Goal: Information Seeking & Learning: Learn about a topic

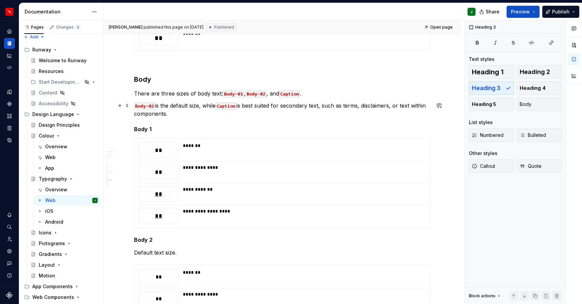
click at [143, 81] on h3 "Body" at bounding box center [282, 79] width 296 height 9
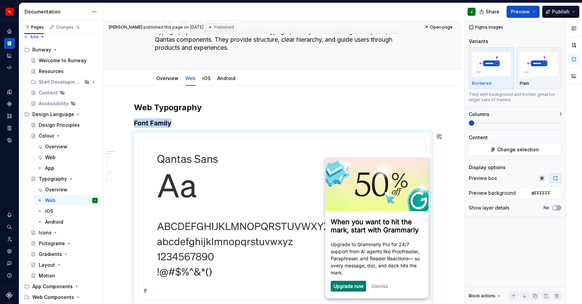
scroll to position [47, 0]
click at [171, 109] on h2 "Web Typography" at bounding box center [282, 107] width 296 height 11
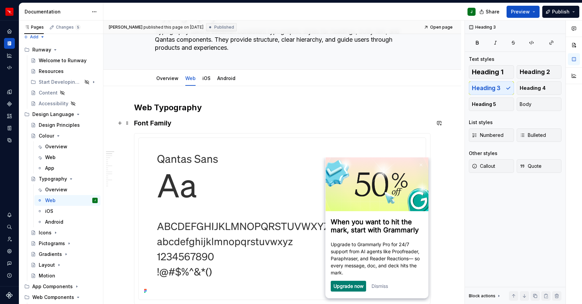
click at [160, 124] on h3 "Font Family" at bounding box center [282, 123] width 296 height 9
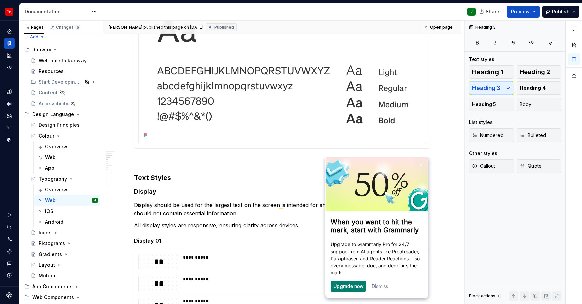
scroll to position [66, 0]
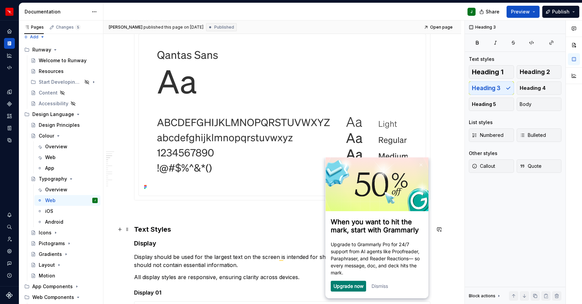
click at [159, 225] on h3 "Text Styles" at bounding box center [282, 229] width 296 height 9
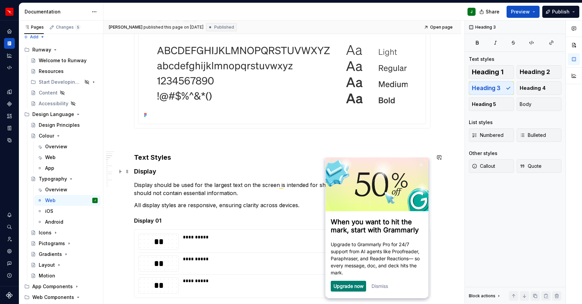
click at [152, 171] on h4 "Display" at bounding box center [282, 172] width 296 height 8
click at [146, 221] on h5 "Display 01" at bounding box center [282, 221] width 296 height 7
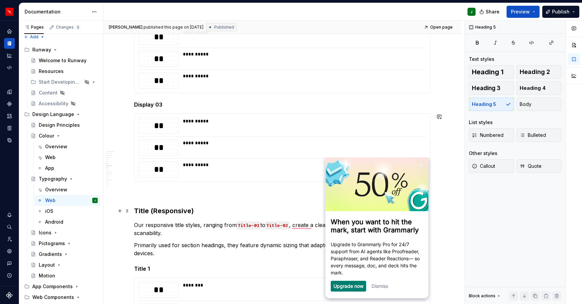
click at [149, 207] on h3 "Title (Responsive)" at bounding box center [282, 210] width 296 height 9
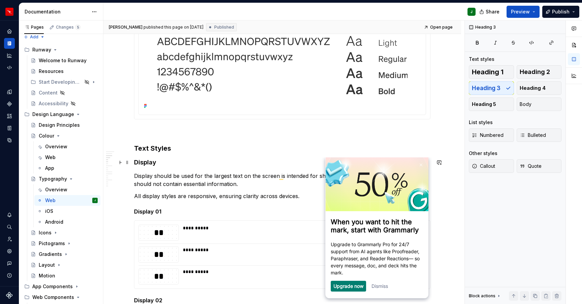
click at [142, 164] on h4 "Display" at bounding box center [282, 163] width 296 height 8
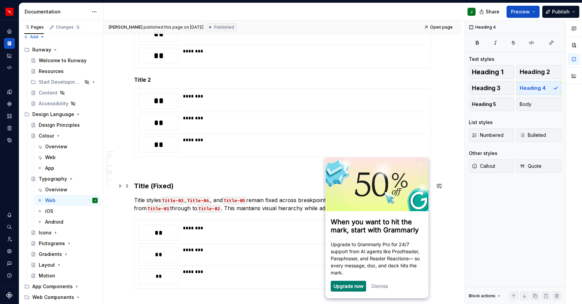
click at [142, 189] on h3 "Title (Fixed)" at bounding box center [282, 186] width 296 height 9
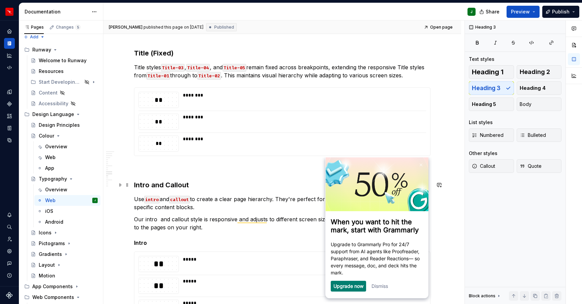
click at [145, 186] on h3 "Intro and Callout" at bounding box center [282, 185] width 296 height 9
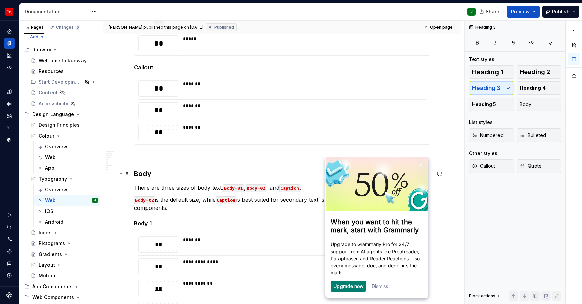
click at [145, 169] on h3 "Body" at bounding box center [282, 173] width 296 height 9
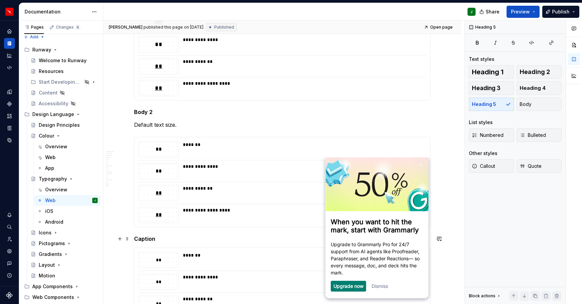
click at [145, 241] on h5 "Caption" at bounding box center [282, 239] width 296 height 7
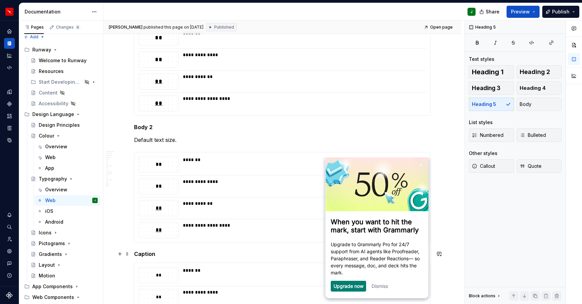
click at [151, 254] on h5 "Caption" at bounding box center [282, 254] width 296 height 7
click at [146, 126] on h5 "Body 2" at bounding box center [282, 127] width 296 height 7
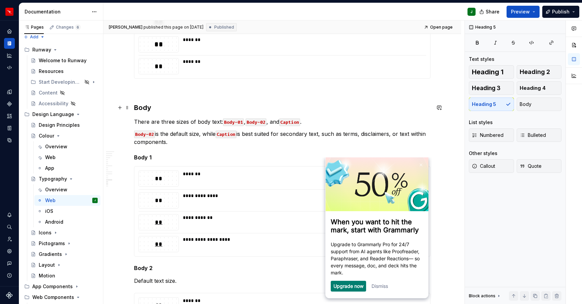
click at [146, 108] on h3 "Body" at bounding box center [282, 107] width 296 height 9
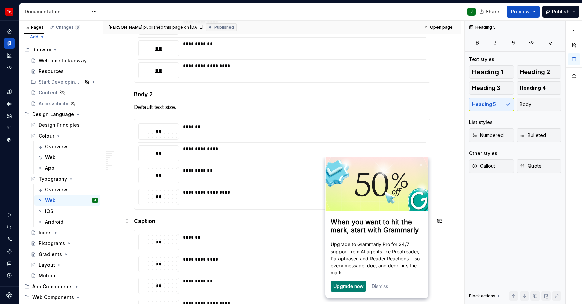
click at [145, 221] on h5 "Caption" at bounding box center [282, 221] width 296 height 7
click at [498, 88] on span "Heading 3" at bounding box center [486, 88] width 29 height 7
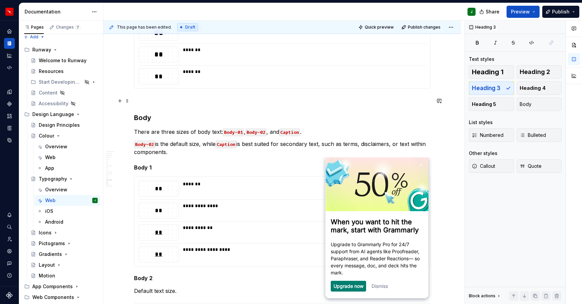
click at [145, 100] on p "To enrich screen reader interactions, please activate Accessibility in Grammarl…" at bounding box center [282, 101] width 296 height 8
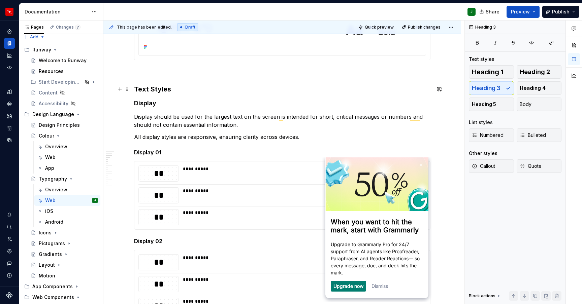
click at [148, 88] on h3 "Text Styles" at bounding box center [282, 89] width 296 height 9
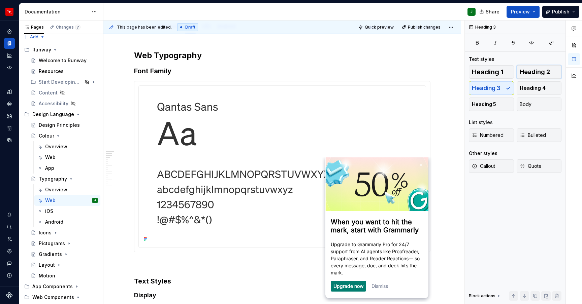
click at [534, 71] on span "Heading 2" at bounding box center [535, 72] width 30 height 7
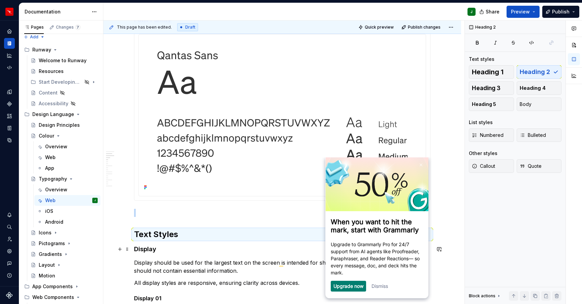
click at [148, 248] on h4 "Display" at bounding box center [282, 250] width 296 height 8
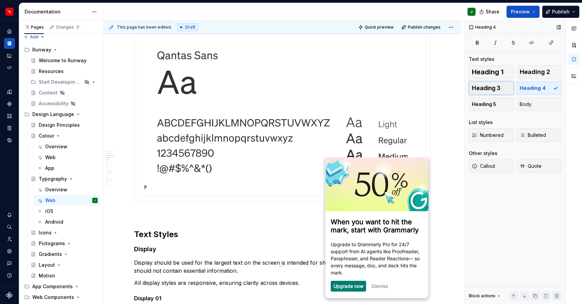
click at [479, 88] on span "Heading 3" at bounding box center [486, 88] width 29 height 7
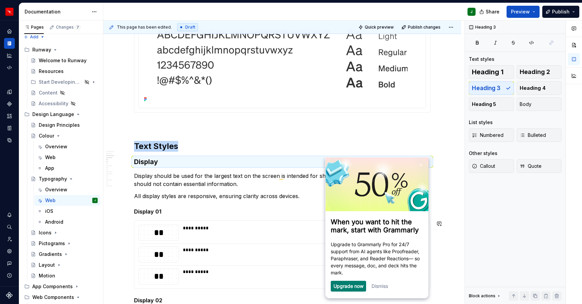
click at [153, 211] on h5 "Display 01" at bounding box center [282, 211] width 296 height 7
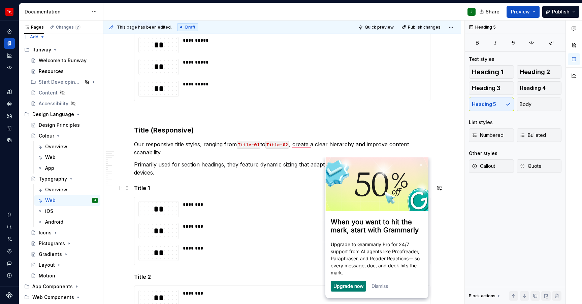
click at [145, 188] on h5 "Title 1" at bounding box center [282, 188] width 296 height 7
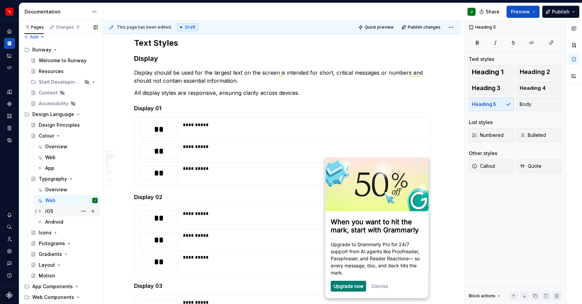
click at [54, 214] on div "iOS" at bounding box center [71, 211] width 53 height 9
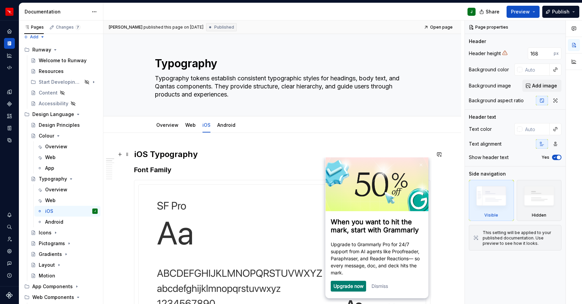
click at [164, 159] on h2 "iOS Typography" at bounding box center [282, 154] width 296 height 11
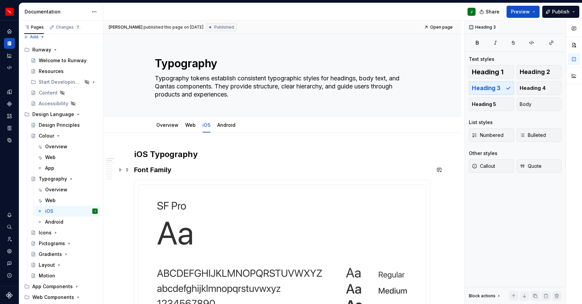
click at [158, 171] on h3 "Font Family" at bounding box center [282, 169] width 296 height 9
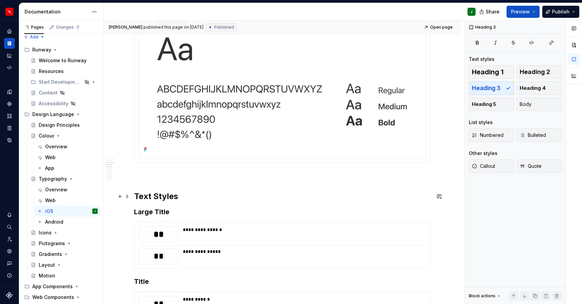
click at [154, 197] on h2 "Text Styles" at bounding box center [282, 196] width 296 height 11
click at [151, 213] on h3 "Large Title" at bounding box center [282, 211] width 296 height 9
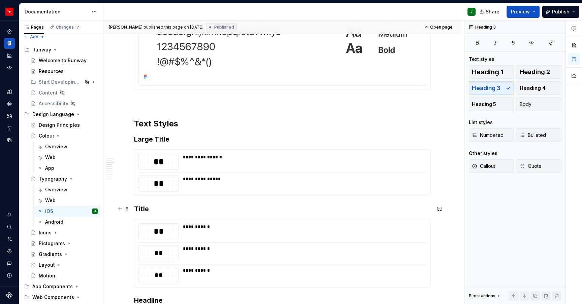
click at [143, 209] on h3 "Title" at bounding box center [282, 208] width 296 height 9
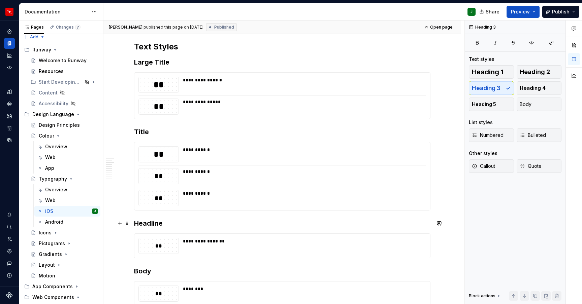
click at [145, 222] on h3 "Headline" at bounding box center [282, 223] width 296 height 9
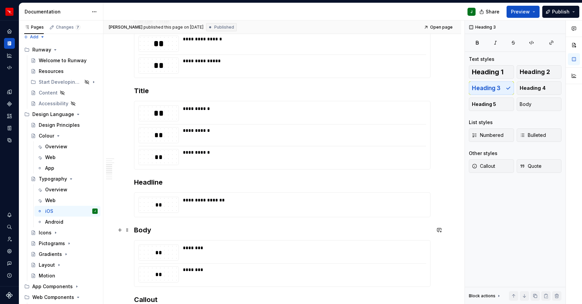
click at [145, 231] on h3 "Body" at bounding box center [282, 230] width 296 height 9
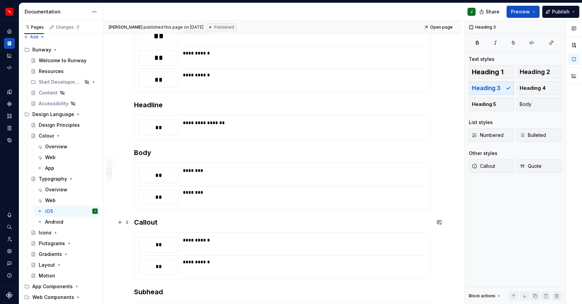
click at [146, 222] on h3 "Callout" at bounding box center [282, 222] width 296 height 9
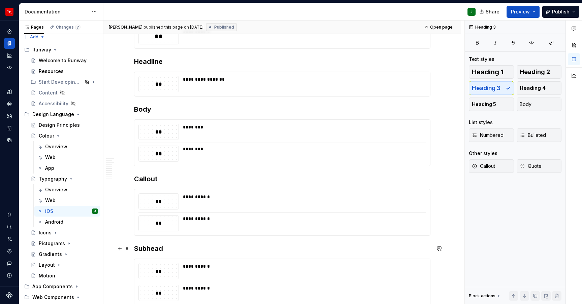
click at [148, 251] on h3 "Subhead" at bounding box center [282, 248] width 296 height 9
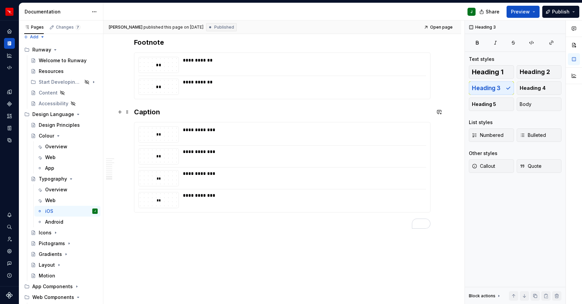
click at [148, 113] on h3 "Caption" at bounding box center [282, 111] width 296 height 9
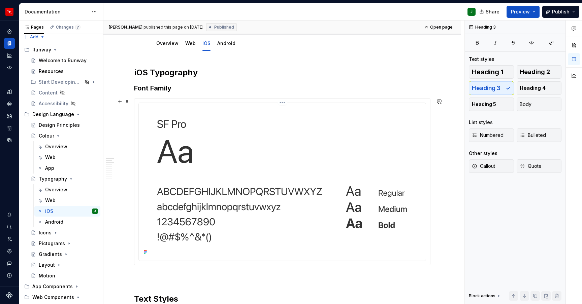
click at [285, 102] on html "Runway J Design system data Documentation J Share Preview Publish Pages Changes…" at bounding box center [291, 152] width 582 height 304
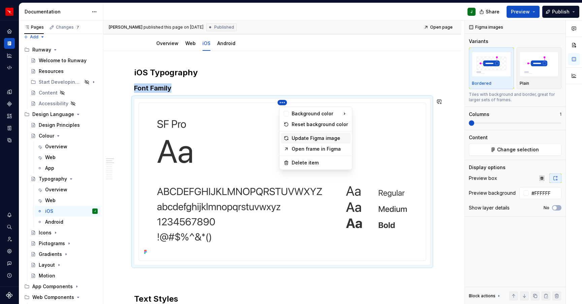
click at [300, 138] on div "Update Figma image" at bounding box center [320, 138] width 56 height 7
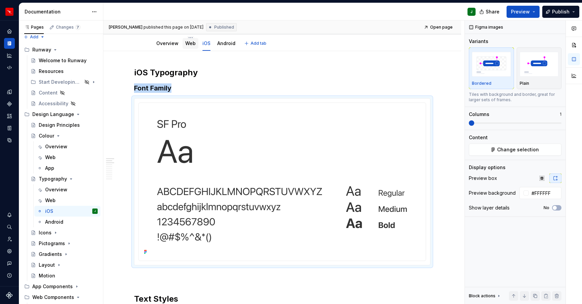
click at [193, 44] on link "Web" at bounding box center [190, 43] width 10 height 6
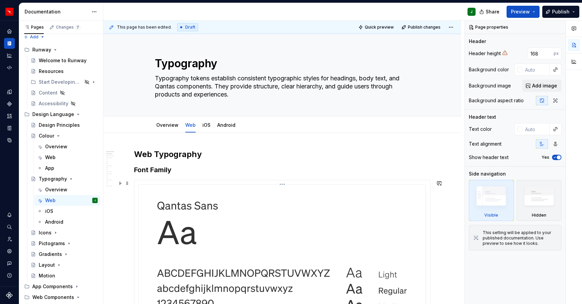
click at [284, 183] on html "Runway J Design system data Documentation J Share Preview Publish Pages Changes…" at bounding box center [291, 152] width 582 height 304
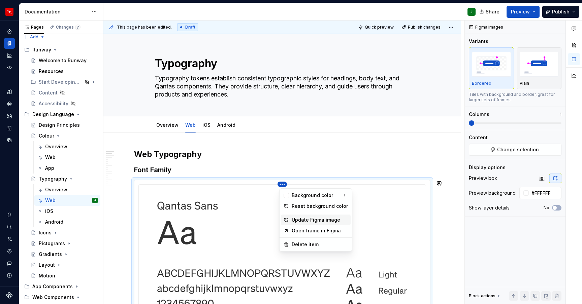
click at [304, 219] on div "Update Figma image" at bounding box center [320, 220] width 56 height 7
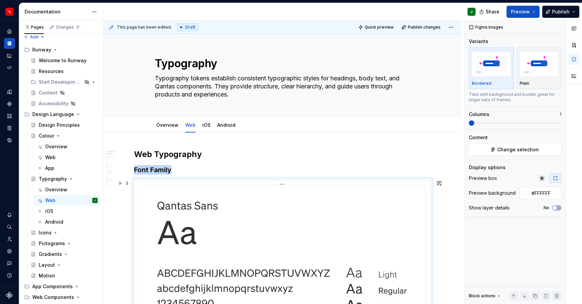
scroll to position [60, 0]
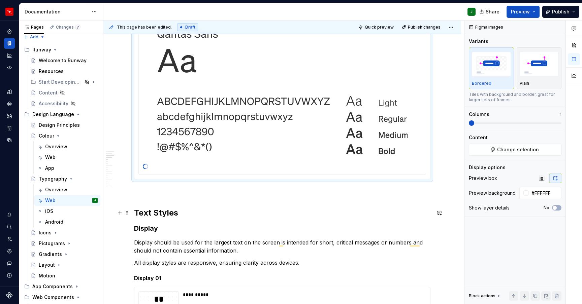
click at [166, 213] on h2 "Text Styles" at bounding box center [282, 213] width 296 height 11
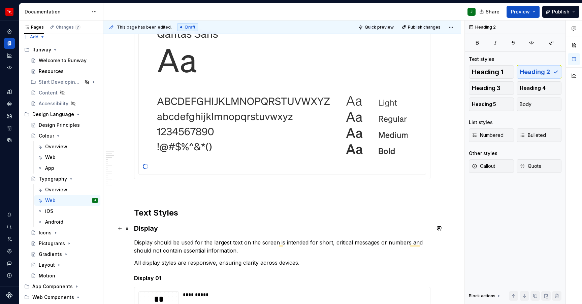
click at [149, 229] on h3 "Display" at bounding box center [282, 228] width 296 height 9
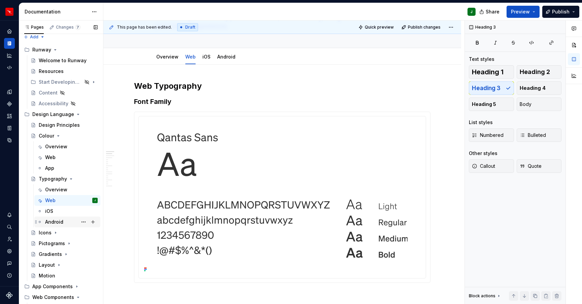
click at [53, 224] on div "Android" at bounding box center [54, 222] width 18 height 7
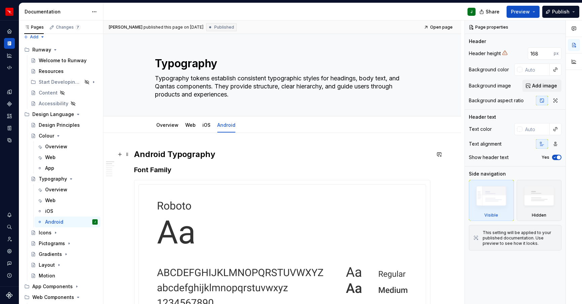
click at [192, 156] on h2 "Android Typography" at bounding box center [282, 154] width 296 height 11
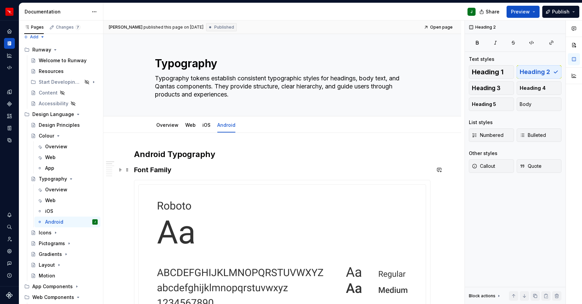
click at [158, 172] on h3 "Font Family" at bounding box center [282, 169] width 296 height 9
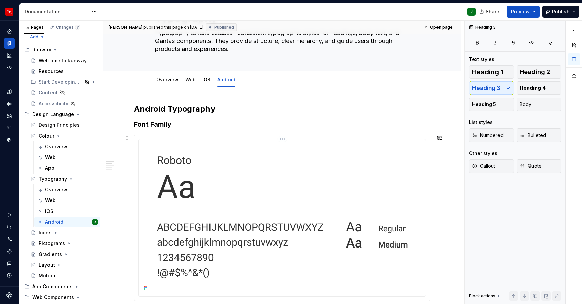
click at [283, 140] on html "Runway J Design system data Documentation J Share Preview Publish Pages Changes…" at bounding box center [291, 152] width 582 height 304
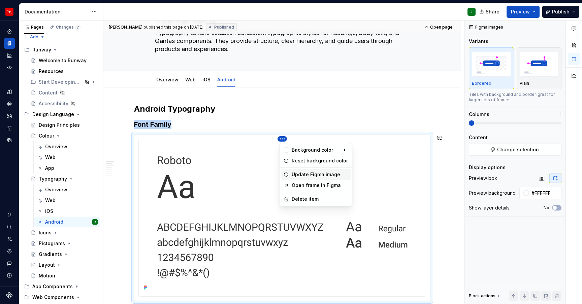
click at [294, 173] on div "Update Figma image" at bounding box center [320, 174] width 56 height 7
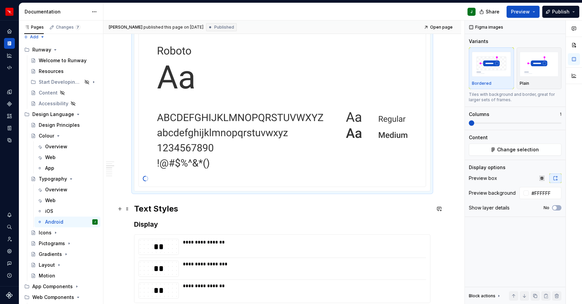
click at [136, 209] on h2 "Text Styles" at bounding box center [282, 209] width 296 height 11
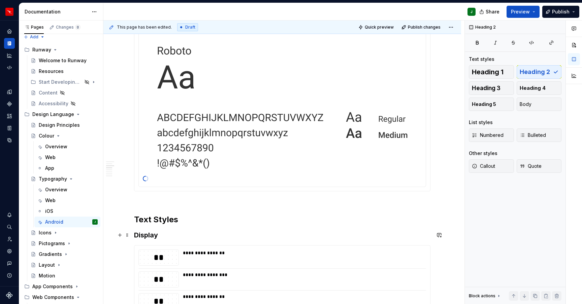
click at [147, 236] on h3 "Display" at bounding box center [282, 235] width 296 height 9
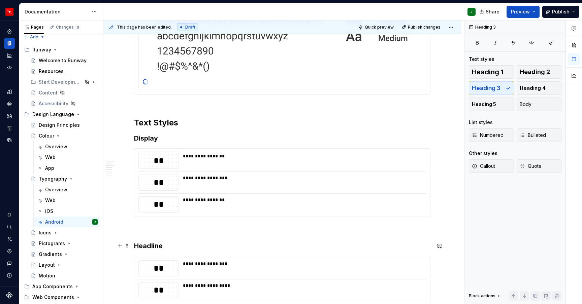
click at [149, 249] on h3 "Headline" at bounding box center [282, 245] width 296 height 9
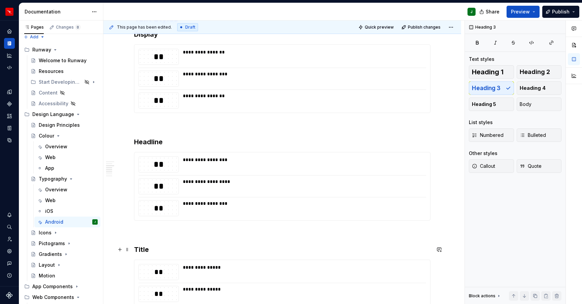
click at [143, 251] on h3 "Title" at bounding box center [282, 249] width 296 height 9
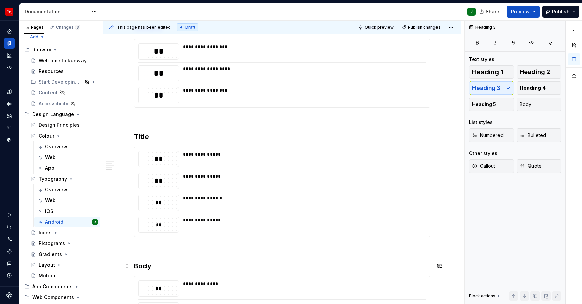
click at [143, 265] on h3 "Body" at bounding box center [282, 266] width 296 height 9
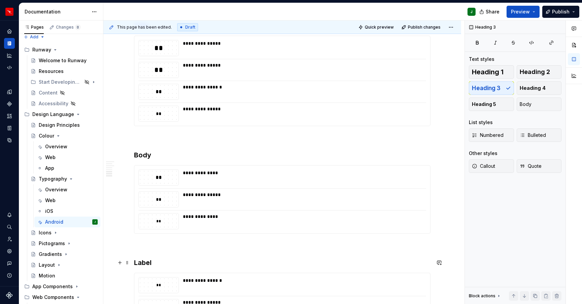
click at [143, 263] on h3 "Label" at bounding box center [282, 262] width 296 height 9
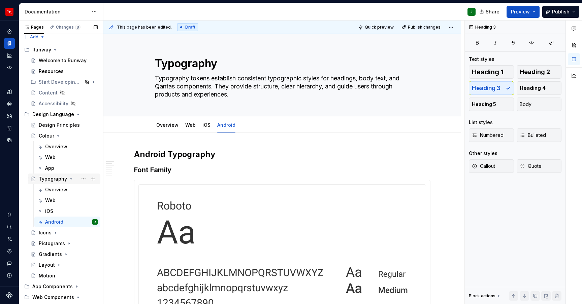
click at [70, 179] on icon "Page tree" at bounding box center [71, 179] width 2 height 1
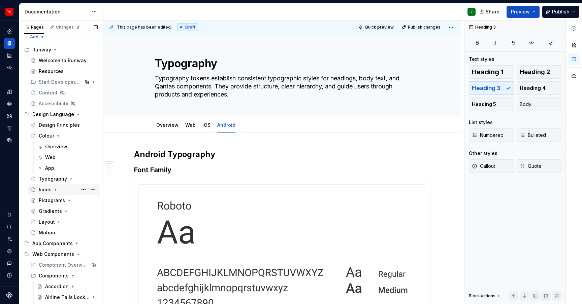
click at [46, 191] on div "Icons" at bounding box center [45, 190] width 13 height 7
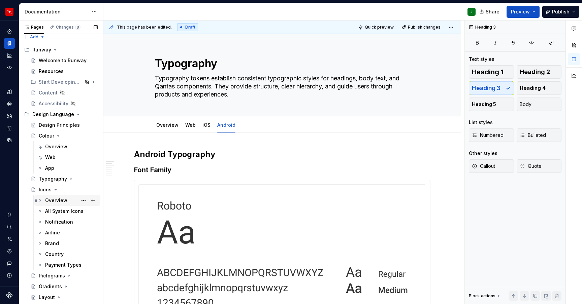
click at [60, 201] on div "Overview" at bounding box center [56, 200] width 22 height 7
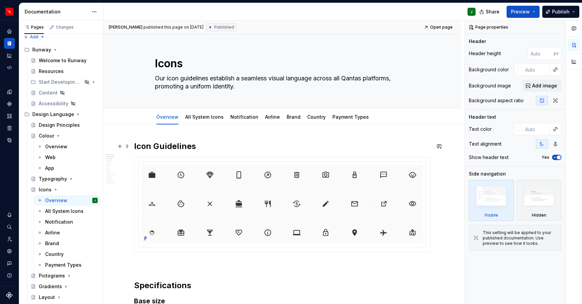
drag, startPoint x: 208, startPoint y: 146, endPoint x: 281, endPoint y: 155, distance: 73.3
click at [208, 146] on h2 "Icon Guidelines" at bounding box center [282, 146] width 296 height 11
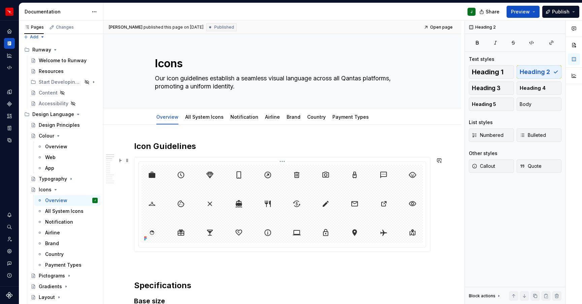
click at [410, 188] on img "To enrich screen reader interactions, please activate Accessibility in Grammarl…" at bounding box center [282, 204] width 282 height 79
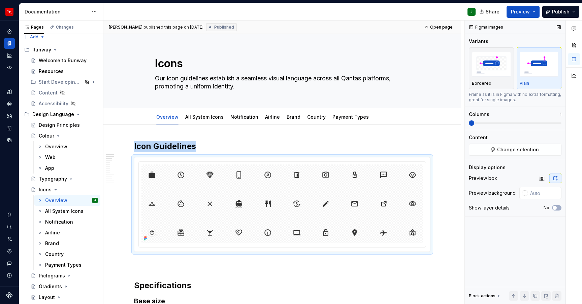
drag, startPoint x: 516, startPoint y: 151, endPoint x: 519, endPoint y: 77, distance: 74.5
click at [520, 77] on div "Figma images Variants Bordered Plain Frame as it is in Figma with no extra form…" at bounding box center [515, 163] width 101 height 284
drag, startPoint x: 502, startPoint y: 77, endPoint x: 501, endPoint y: 84, distance: 6.9
click at [502, 77] on div "button" at bounding box center [491, 65] width 39 height 28
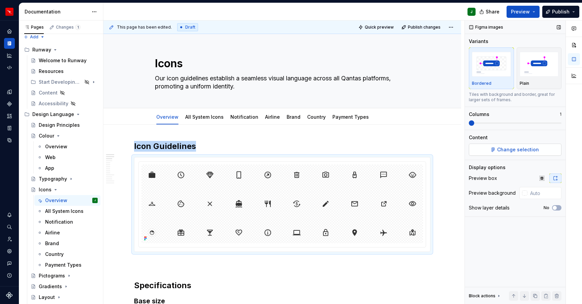
click at [515, 145] on button "Change selection" at bounding box center [515, 150] width 93 height 12
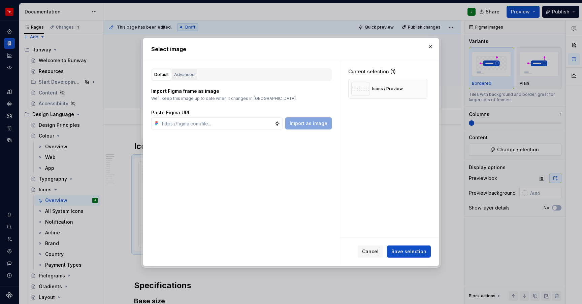
click at [185, 74] on div "Advanced" at bounding box center [184, 74] width 21 height 7
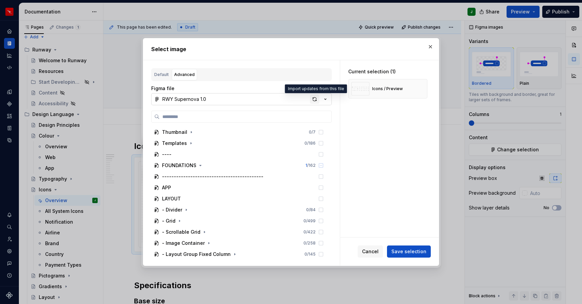
click at [316, 100] on div "button" at bounding box center [314, 99] width 9 height 9
type textarea "*"
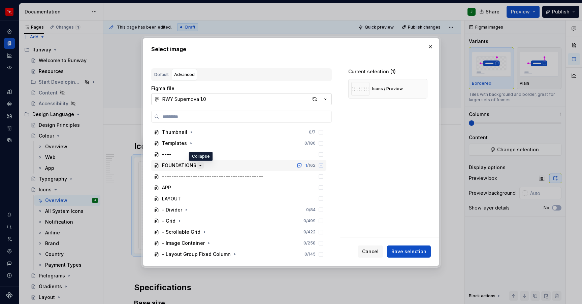
click at [199, 167] on icon "button" at bounding box center [200, 165] width 5 height 5
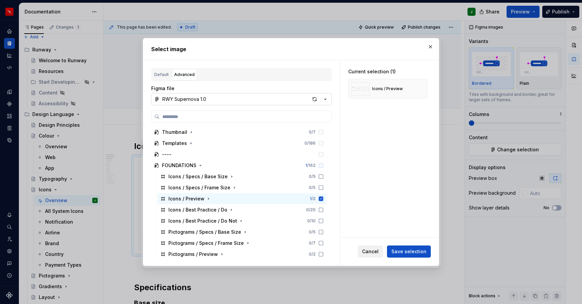
click at [374, 253] on span "Cancel" at bounding box center [370, 252] width 17 height 7
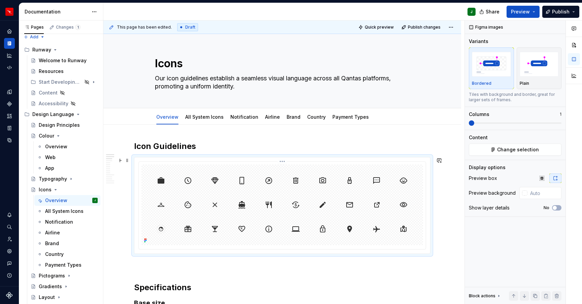
click at [284, 161] on html "Runway J Design system data Documentation J Share Preview Publish Pages Changes…" at bounding box center [291, 152] width 582 height 304
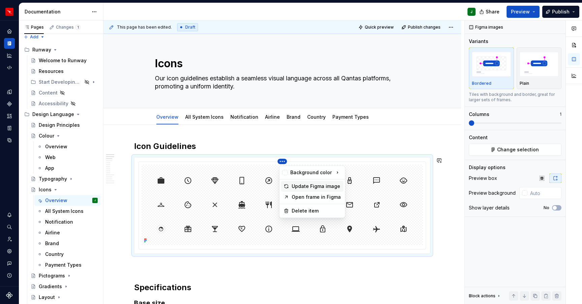
click at [294, 188] on div "Update Figma image" at bounding box center [316, 186] width 49 height 7
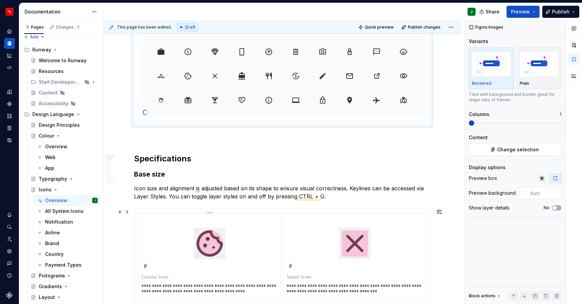
scroll to position [171, 0]
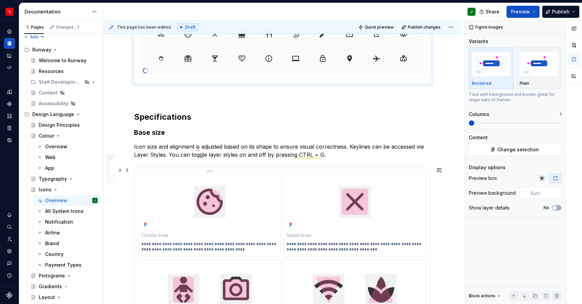
click at [211, 171] on html "Runway J Design system data Documentation J Share Preview Publish Pages Changes…" at bounding box center [291, 152] width 582 height 304
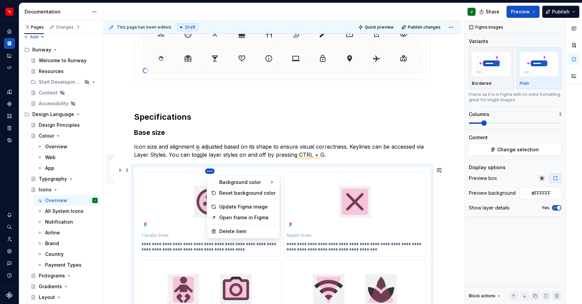
type input "#FFFFFF"
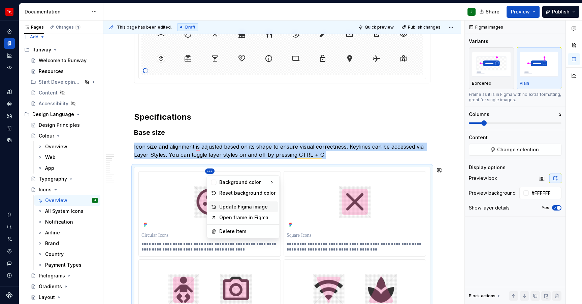
click at [236, 205] on div "Update Figma image" at bounding box center [247, 207] width 56 height 7
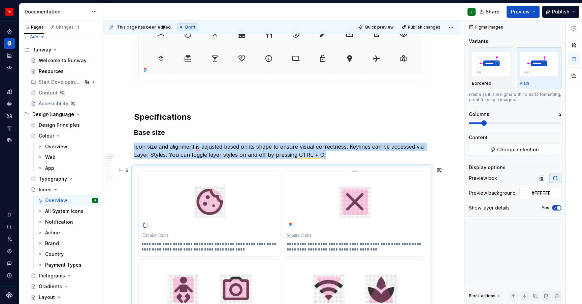
click at [356, 171] on html "Runway J Design system data Documentation J Share Preview Publish Pages Changes…" at bounding box center [291, 152] width 582 height 304
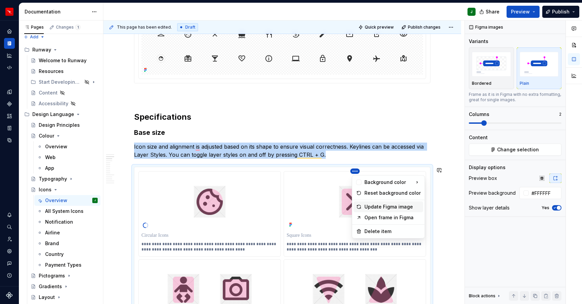
click at [370, 206] on div "Update Figma image" at bounding box center [392, 207] width 56 height 7
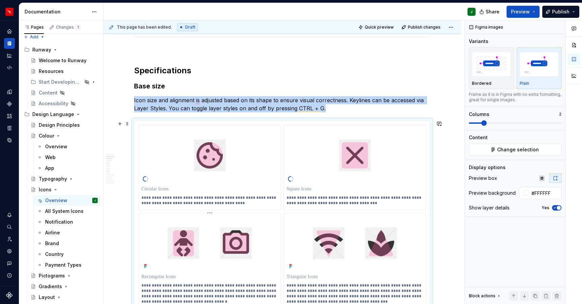
scroll to position [234, 0]
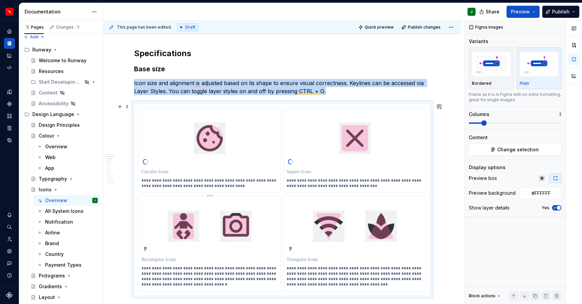
click at [211, 196] on html "Runway J Design system data Documentation J Share Preview Publish Pages Changes…" at bounding box center [291, 152] width 582 height 304
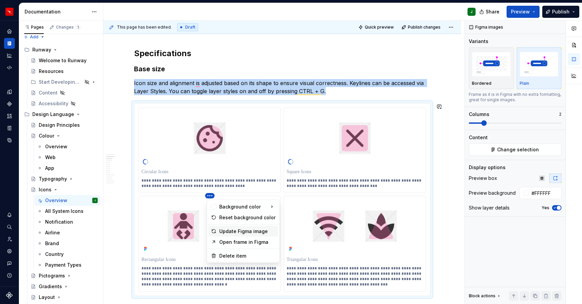
click at [227, 233] on div "Update Figma image" at bounding box center [247, 231] width 56 height 7
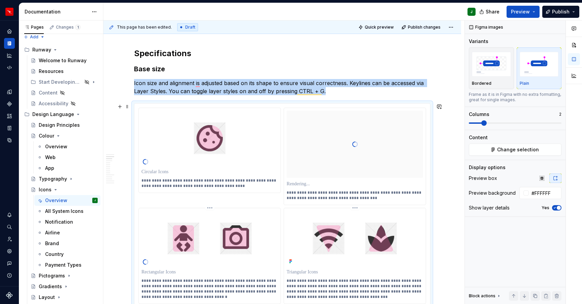
click at [356, 208] on html "Runway J Design system data Documentation J Share Preview Publish Pages Changes…" at bounding box center [291, 152] width 582 height 304
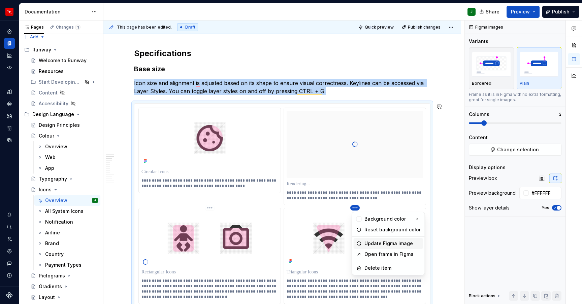
click at [367, 245] on div "Update Figma image" at bounding box center [392, 243] width 56 height 7
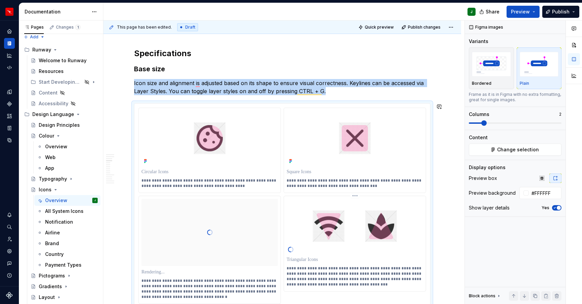
type textarea "*"
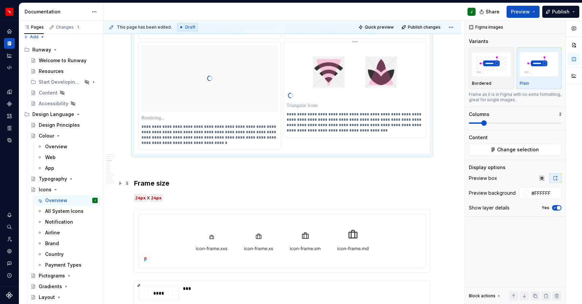
scroll to position [433, 0]
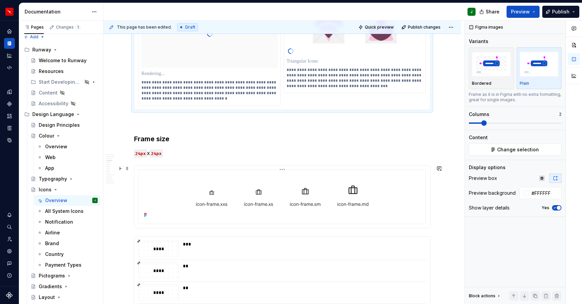
click at [284, 169] on html "Runway J Design system data Documentation J Share Preview Publish Pages Changes…" at bounding box center [291, 152] width 582 height 304
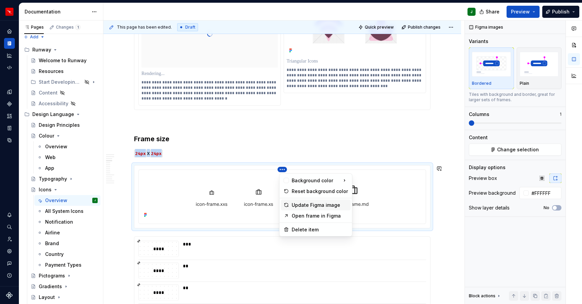
click at [301, 205] on div "Update Figma image" at bounding box center [320, 205] width 56 height 7
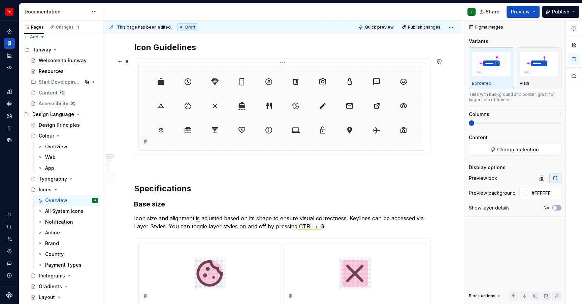
scroll to position [76, 0]
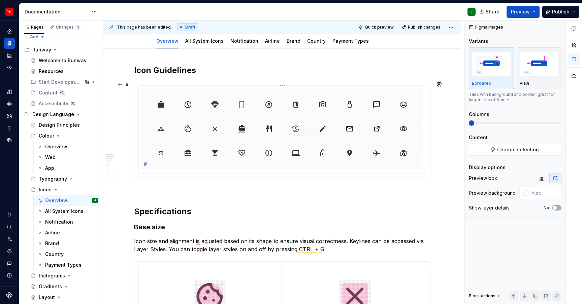
click at [420, 137] on img "To enrich screen reader interactions, please activate Accessibility in Grammarl…" at bounding box center [282, 129] width 275 height 81
click at [530, 193] on input "text" at bounding box center [544, 193] width 34 height 12
type input "#FFFFFF"
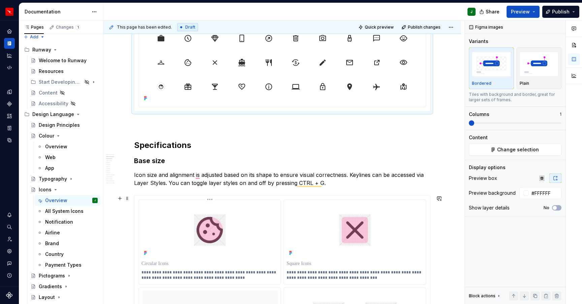
click at [268, 226] on img "To enrich screen reader interactions, please activate Accessibility in Grammarl…" at bounding box center [209, 230] width 136 height 55
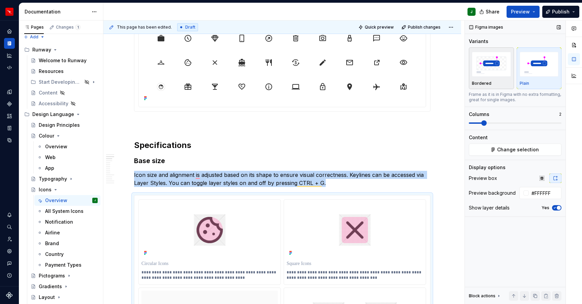
click at [488, 71] on img "button" at bounding box center [491, 64] width 39 height 25
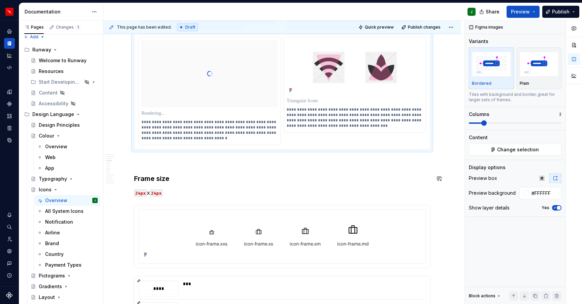
scroll to position [435, 0]
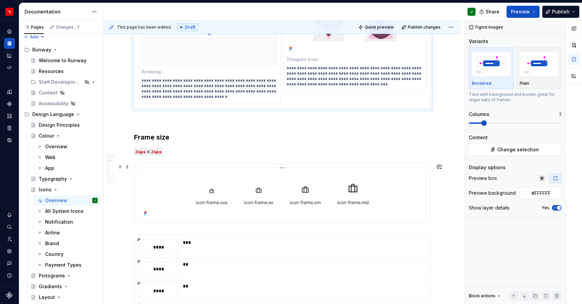
click at [400, 181] on img "To enrich screen reader interactions, please activate Accessibility in Grammarl…" at bounding box center [282, 194] width 275 height 47
click at [421, 56] on p "To enrich screen reader interactions, please activate Accessibility in Grammarl…" at bounding box center [355, 59] width 136 height 7
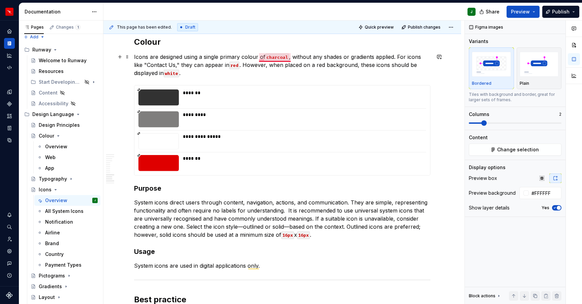
click at [263, 57] on p "Icons are designed using a single primary colour of charcoal , without any shad…" at bounding box center [282, 65] width 296 height 24
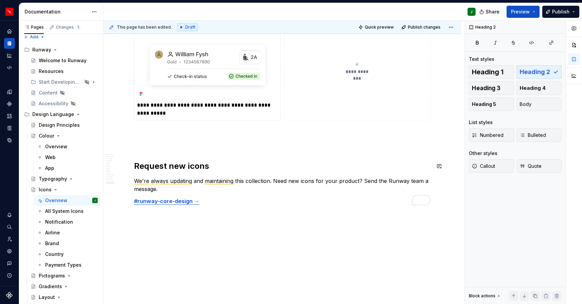
click at [183, 166] on h2 "Request new icons" at bounding box center [282, 166] width 296 height 11
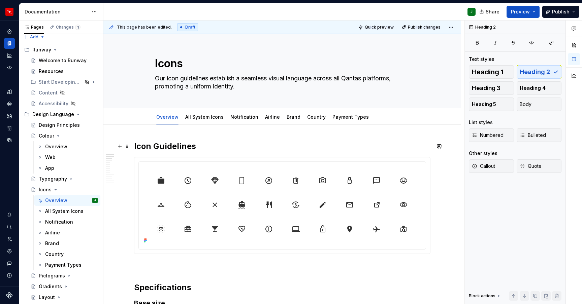
click at [171, 147] on h2 "Icon Guidelines" at bounding box center [282, 146] width 296 height 11
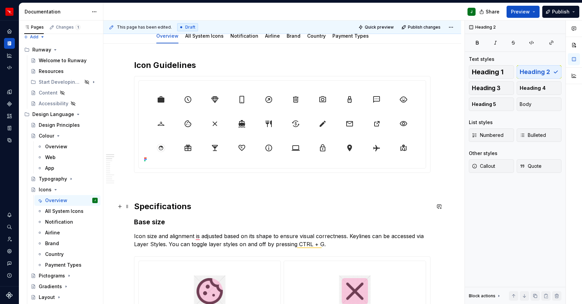
click at [169, 206] on h2 "Specifications" at bounding box center [282, 206] width 296 height 11
click at [152, 222] on h3 "Base size" at bounding box center [282, 222] width 296 height 9
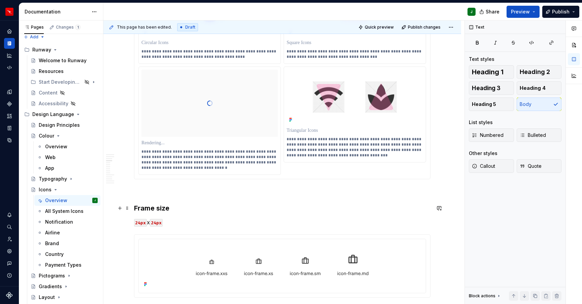
click at [152, 206] on h3 "Frame size" at bounding box center [282, 208] width 296 height 9
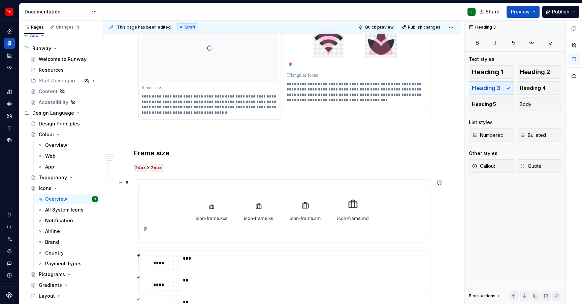
scroll to position [441, 0]
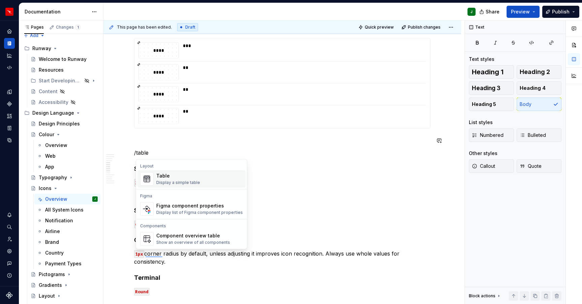
click at [180, 181] on div "Display a simple table" at bounding box center [178, 182] width 44 height 5
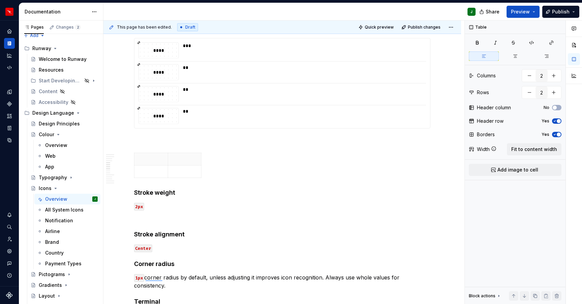
click at [183, 172] on p "To enrich screen reader interactions, please activate Accessibility in Grammarl…" at bounding box center [184, 171] width 25 height 7
click at [531, 151] on span "Fit to content width" at bounding box center [534, 149] width 46 height 7
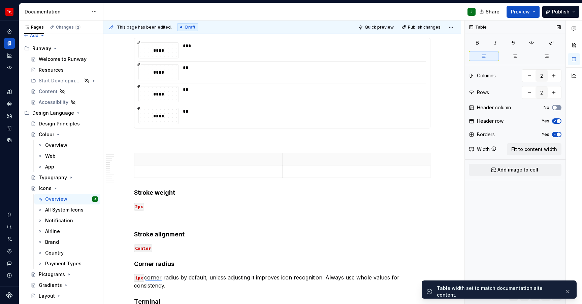
drag, startPoint x: 554, startPoint y: 133, endPoint x: 557, endPoint y: 108, distance: 25.1
click at [554, 133] on icon "button" at bounding box center [554, 135] width 5 height 4
click at [555, 120] on icon "button" at bounding box center [554, 121] width 5 height 4
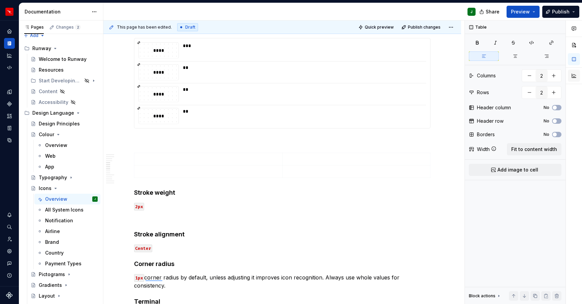
type textarea "*"
click at [553, 93] on button "button" at bounding box center [554, 93] width 12 height 12
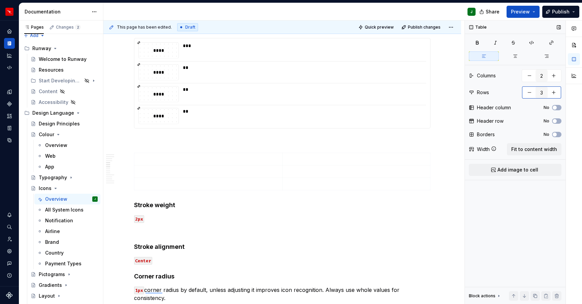
click at [553, 93] on button "button" at bounding box center [554, 93] width 12 height 12
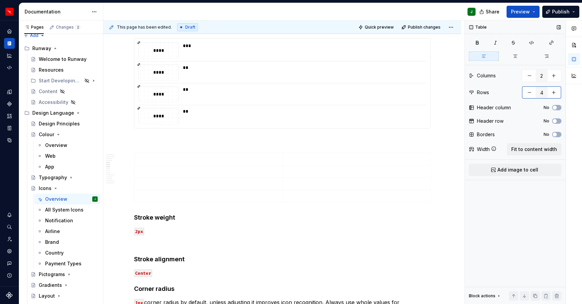
click at [553, 93] on button "button" at bounding box center [554, 93] width 12 height 12
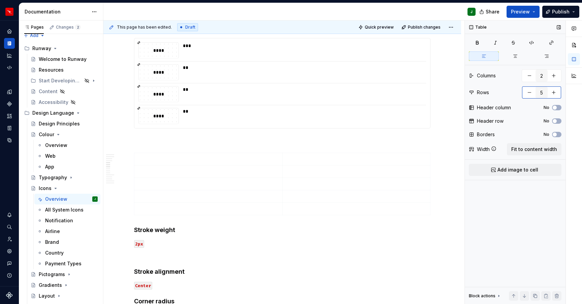
click at [553, 93] on button "button" at bounding box center [554, 93] width 12 height 12
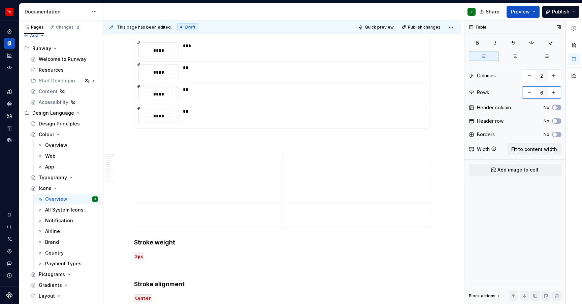
click at [553, 93] on button "button" at bounding box center [554, 93] width 12 height 12
type input "9"
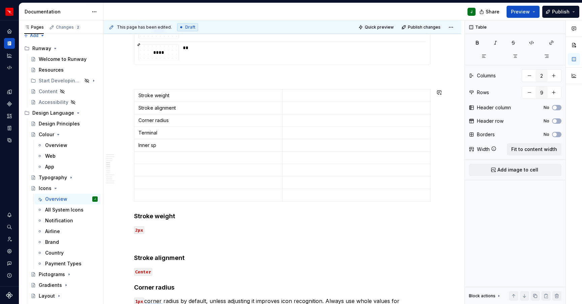
type textarea "*"
click at [308, 94] on p "To enrich screen reader interactions, please activate Accessibility in Grammarl…" at bounding box center [357, 95] width 140 height 7
click at [292, 94] on p "2px" at bounding box center [357, 95] width 140 height 7
click at [339, 84] on button "button" at bounding box center [339, 83] width 9 height 9
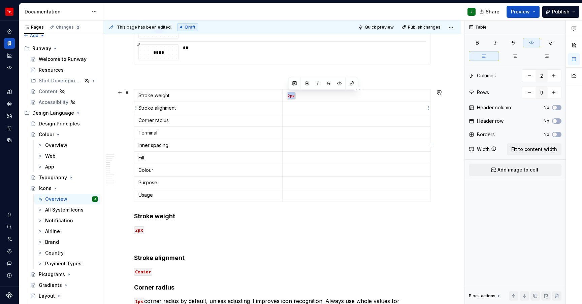
click at [303, 106] on p "To enrich screen reader interactions, please activate Accessibility in Grammarl…" at bounding box center [357, 108] width 140 height 7
click at [291, 108] on p "Center" at bounding box center [357, 108] width 140 height 7
click at [340, 97] on button "button" at bounding box center [339, 95] width 9 height 9
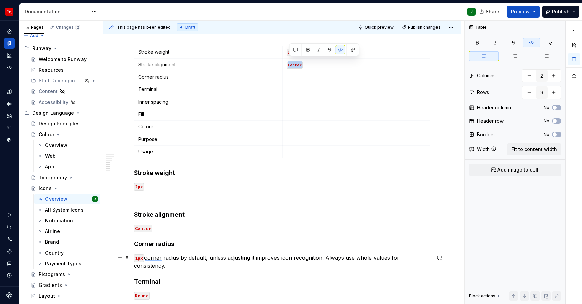
scroll to position [742, 0]
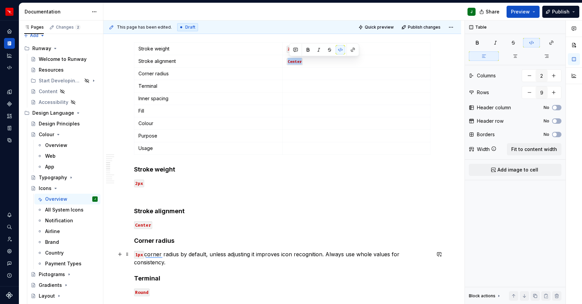
click at [185, 255] on p "1px corner radius by default, unless adjusting it improves icon recognition. Al…" at bounding box center [282, 259] width 296 height 16
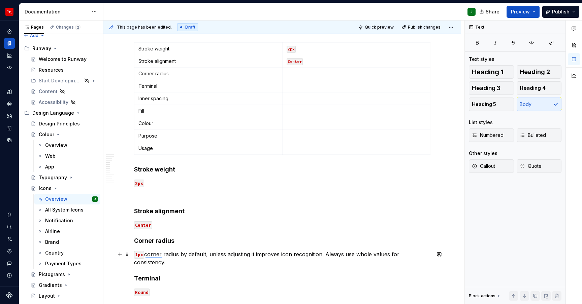
click at [182, 254] on p "1px corner radius by default, unless adjusting it improves icon recognition. Al…" at bounding box center [282, 259] width 296 height 16
click at [169, 265] on p "1px corner radius is used by default, unless adjusting it improves icon recogni…" at bounding box center [282, 259] width 296 height 16
click at [154, 254] on p "1px corner radius is used by default, unless adjusting it improves icon recogni…" at bounding box center [282, 259] width 296 height 16
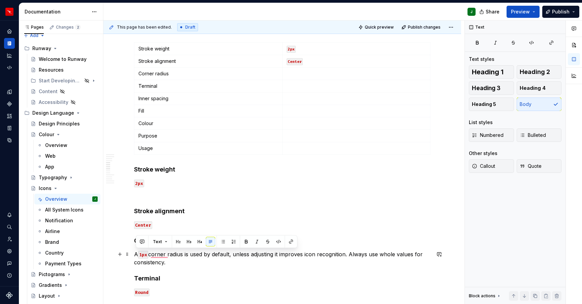
drag, startPoint x: 133, startPoint y: 254, endPoint x: 253, endPoint y: 210, distance: 127.8
copy p "A 1px corner radius is used by default, unless adjusting it improves icon recog…"
click at [299, 74] on p "To enrich screen reader interactions, please activate Accessibility in Grammarl…" at bounding box center [357, 73] width 140 height 7
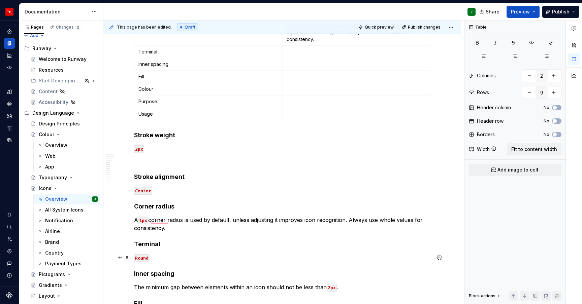
scroll to position [760, 0]
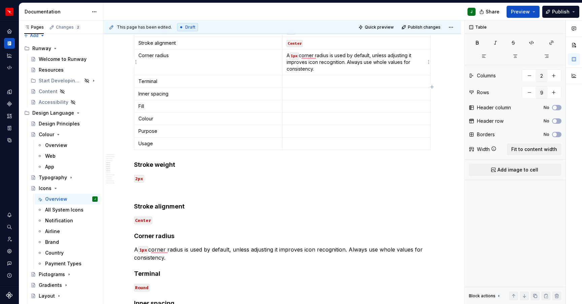
click at [298, 82] on p "To enrich screen reader interactions, please activate Accessibility in Grammarl…" at bounding box center [357, 81] width 140 height 7
click at [295, 81] on p "Round" at bounding box center [357, 81] width 140 height 7
click at [337, 70] on button "button" at bounding box center [339, 69] width 9 height 9
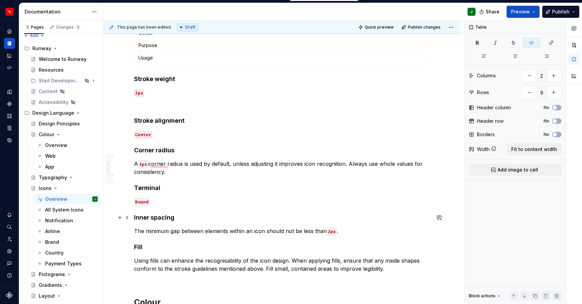
scroll to position [858, 0]
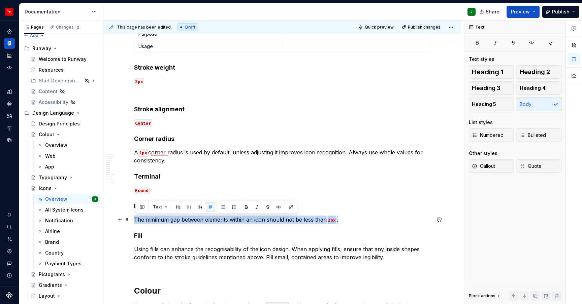
drag, startPoint x: 241, startPoint y: 224, endPoint x: 341, endPoint y: 224, distance: 100.0
click at [341, 224] on p "The minimum gap between elements within an icon should not be less than 2px ." at bounding box center [282, 220] width 296 height 8
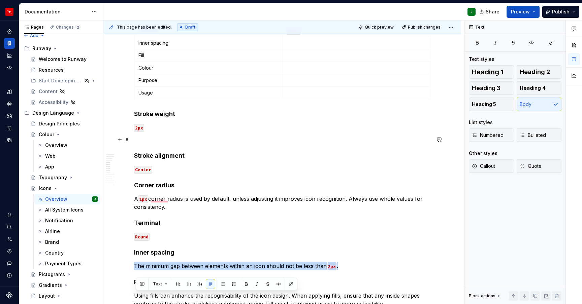
scroll to position [757, 0]
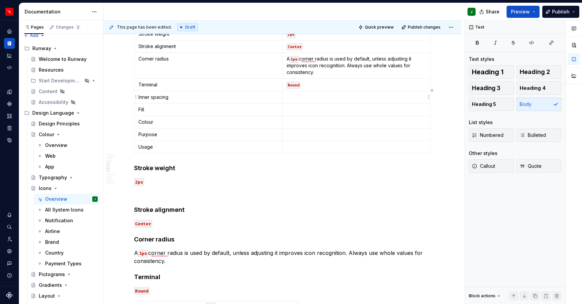
click at [297, 98] on p "To enrich screen reader interactions, please activate Accessibility in Grammarl…" at bounding box center [357, 97] width 140 height 7
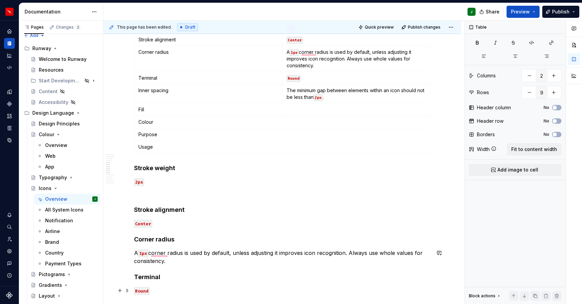
scroll to position [882, 0]
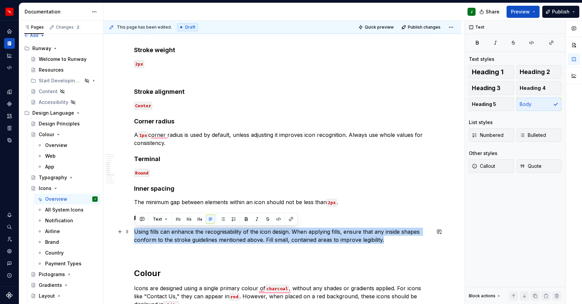
drag, startPoint x: 391, startPoint y: 240, endPoint x: 136, endPoint y: 229, distance: 254.8
click at [136, 230] on p "Using fills can enhance the recognisability of the icon design. When applying f…" at bounding box center [282, 236] width 296 height 16
copy p "Using fills can enhance the recognisability of the icon design. When applying f…"
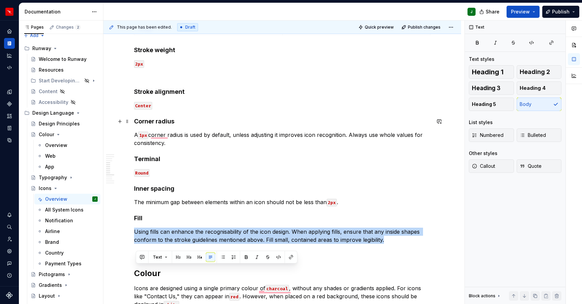
scroll to position [819, 0]
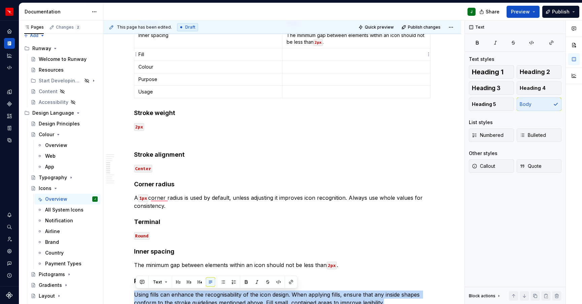
click at [288, 56] on p "To enrich screen reader interactions, please activate Accessibility in Grammarl…" at bounding box center [357, 54] width 140 height 7
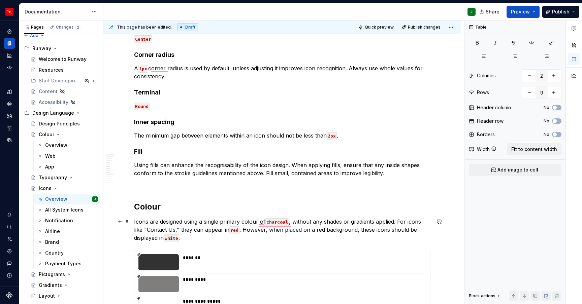
scroll to position [991, 0]
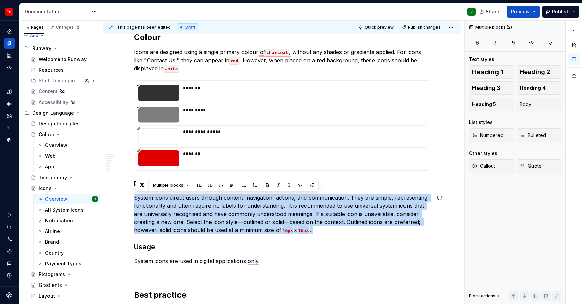
drag, startPoint x: 137, startPoint y: 197, endPoint x: 318, endPoint y: 235, distance: 185.4
copy p "System icons direct users through content, navigation, actions, and communicati…"
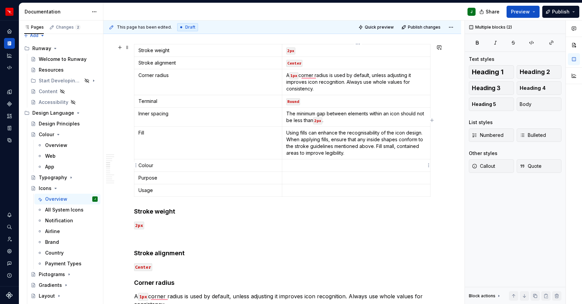
click at [292, 166] on p "To enrich screen reader interactions, please activate Accessibility in Grammarl…" at bounding box center [356, 165] width 140 height 7
click at [148, 166] on p "Colour" at bounding box center [207, 165] width 139 height 7
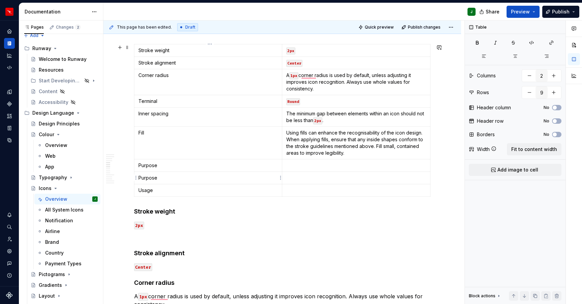
click at [151, 179] on p "Purpose" at bounding box center [207, 178] width 139 height 7
click at [528, 94] on button "button" at bounding box center [529, 93] width 12 height 12
type input "8"
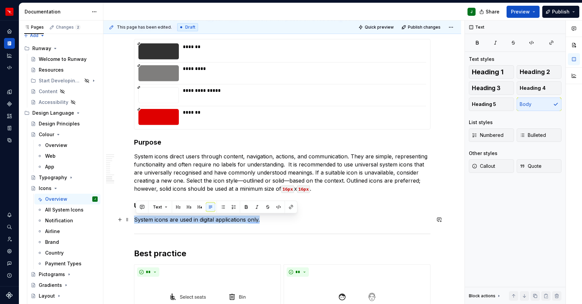
drag, startPoint x: 158, startPoint y: 220, endPoint x: 262, endPoint y: 223, distance: 103.8
click at [262, 223] on p "System icons are used in digital applications only." at bounding box center [282, 220] width 296 height 8
copy p "System icons are used in digital applications only."
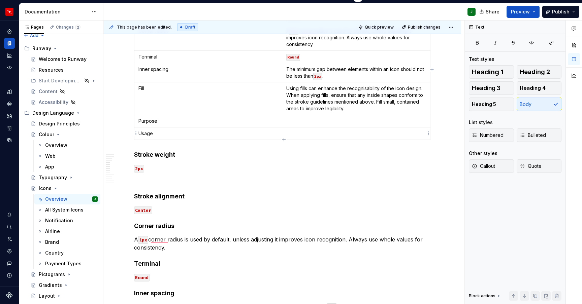
click at [297, 144] on div "**********" at bounding box center [282, 304] width 296 height 1896
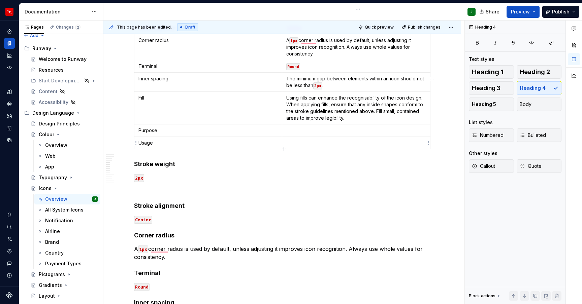
click at [295, 144] on p "To enrich screen reader interactions, please activate Accessibility in Grammarl…" at bounding box center [356, 143] width 140 height 7
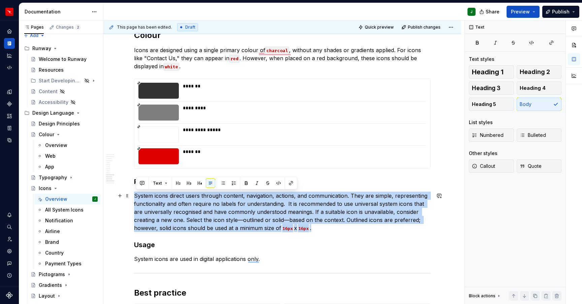
click at [325, 231] on p "System icons direct users through content, navigation, actions, and communicati…" at bounding box center [282, 212] width 296 height 40
copy p "System icons direct users through content, navigation, actions, and communicati…"
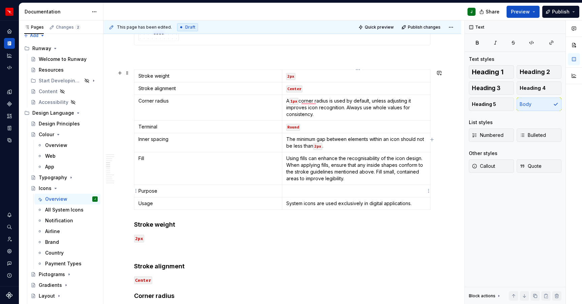
click at [305, 189] on p "To enrich screen reader interactions, please activate Accessibility in Grammarl…" at bounding box center [356, 191] width 140 height 7
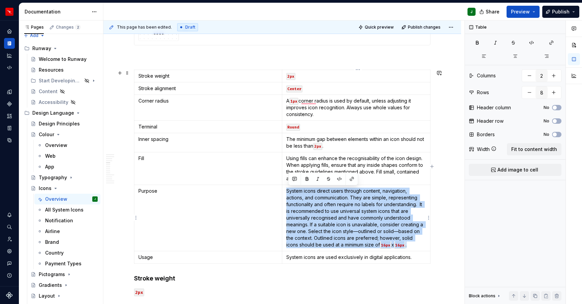
drag, startPoint x: 288, startPoint y: 190, endPoint x: 284, endPoint y: 192, distance: 4.3
click at [418, 249] on td "System icons direct users through content, navigation, actions, and communicati…" at bounding box center [356, 218] width 148 height 66
type textarea "*"
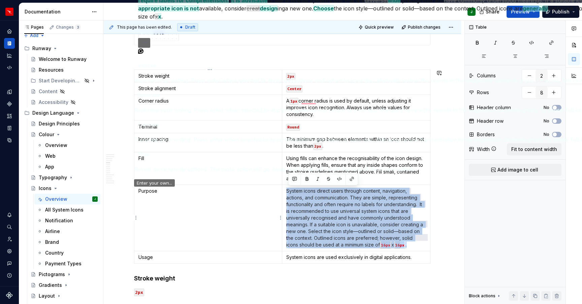
click at [152, 29] on button "Accept" at bounding box center [148, 25] width 20 height 8
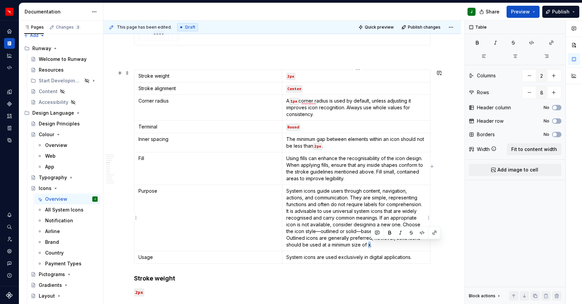
click at [373, 245] on p "System icons guide users through content, navigation, actions, and communicatio…" at bounding box center [356, 218] width 140 height 61
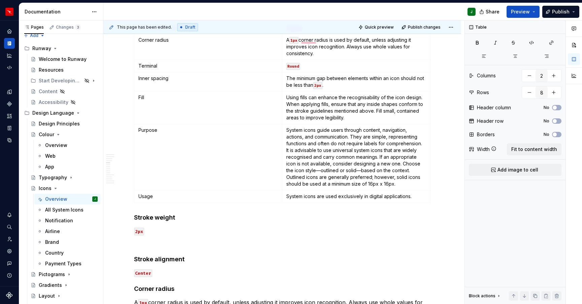
scroll to position [717, 0]
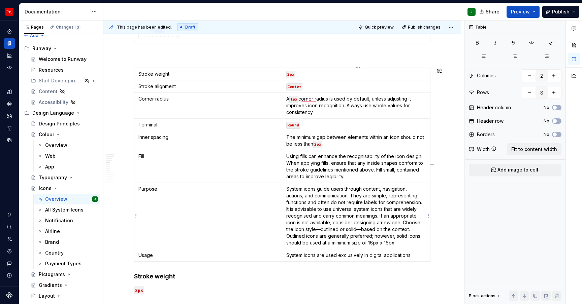
click at [386, 243] on p "System icons guide users through content, navigation, actions, and communicatio…" at bounding box center [356, 216] width 140 height 61
click at [438, 232] on button "button" at bounding box center [437, 230] width 9 height 9
drag, startPoint x: 376, startPoint y: 244, endPoint x: 380, endPoint y: 244, distance: 4.0
click at [380, 244] on p "System icons guide users through content, navigation, actions, and communicatio…" at bounding box center [356, 216] width 140 height 61
click at [421, 231] on button "button" at bounding box center [421, 230] width 9 height 9
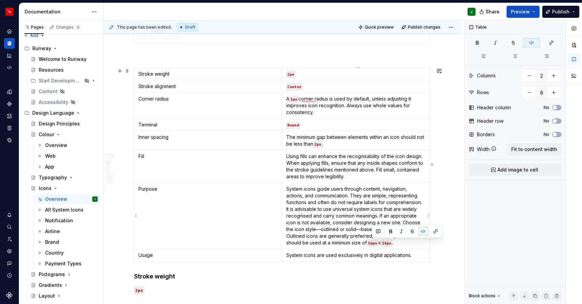
click at [302, 230] on p "System icons guide users through content, navigation, actions, and communicatio…" at bounding box center [356, 216] width 140 height 61
click at [348, 198] on p "System icons guide users through content, navigation, actions, and communicatio…" at bounding box center [356, 216] width 140 height 61
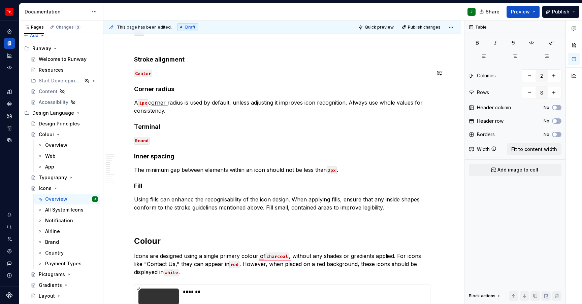
scroll to position [932, 0]
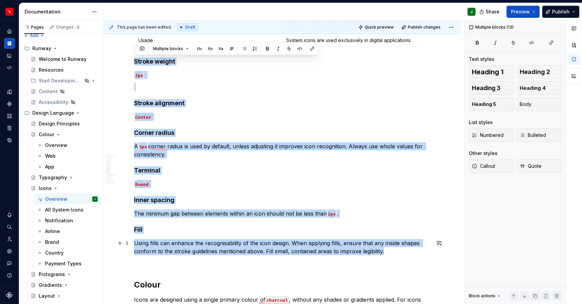
drag, startPoint x: 136, startPoint y: 61, endPoint x: 417, endPoint y: 253, distance: 339.8
click at [417, 253] on div "**********" at bounding box center [282, 184] width 296 height 1950
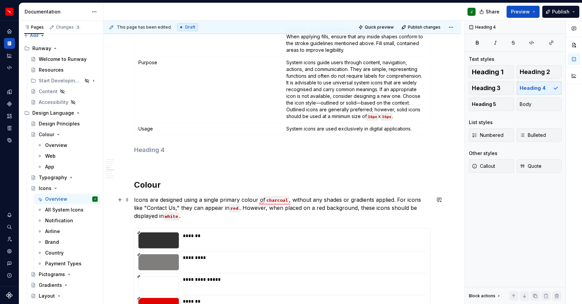
scroll to position [838, 0]
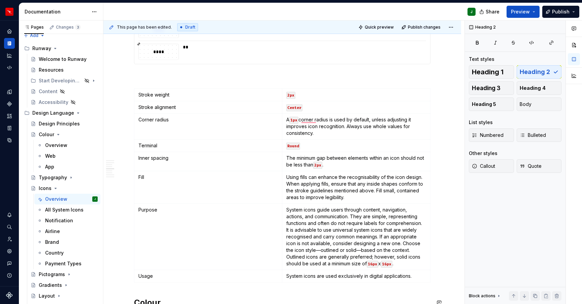
drag, startPoint x: 129, startPoint y: 302, endPoint x: 150, endPoint y: 82, distance: 221.5
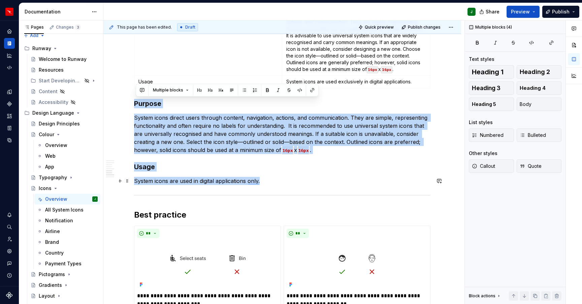
drag, startPoint x: 268, startPoint y: 172, endPoint x: 275, endPoint y: 184, distance: 14.1
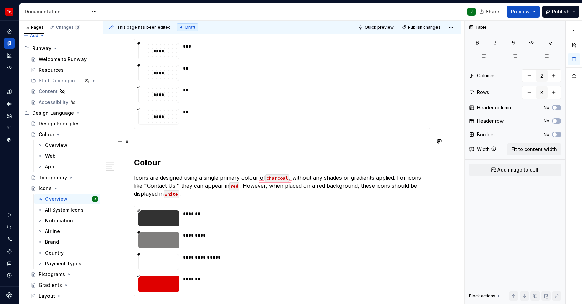
click at [142, 140] on p "To enrich screen reader interactions, please activate Accessibility in Grammarl…" at bounding box center [282, 141] width 296 height 8
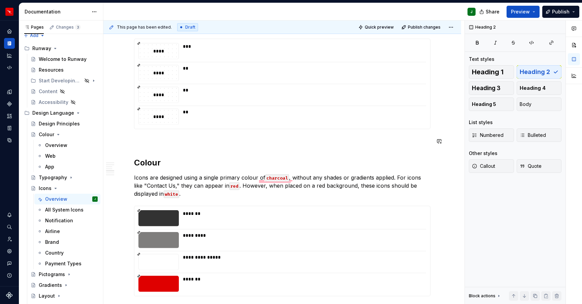
click at [138, 142] on p "To enrich screen reader interactions, please activate Accessibility in Grammarl…" at bounding box center [282, 141] width 296 height 8
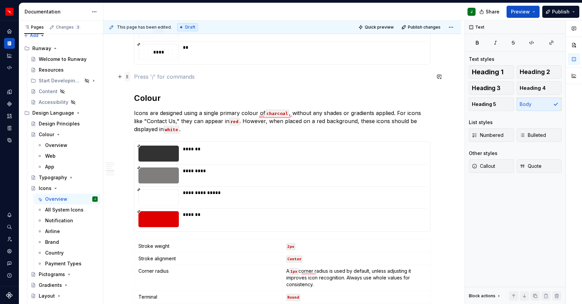
click at [130, 78] on span at bounding box center [127, 76] width 5 height 9
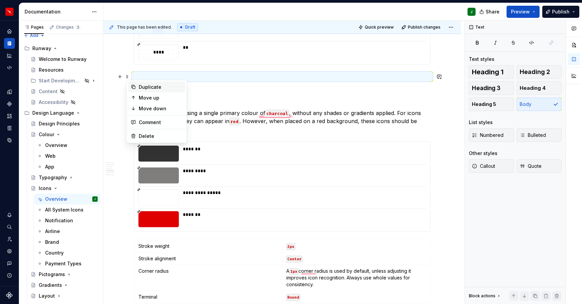
click at [140, 88] on div "Duplicate" at bounding box center [161, 87] width 44 height 7
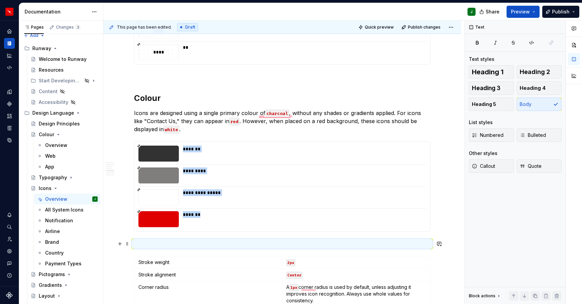
click at [153, 247] on p "To enrich screen reader interactions, please activate Accessibility in Grammarl…" at bounding box center [282, 244] width 296 height 8
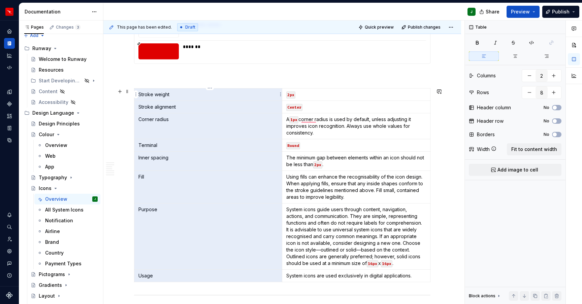
drag, startPoint x: 157, startPoint y: 278, endPoint x: 140, endPoint y: 94, distance: 184.3
click at [140, 94] on tbody "Stroke weight 2px Stroke alignment Center Corner radius A 1px corner radius is …" at bounding box center [282, 185] width 296 height 194
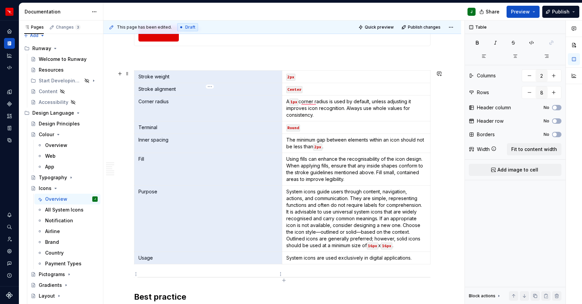
drag, startPoint x: 141, startPoint y: 95, endPoint x: 163, endPoint y: 272, distance: 178.8
click at [163, 272] on div "**********" at bounding box center [282, 86] width 296 height 1654
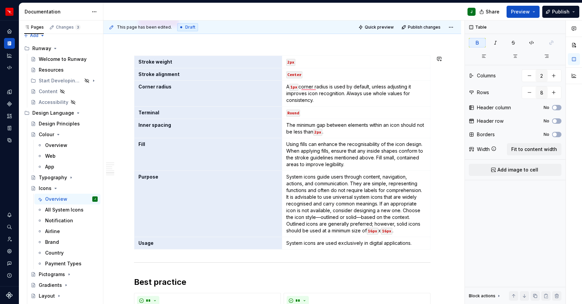
click at [200, 257] on div "**********" at bounding box center [282, 72] width 296 height 1654
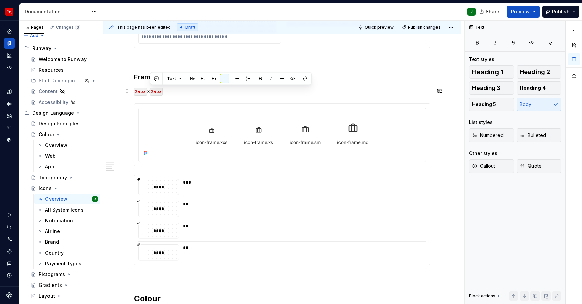
click at [152, 91] on p "24px x 24px" at bounding box center [282, 91] width 296 height 8
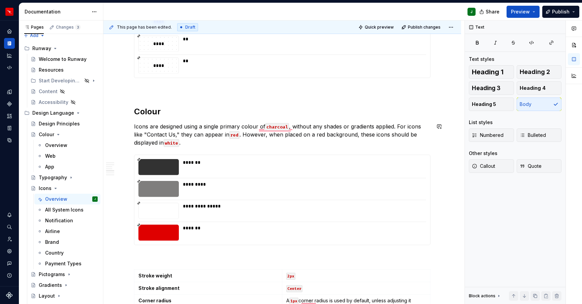
click at [0, 0] on div "** *" at bounding box center [0, 0] width 0 height 0
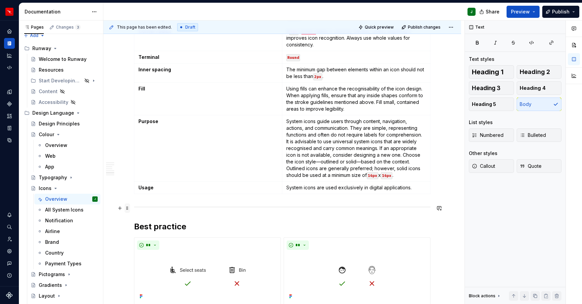
click at [129, 209] on span at bounding box center [127, 208] width 5 height 9
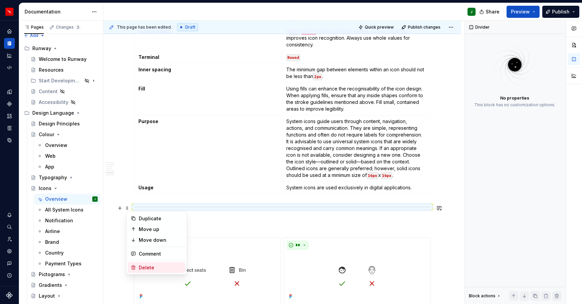
click at [150, 267] on div "Delete" at bounding box center [161, 268] width 44 height 7
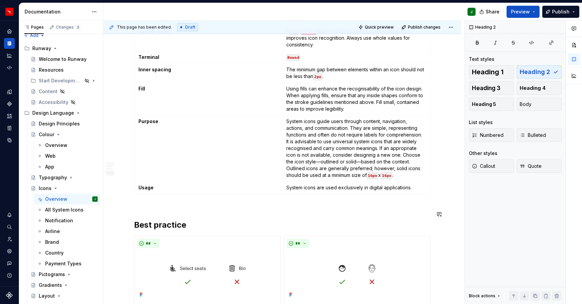
click at [129, 207] on div "**********" at bounding box center [282, 56] width 358 height 1767
click at [150, 207] on div "**********" at bounding box center [282, 15] width 296 height 1652
click at [148, 201] on div "**********" at bounding box center [282, 15] width 296 height 1652
click at [145, 200] on div "**********" at bounding box center [282, 15] width 296 height 1652
click at [139, 200] on div "**********" at bounding box center [282, 15] width 296 height 1652
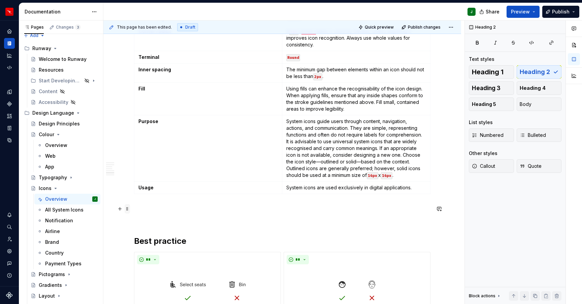
click at [129, 210] on span at bounding box center [127, 208] width 5 height 9
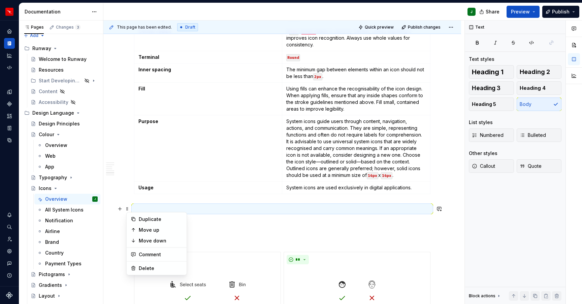
click at [153, 207] on p "To enrich screen reader interactions, please activate Accessibility in Grammarl…" at bounding box center [282, 209] width 296 height 8
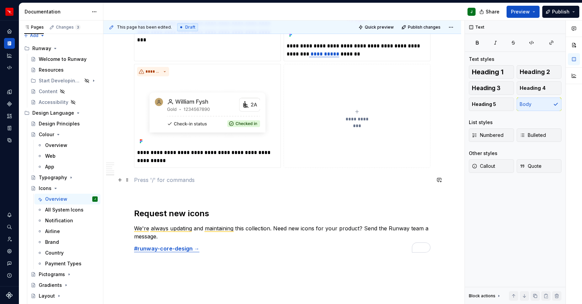
click at [138, 182] on p "To enrich screen reader interactions, please activate Accessibility in Grammarl…" at bounding box center [282, 180] width 296 height 8
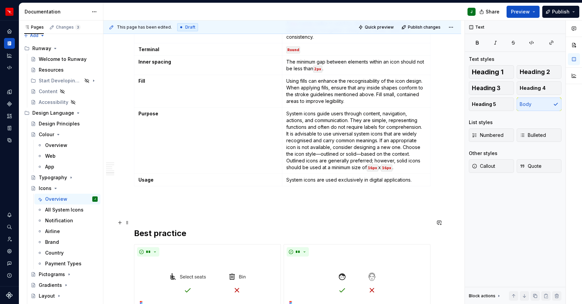
click at [136, 221] on h2 "Best practice" at bounding box center [282, 229] width 296 height 22
click at [139, 202] on p "To enrich screen reader interactions, please activate Accessibility in Grammarl…" at bounding box center [282, 201] width 296 height 8
click at [144, 217] on p "To enrich screen reader interactions, please activate Accessibility in Grammarl…" at bounding box center [282, 213] width 296 height 8
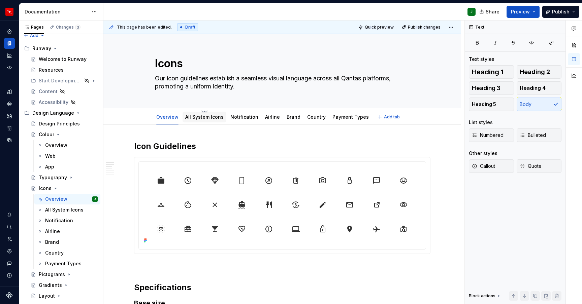
click at [208, 118] on link "All System Icons" at bounding box center [204, 117] width 38 height 6
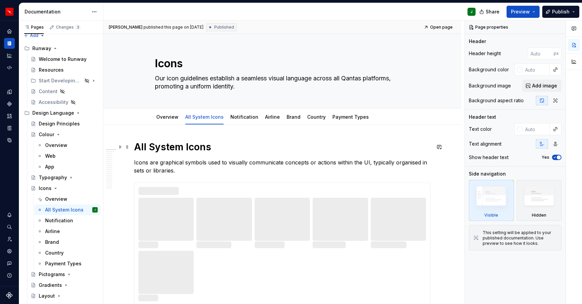
click at [202, 148] on h1 "All System Icons" at bounding box center [282, 147] width 296 height 12
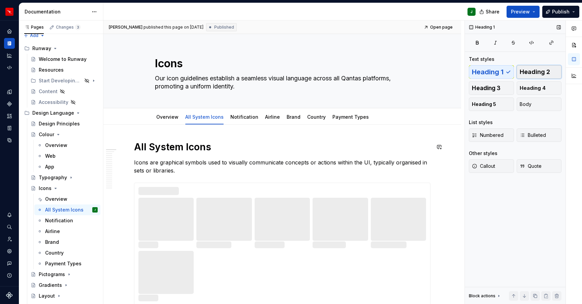
click at [536, 71] on span "Heading 2" at bounding box center [535, 72] width 30 height 7
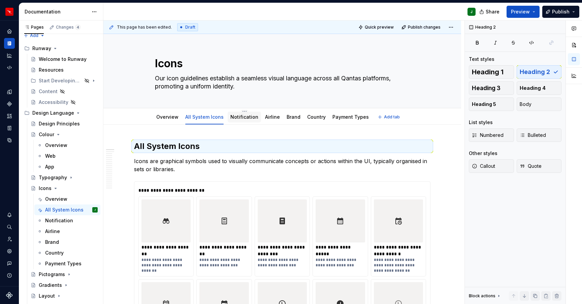
click at [243, 118] on link "Notification" at bounding box center [244, 117] width 28 height 6
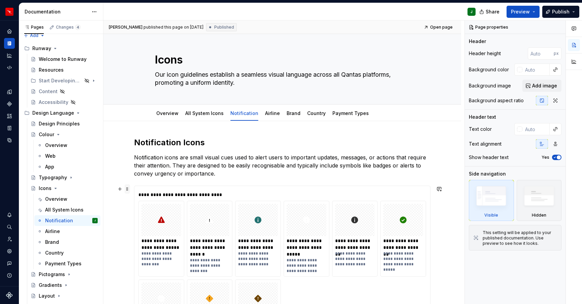
scroll to position [3, 0]
click at [159, 143] on h2 "Notification Icons" at bounding box center [282, 143] width 296 height 11
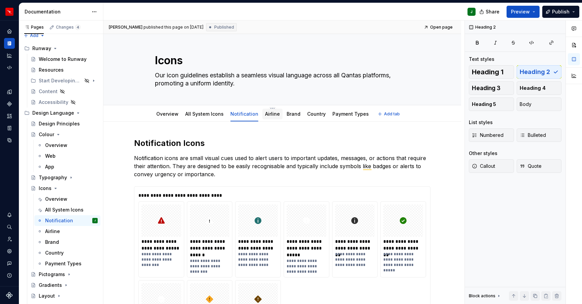
click at [271, 115] on link "Airline" at bounding box center [272, 114] width 15 height 6
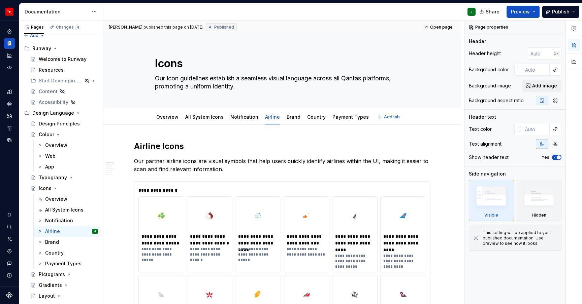
scroll to position [0, 0]
click at [175, 146] on h2 "Airline Icons" at bounding box center [282, 146] width 296 height 11
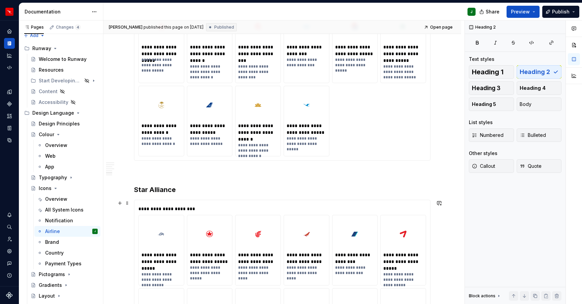
scroll to position [2164, 0]
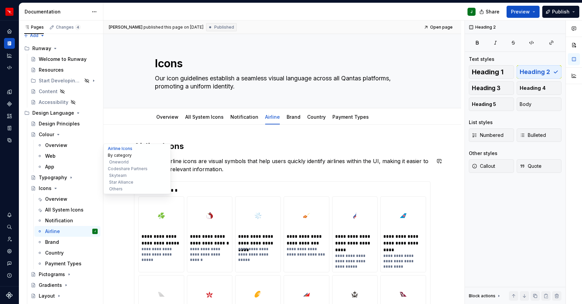
click at [118, 155] on button "By category" at bounding box center [137, 155] width 64 height 7
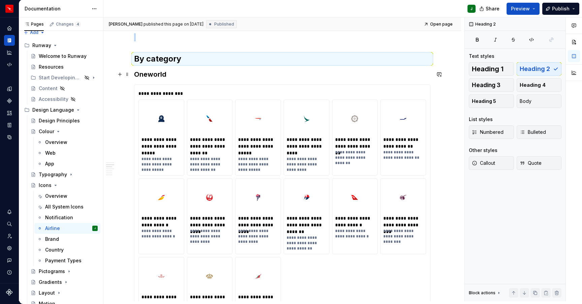
click at [160, 74] on h3 "Oneworld" at bounding box center [282, 74] width 296 height 9
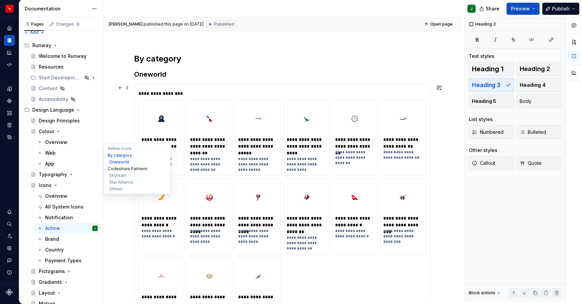
click at [127, 170] on button "Codeshare Partners" at bounding box center [137, 169] width 64 height 7
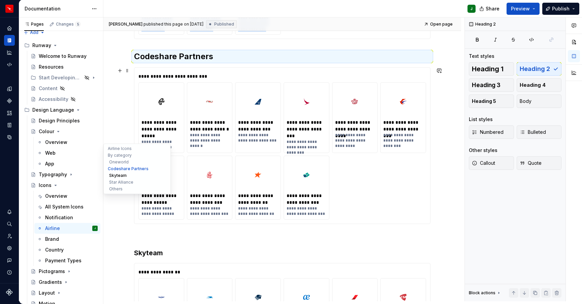
click at [120, 177] on button "Skyteam" at bounding box center [137, 175] width 64 height 7
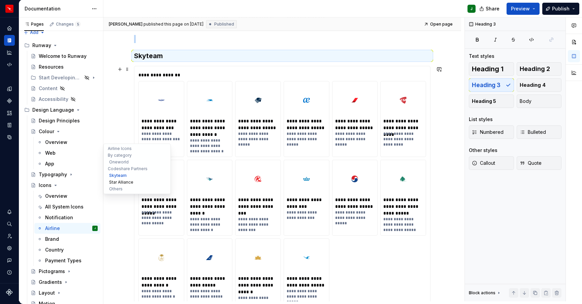
click at [118, 182] on button "Star Alliance" at bounding box center [137, 182] width 64 height 7
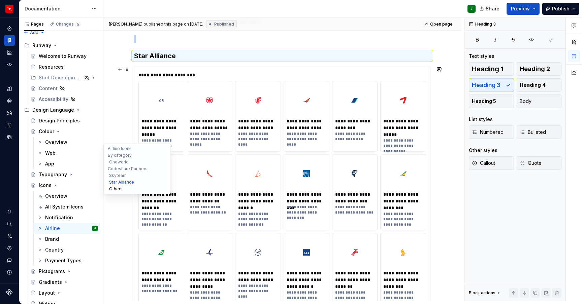
click at [116, 189] on button "Others" at bounding box center [137, 189] width 64 height 7
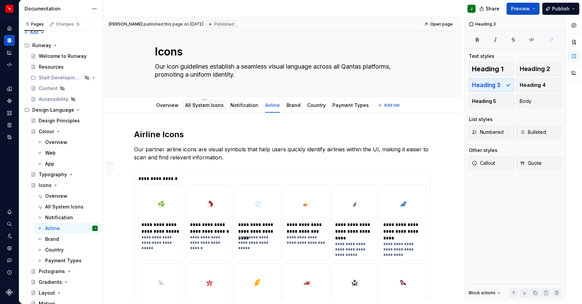
click at [208, 105] on link "All System Icons" at bounding box center [204, 105] width 38 height 6
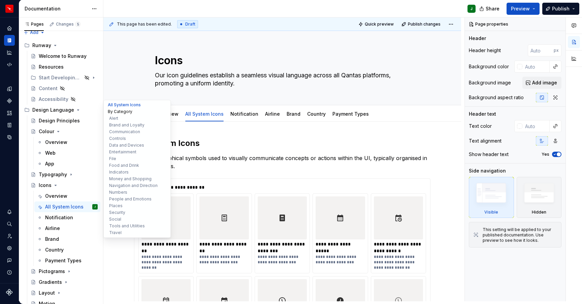
click at [117, 112] on button "By Category" at bounding box center [137, 111] width 64 height 7
click at [125, 109] on button "By Category" at bounding box center [137, 111] width 64 height 7
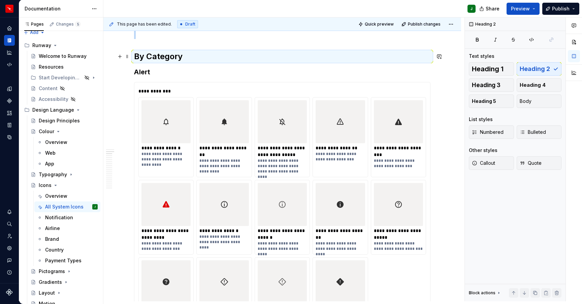
click at [174, 73] on h3 "Alert" at bounding box center [282, 71] width 296 height 9
click at [145, 73] on h3 "Alert" at bounding box center [282, 71] width 296 height 9
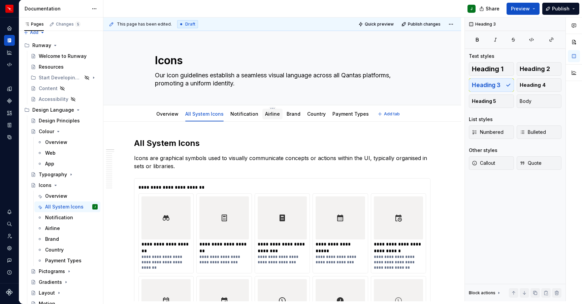
click at [270, 115] on link "Airline" at bounding box center [272, 114] width 15 height 6
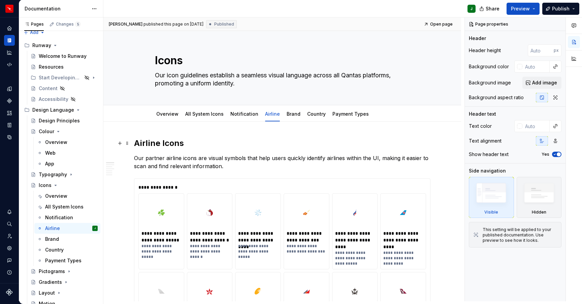
click at [153, 144] on h2 "Airline Icons" at bounding box center [282, 143] width 296 height 11
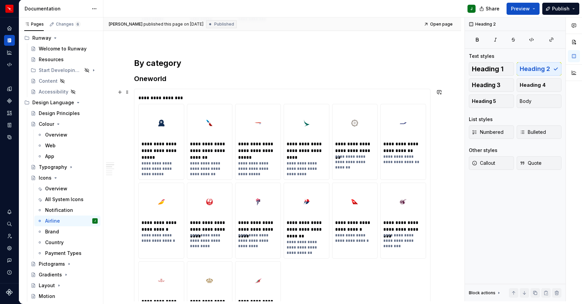
scroll to position [1275, 0]
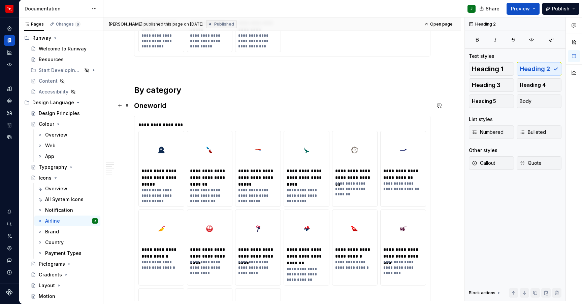
click at [151, 106] on h3 "Oneworld" at bounding box center [282, 105] width 296 height 9
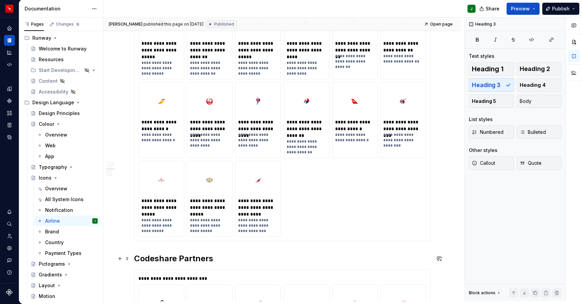
click at [169, 260] on h2 "Codeshare Partners" at bounding box center [282, 259] width 296 height 11
click at [482, 86] on span "Heading 3" at bounding box center [486, 85] width 29 height 7
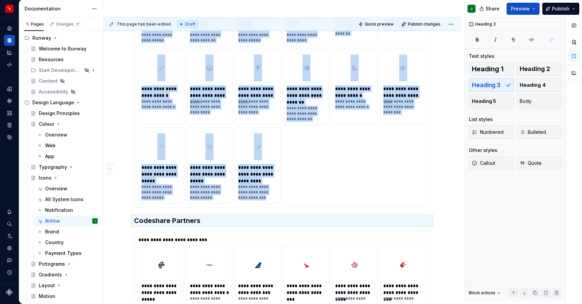
type textarea "*"
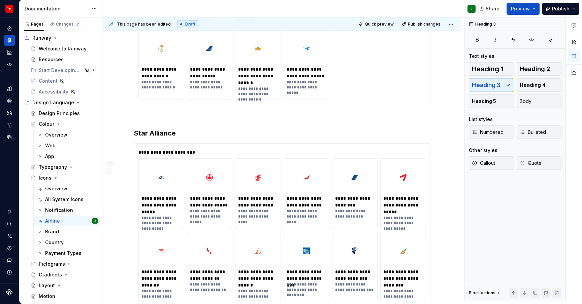
scroll to position [2001, 0]
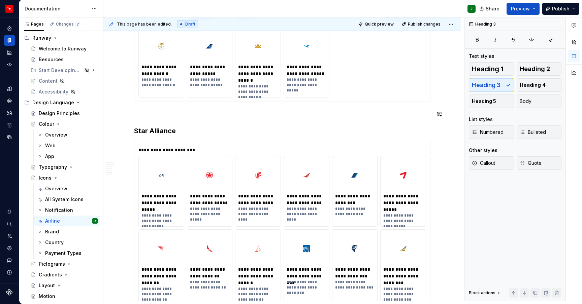
click at [164, 130] on h3 "Star Alliance" at bounding box center [282, 130] width 296 height 9
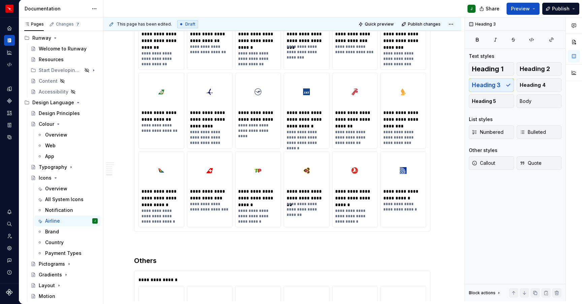
scroll to position [0, 0]
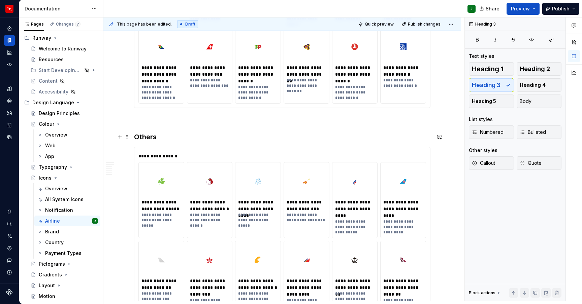
click at [148, 138] on h3 "Others" at bounding box center [282, 136] width 296 height 9
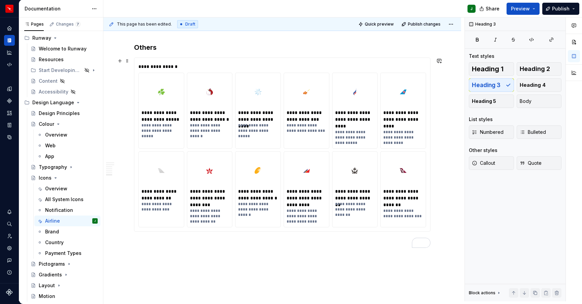
scroll to position [2494, 0]
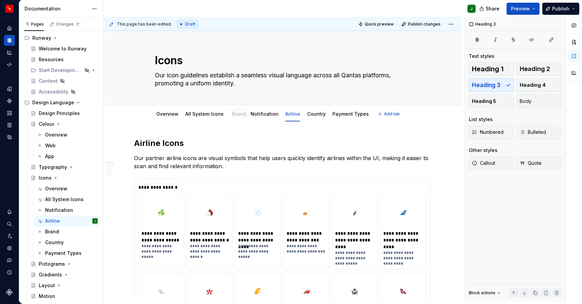
drag, startPoint x: 292, startPoint y: 114, endPoint x: 237, endPoint y: 113, distance: 54.6
drag, startPoint x: 288, startPoint y: 115, endPoint x: 252, endPoint y: 115, distance: 35.7
drag, startPoint x: 270, startPoint y: 114, endPoint x: 283, endPoint y: 115, distance: 12.2
click at [235, 114] on link "Brand" at bounding box center [237, 114] width 14 height 6
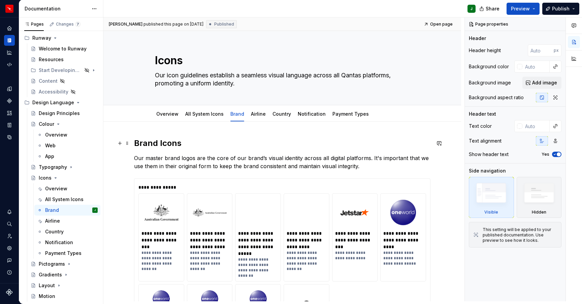
click at [152, 142] on h2 "Brand Icons" at bounding box center [282, 143] width 296 height 11
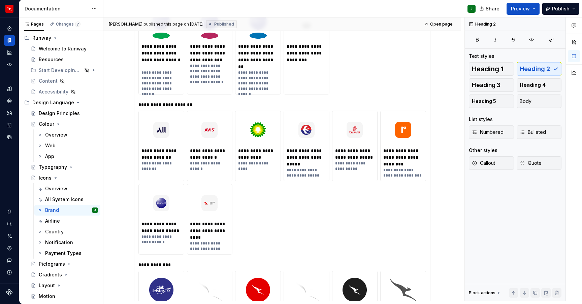
scroll to position [349, 0]
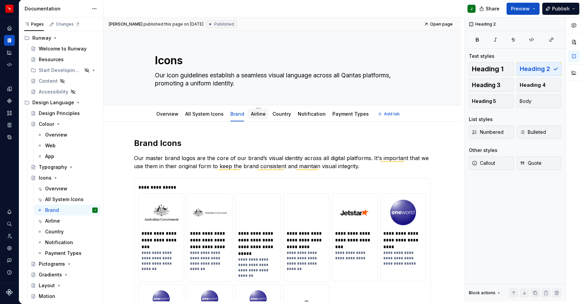
click at [256, 116] on link "Airline" at bounding box center [258, 114] width 15 height 6
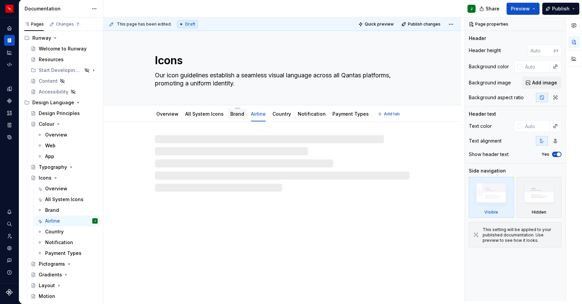
click at [234, 115] on link "Brand" at bounding box center [237, 114] width 14 height 6
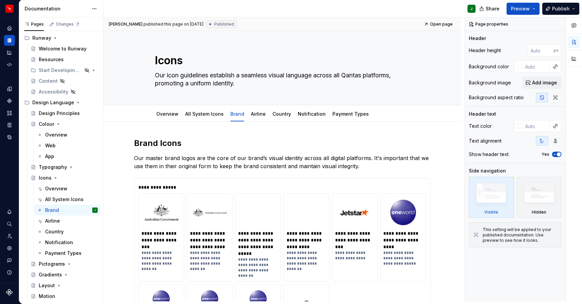
type textarea "*"
click at [168, 145] on h2 "Brand Icons" at bounding box center [282, 143] width 296 height 11
click at [170, 144] on h2 "Brand Icons" at bounding box center [282, 143] width 296 height 11
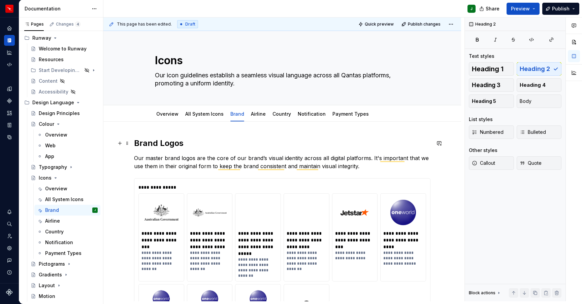
click at [171, 143] on h2 "Brand Logos" at bounding box center [282, 143] width 296 height 11
click at [277, 116] on link "Country" at bounding box center [281, 114] width 19 height 6
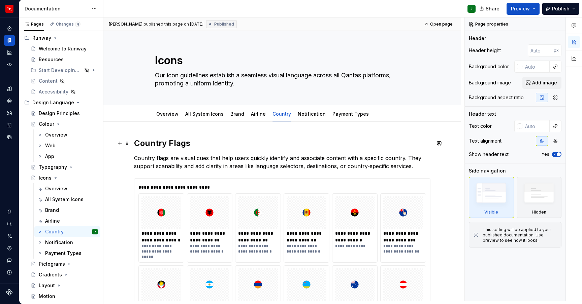
click at [179, 143] on h2 "Country Flags" at bounding box center [282, 143] width 296 height 11
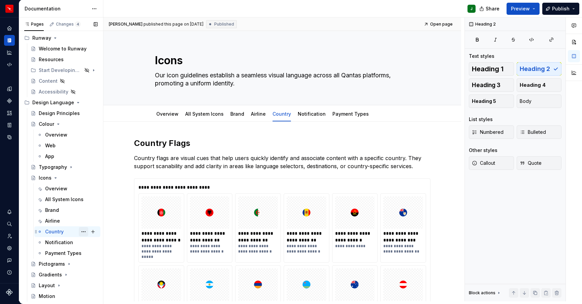
click at [83, 232] on button "Page tree" at bounding box center [83, 231] width 9 height 9
type textarea "*"
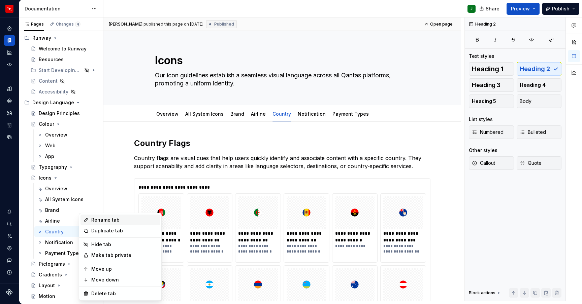
click at [98, 220] on div "Rename tab" at bounding box center [124, 220] width 66 height 7
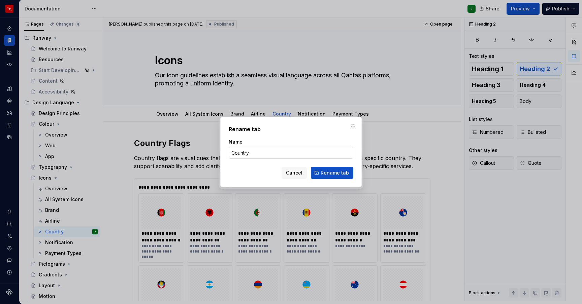
click at [258, 153] on input "Country" at bounding box center [291, 153] width 125 height 12
type input "Country Flags"
click at [328, 173] on span "Rename tab" at bounding box center [335, 173] width 28 height 7
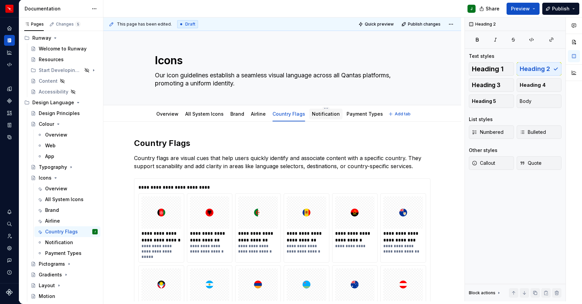
click at [325, 116] on link "Notification" at bounding box center [326, 114] width 28 height 6
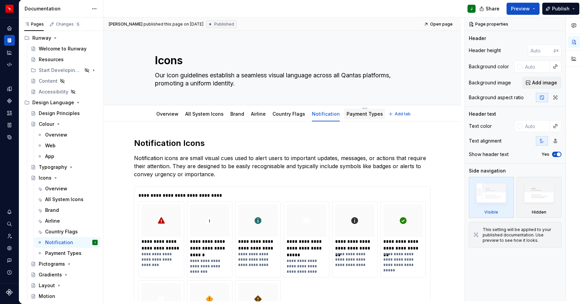
click at [359, 115] on link "Payment Types" at bounding box center [365, 114] width 36 height 6
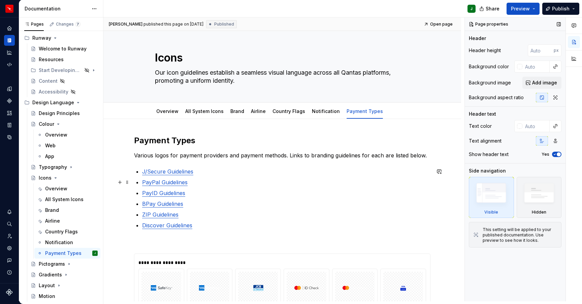
scroll to position [4, 0]
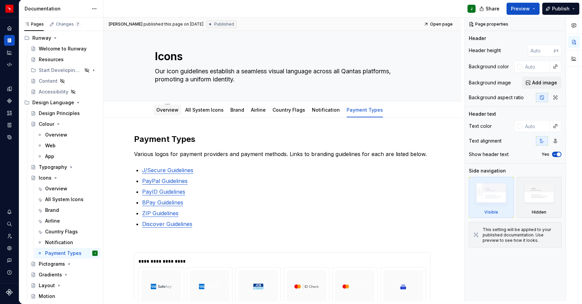
click at [167, 110] on link "Overview" at bounding box center [167, 110] width 22 height 6
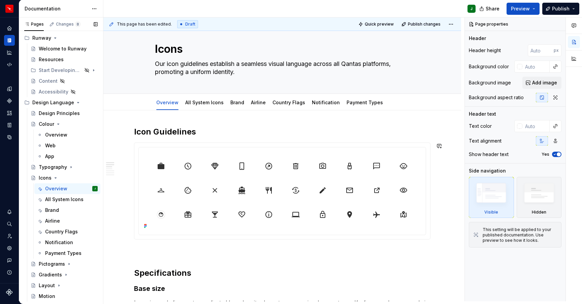
scroll to position [15, 0]
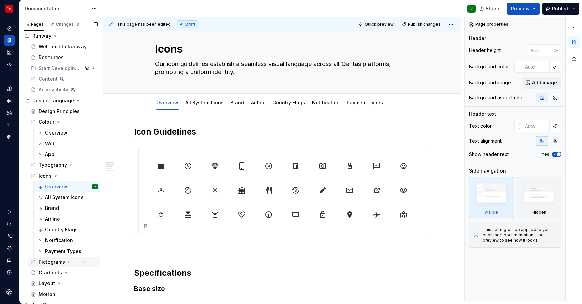
click at [69, 263] on icon "Page tree" at bounding box center [69, 263] width 1 height 2
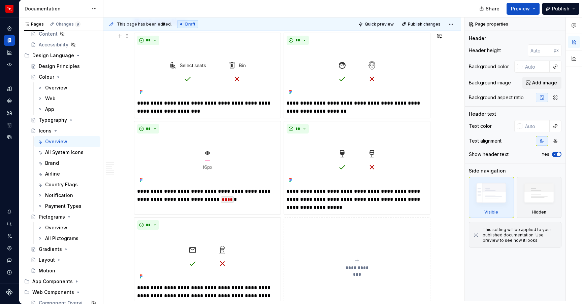
scroll to position [1158, 0]
click at [407, 233] on button "**********" at bounding box center [357, 264] width 147 height 94
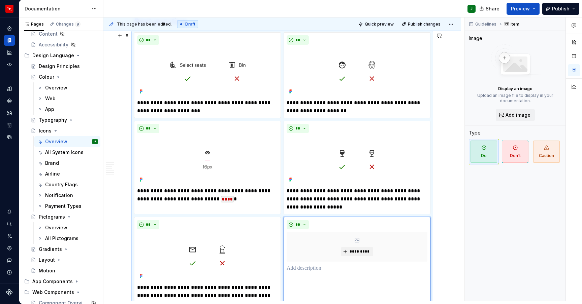
type textarea "*"
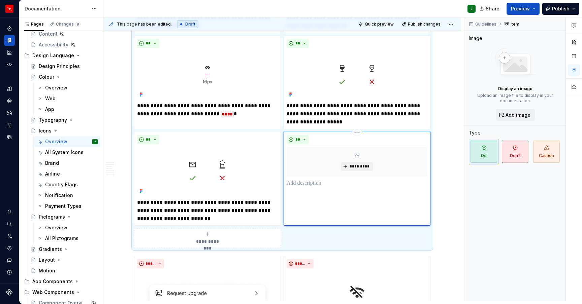
click at [359, 132] on html "Runway J Design system data Documentation J Share Preview Publish Pages Changes…" at bounding box center [291, 152] width 582 height 304
click at [367, 144] on div "Delete item" at bounding box center [388, 143] width 44 height 7
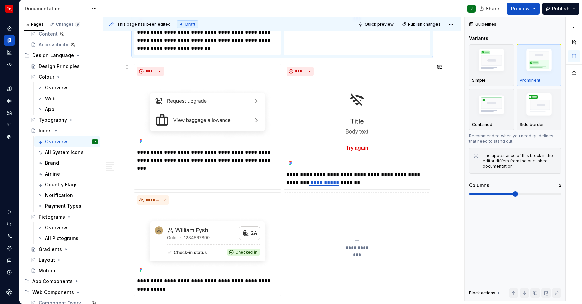
scroll to position [1350, 0]
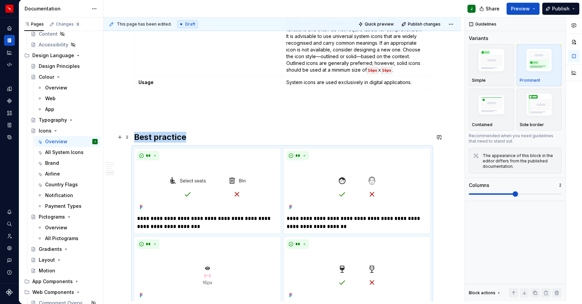
click at [194, 136] on h2 "Best practice" at bounding box center [282, 137] width 296 height 11
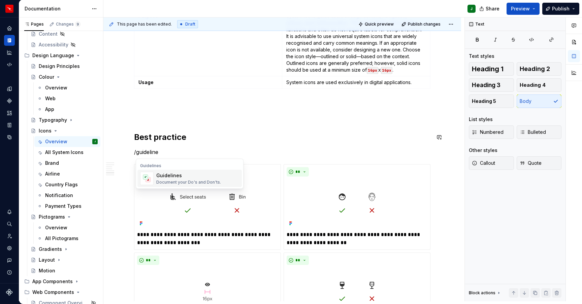
click at [178, 180] on div "Document your Do's and Don'ts." at bounding box center [188, 182] width 65 height 5
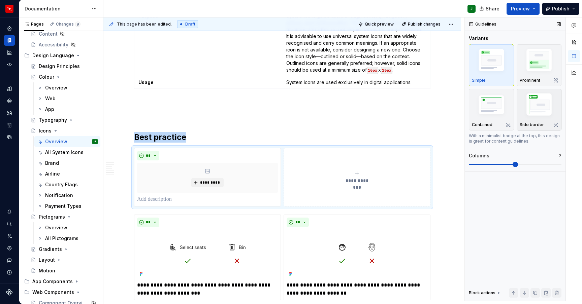
click at [540, 109] on img "button" at bounding box center [539, 105] width 39 height 29
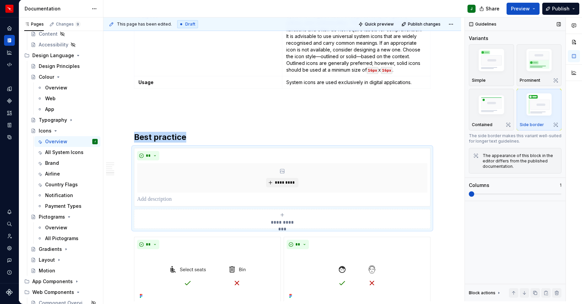
click at [481, 195] on span at bounding box center [515, 194] width 93 height 5
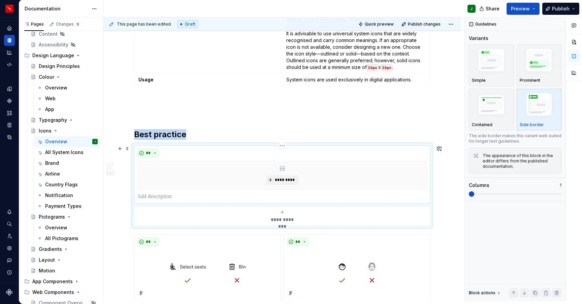
click at [159, 196] on p "To enrich screen reader interactions, please activate Accessibility in Grammarl…" at bounding box center [282, 197] width 290 height 8
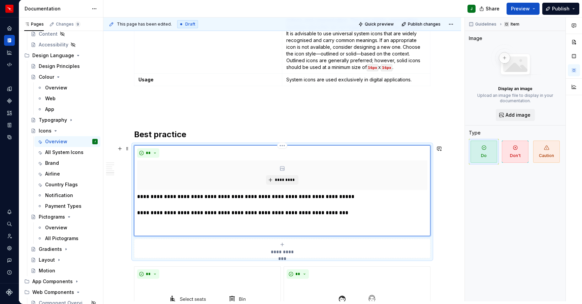
click at [143, 229] on p "**********" at bounding box center [282, 213] width 290 height 40
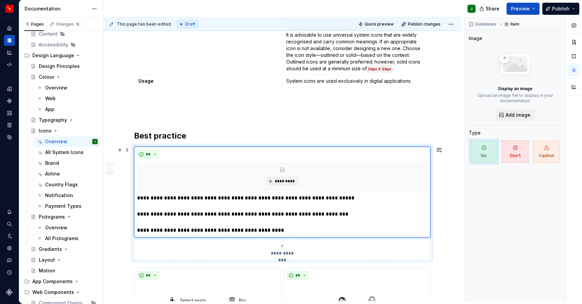
scroll to position [1063, 0]
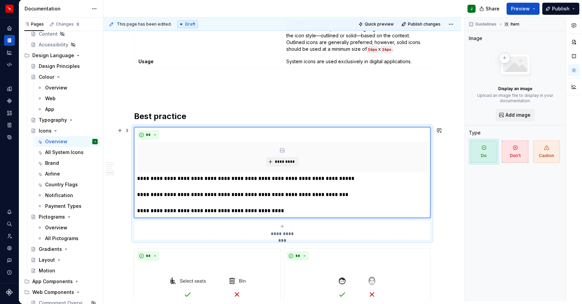
click at [445, 237] on div "**********" at bounding box center [282, 6] width 358 height 1894
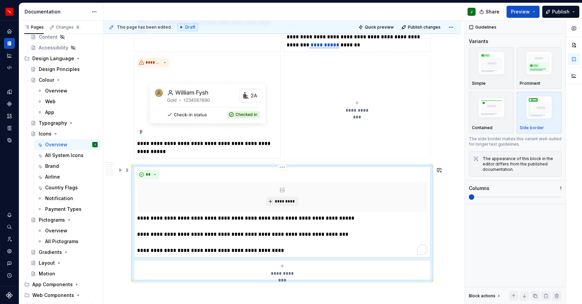
scroll to position [1553, 0]
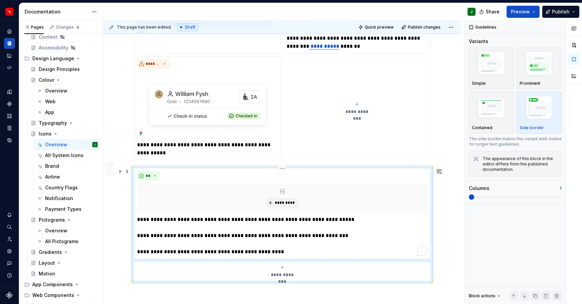
click at [169, 16] on div "J" at bounding box center [292, 12] width 378 height 18
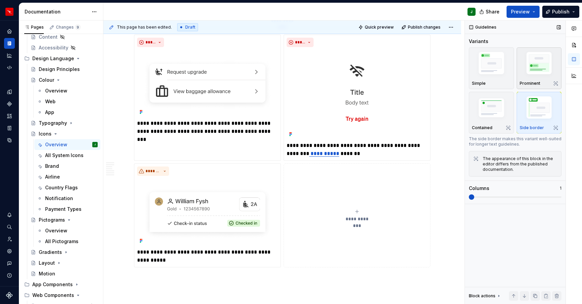
drag, startPoint x: 129, startPoint y: 300, endPoint x: 550, endPoint y: 74, distance: 477.7
click at [296, 55] on div "**********" at bounding box center [282, 151] width 296 height 233
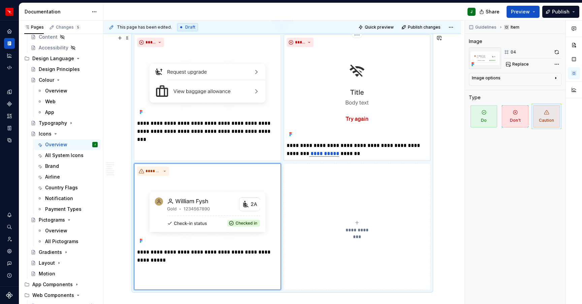
scroll to position [1577, 0]
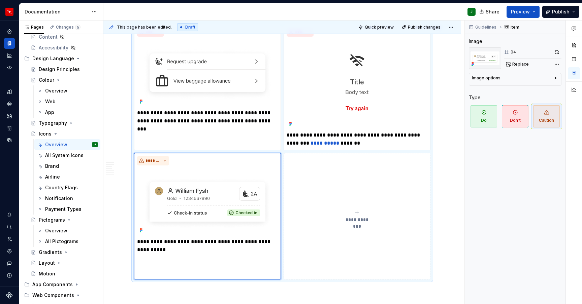
click at [348, 190] on button "**********" at bounding box center [357, 216] width 147 height 126
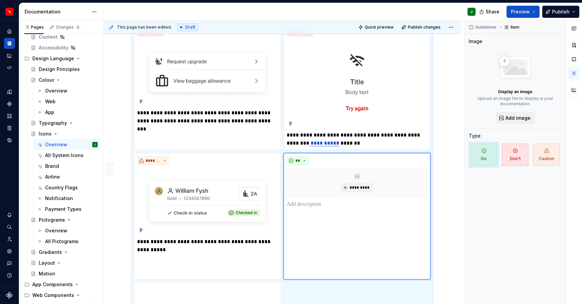
scroll to position [1565, 0]
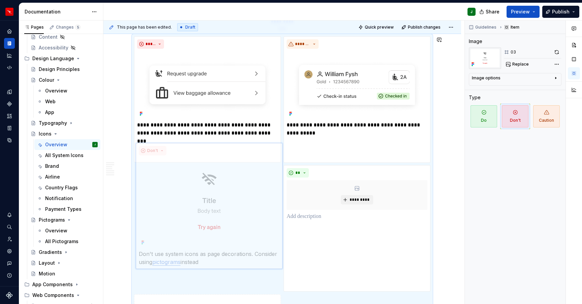
drag, startPoint x: 347, startPoint y: 42, endPoint x: 201, endPoint y: 176, distance: 198.1
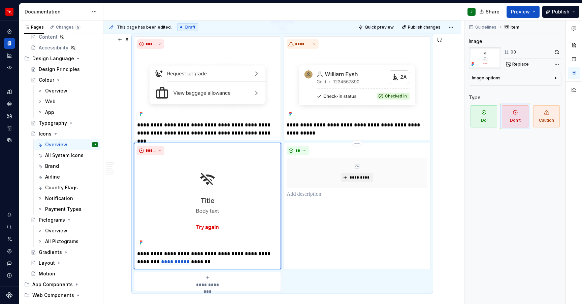
click at [356, 143] on html "Runway J Design system data Documentation J Share Preview Publish Pages Changes…" at bounding box center [291, 152] width 582 height 304
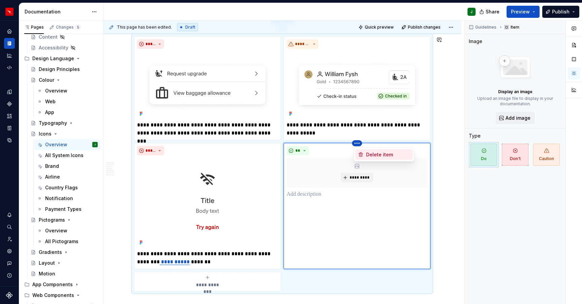
click at [377, 155] on div "Delete item" at bounding box center [388, 155] width 44 height 7
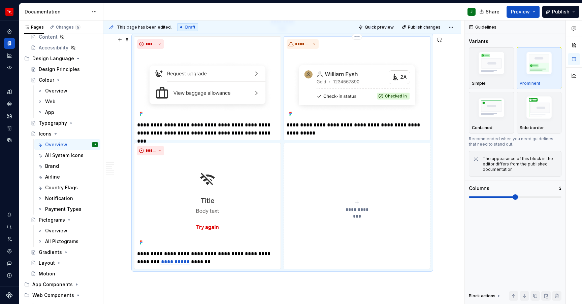
click at [347, 46] on div "*******" at bounding box center [357, 43] width 141 height 9
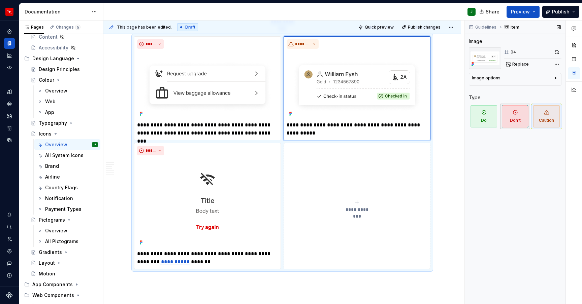
click at [519, 120] on span "Don't" at bounding box center [515, 116] width 27 height 22
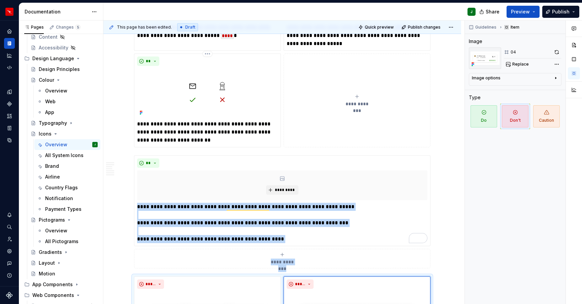
scroll to position [1311, 0]
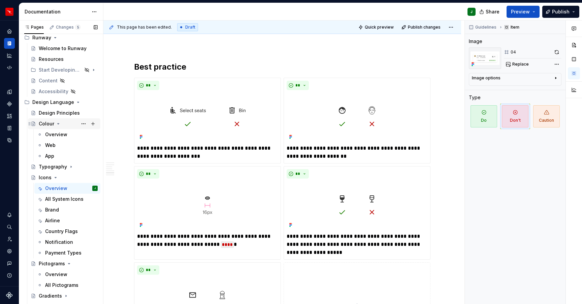
click at [58, 124] on icon "Page tree" at bounding box center [59, 124] width 2 height 1
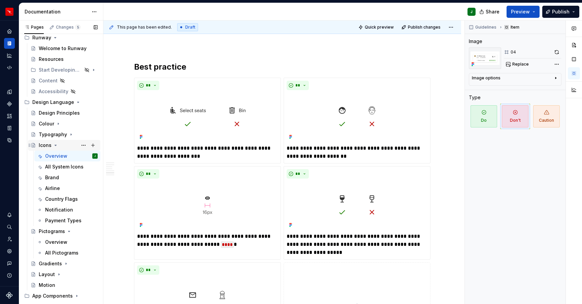
click at [55, 145] on icon "Page tree" at bounding box center [56, 145] width 2 height 1
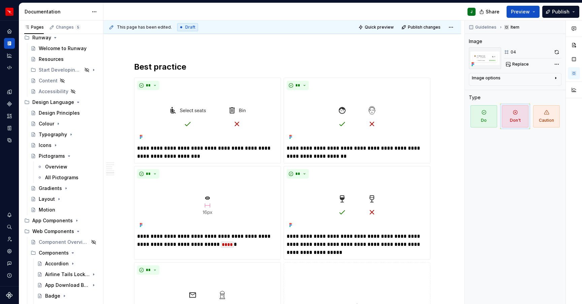
click at [53, 167] on div "Overview" at bounding box center [56, 167] width 22 height 7
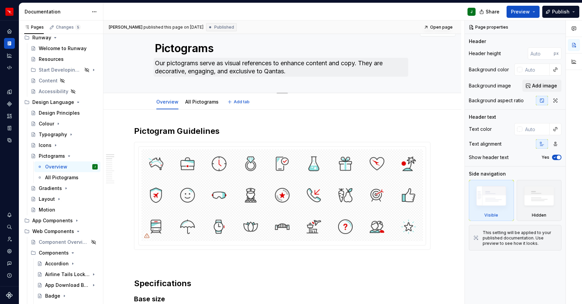
scroll to position [20, 0]
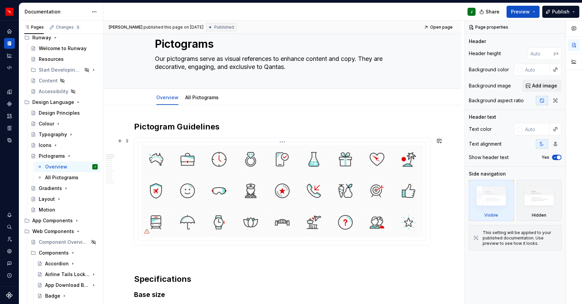
click at [283, 143] on html "Runway J Design system data Documentation J Share Preview Publish Pages Changes…" at bounding box center [291, 152] width 582 height 304
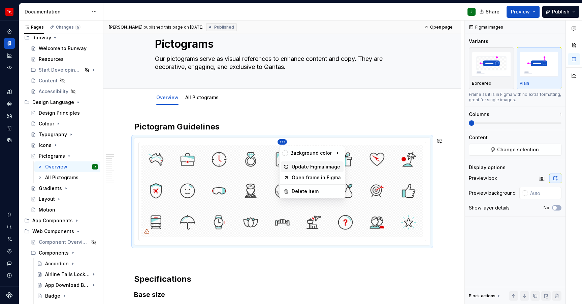
click at [304, 166] on div "Update Figma image" at bounding box center [316, 167] width 49 height 7
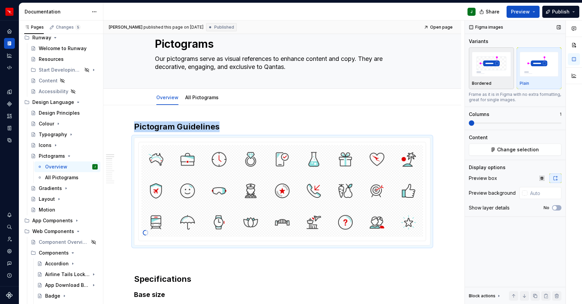
click at [483, 70] on img "button" at bounding box center [491, 64] width 39 height 25
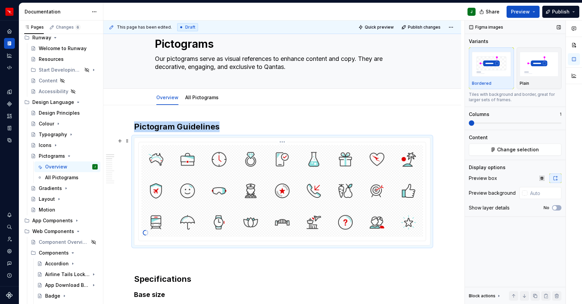
type textarea "*"
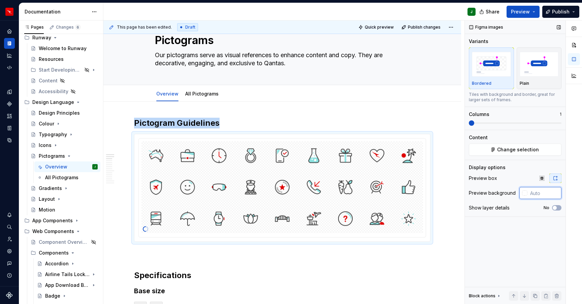
click at [537, 196] on input "text" at bounding box center [544, 193] width 34 height 12
type input "#FFFFFF"
click at [195, 126] on h2 "Pictogram Guidelines" at bounding box center [282, 123] width 296 height 11
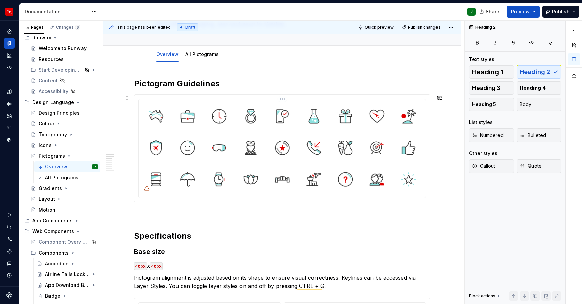
scroll to position [112, 0]
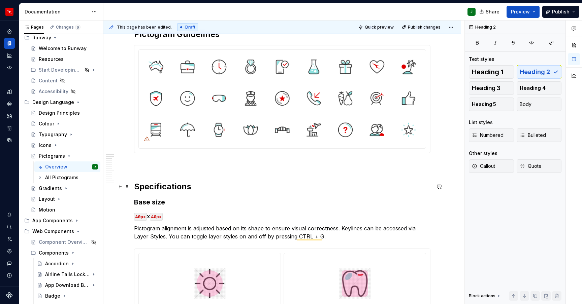
click at [184, 186] on h2 "Specifications" at bounding box center [282, 187] width 296 height 11
click at [157, 203] on h3 "Base size" at bounding box center [282, 202] width 296 height 9
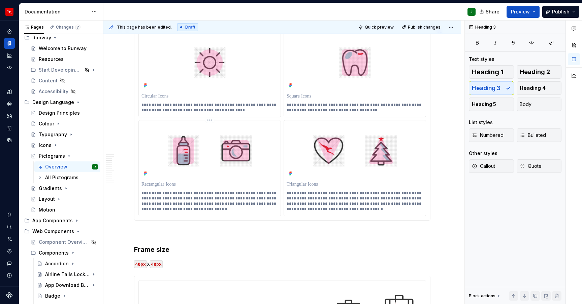
scroll to position [339, 0]
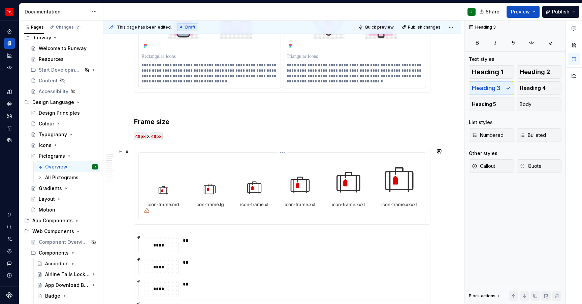
click at [284, 152] on html "Runway J Design system data Documentation J Share Preview Publish Pages Changes…" at bounding box center [291, 152] width 582 height 304
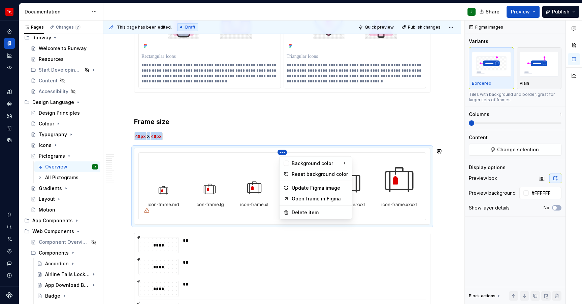
click at [426, 153] on html "Runway J Design system data Documentation J Share Preview Publish Pages Changes…" at bounding box center [291, 152] width 582 height 304
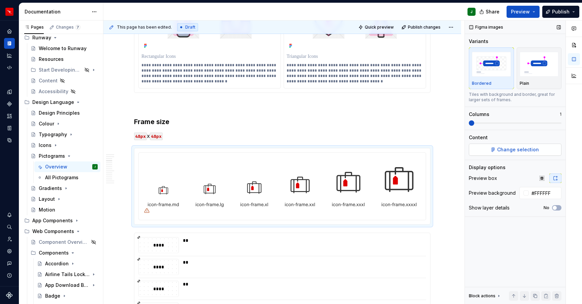
click at [524, 150] on span "Change selection" at bounding box center [518, 149] width 42 height 7
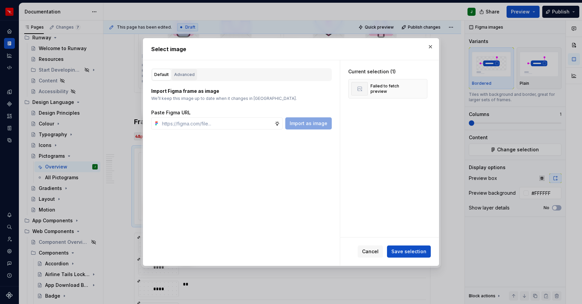
click at [182, 73] on div "Advanced" at bounding box center [184, 74] width 21 height 7
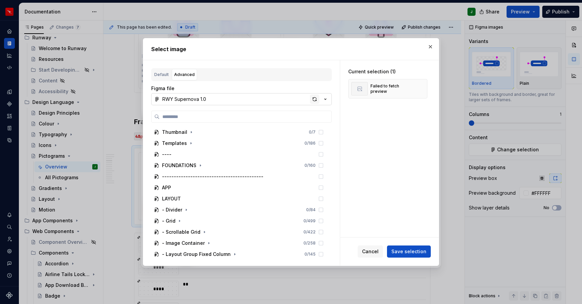
click at [313, 99] on div "button" at bounding box center [314, 99] width 9 height 9
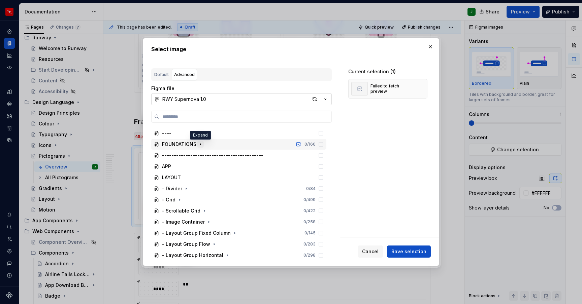
click at [201, 143] on icon "button" at bounding box center [200, 144] width 5 height 5
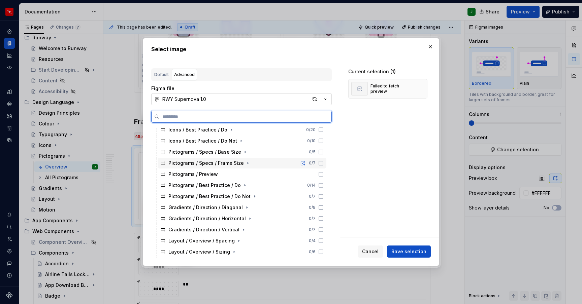
click at [324, 163] on icon at bounding box center [320, 163] width 5 height 5
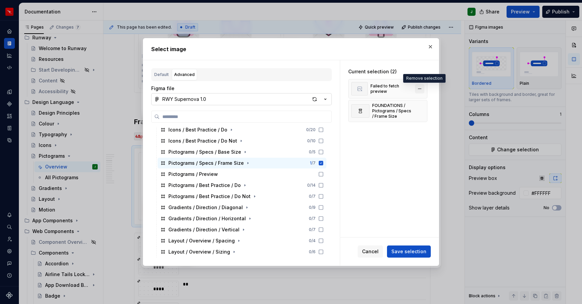
click at [424, 89] on button "button" at bounding box center [419, 88] width 9 height 9
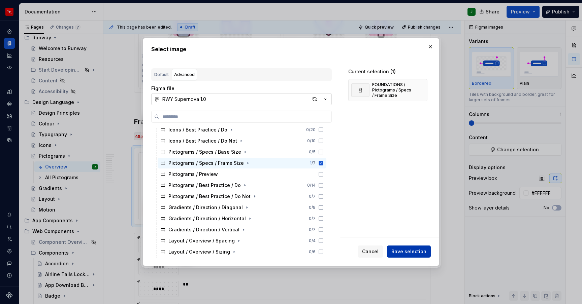
click at [411, 253] on span "Save selection" at bounding box center [408, 252] width 35 height 7
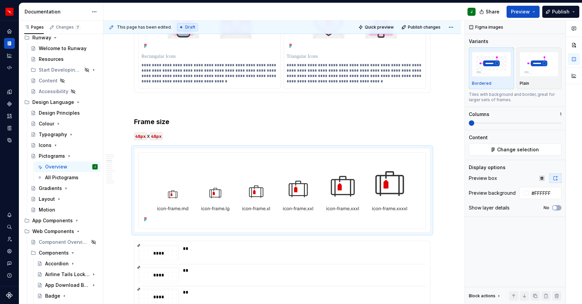
type textarea "*"
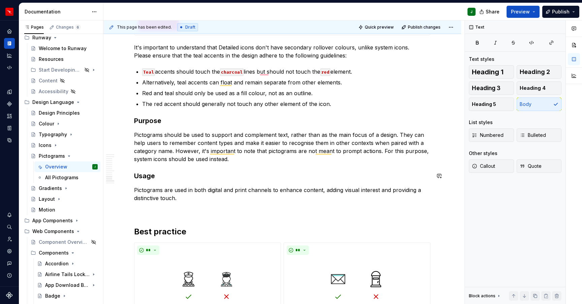
scroll to position [1187, 0]
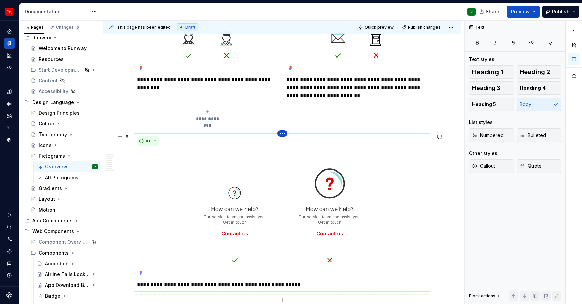
click at [283, 134] on html "Runway J Design system data Documentation J Share Preview Publish Pages Changes…" at bounding box center [291, 152] width 582 height 304
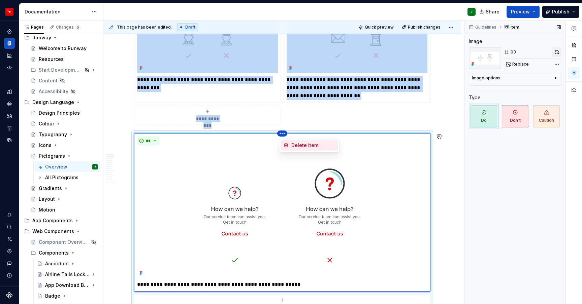
click at [255, 144] on html "Runway J Design system data Documentation J Share Preview Publish Pages Changes…" at bounding box center [291, 152] width 582 height 304
click at [382, 150] on img "To enrich screen reader interactions, please activate Accessibility in Grammarl…" at bounding box center [282, 214] width 290 height 130
click at [556, 52] on button "button" at bounding box center [556, 51] width 9 height 9
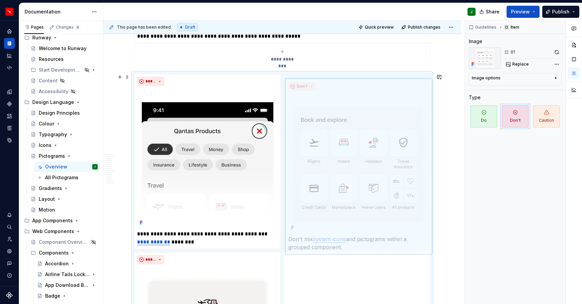
drag, startPoint x: 318, startPoint y: 116, endPoint x: 343, endPoint y: 95, distance: 33.0
click at [347, 60] on body "Runway J Design system data Documentation J Share Preview Publish Pages Changes…" at bounding box center [291, 152] width 582 height 304
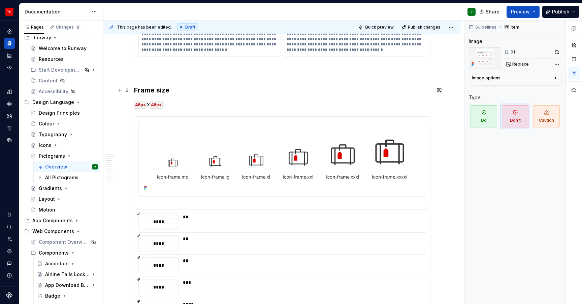
click at [162, 88] on h3 "Frame size" at bounding box center [282, 90] width 296 height 9
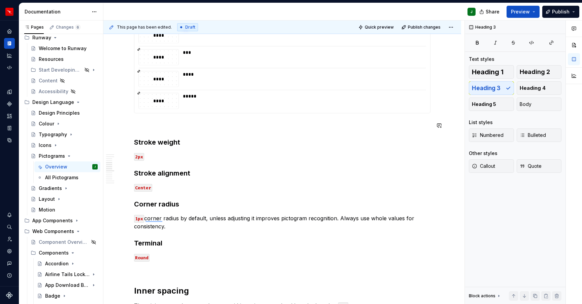
click at [141, 126] on p "To enrich screen reader interactions, please activate Accessibility in Grammarl…" at bounding box center [282, 126] width 296 height 8
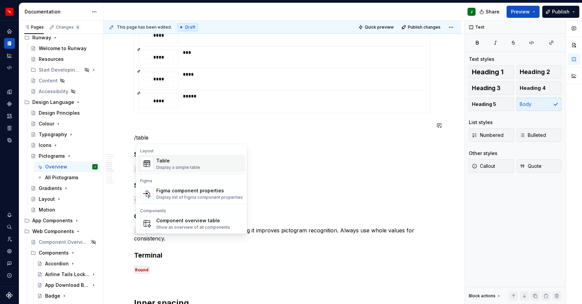
click at [177, 165] on div "Display a simple table" at bounding box center [178, 167] width 44 height 5
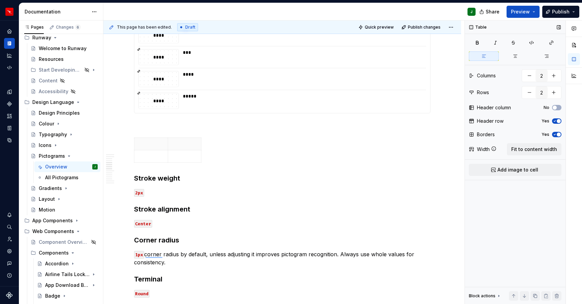
drag, startPoint x: 555, startPoint y: 131, endPoint x: 557, endPoint y: 122, distance: 10.0
click at [555, 131] on div "Borders Yes" at bounding box center [515, 134] width 93 height 9
click at [558, 119] on button "Yes" at bounding box center [556, 121] width 9 height 5
click at [556, 135] on icon "button" at bounding box center [554, 135] width 5 height 4
click at [543, 149] on span "Fit to content width" at bounding box center [534, 149] width 46 height 7
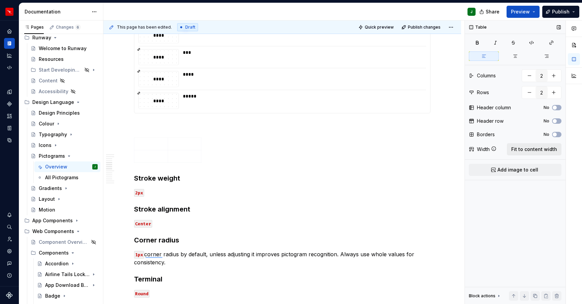
type textarea "*"
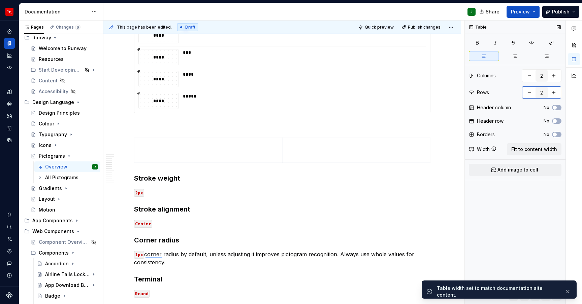
click at [554, 93] on button "button" at bounding box center [554, 93] width 12 height 12
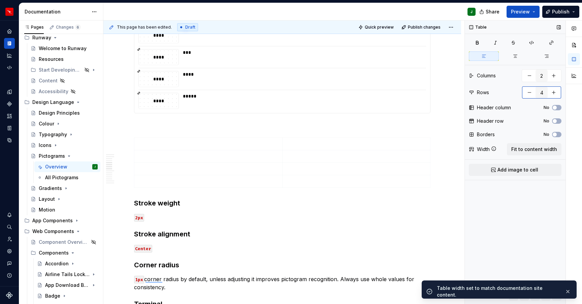
click at [554, 93] on button "button" at bounding box center [554, 93] width 12 height 12
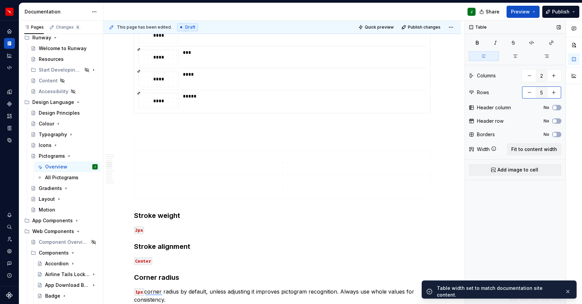
click at [554, 93] on button "button" at bounding box center [554, 93] width 12 height 12
type input "6"
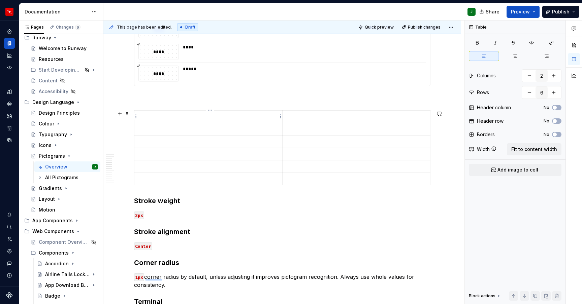
type textarea "*"
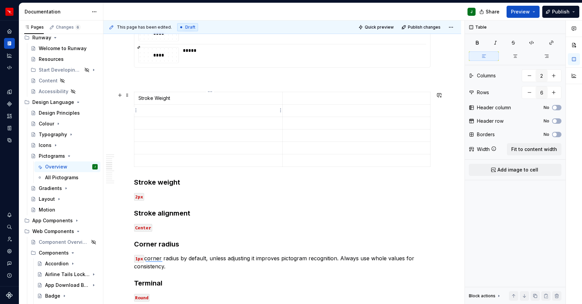
click at [155, 109] on p "To enrich screen reader interactions, please activate Accessibility in Grammarl…" at bounding box center [208, 110] width 140 height 7
click at [159, 97] on p "Stroke Weight" at bounding box center [208, 98] width 140 height 7
click at [159, 110] on p "Stroke Alignment" at bounding box center [208, 110] width 140 height 7
click at [143, 124] on p "To enrich screen reader interactions, please activate Accessibility in Grammarl…" at bounding box center [208, 123] width 140 height 7
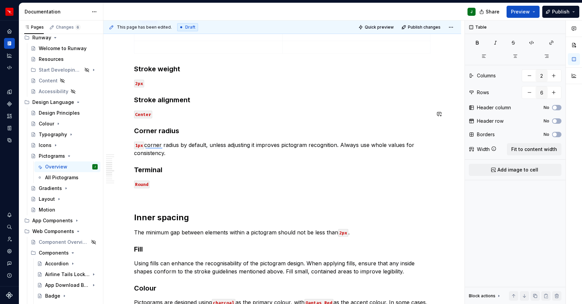
scroll to position [805, 0]
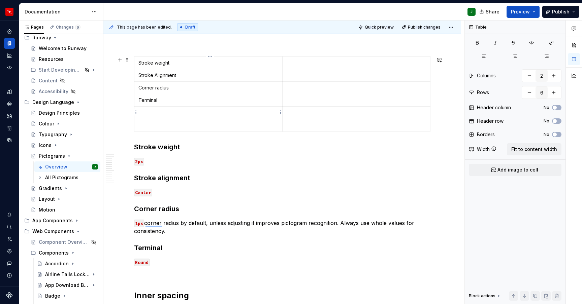
click at [150, 114] on p "To enrich screen reader interactions, please activate Accessibility in Grammarl…" at bounding box center [208, 112] width 140 height 7
click at [147, 127] on p "To enrich screen reader interactions, please activate Accessibility in Grammarl…" at bounding box center [208, 125] width 140 height 7
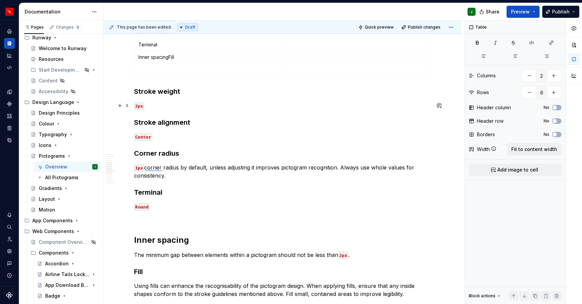
scroll to position [833, 0]
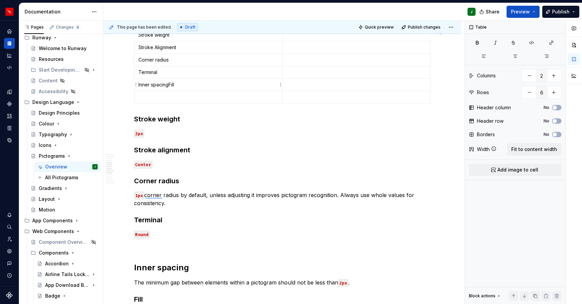
drag, startPoint x: 170, startPoint y: 86, endPoint x: 187, endPoint y: 86, distance: 17.2
click at [187, 86] on p "Inner spacingFill" at bounding box center [208, 85] width 140 height 7
click at [180, 98] on p "To enrich screen reader interactions, please activate Accessibility in Grammarl…" at bounding box center [208, 97] width 140 height 7
click at [552, 93] on button "button" at bounding box center [554, 93] width 12 height 12
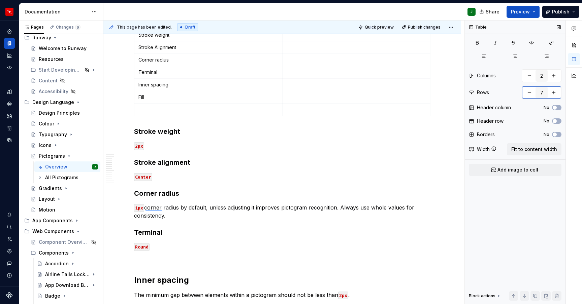
click at [553, 93] on button "button" at bounding box center [554, 93] width 12 height 12
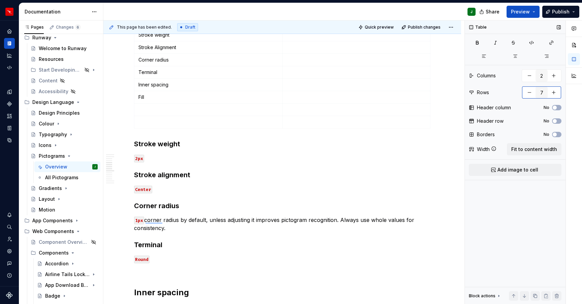
type input "8"
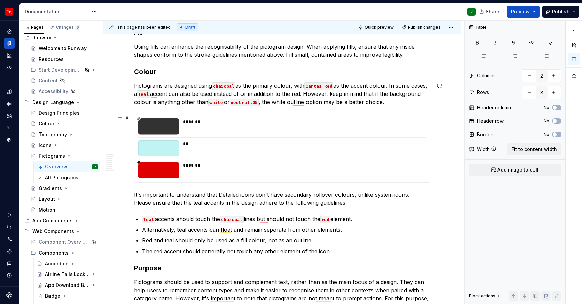
scroll to position [0, 0]
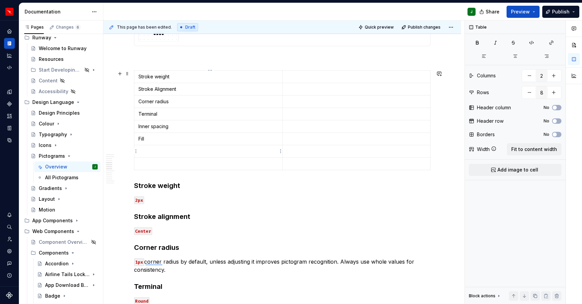
click at [150, 152] on p "To enrich screen reader interactions, please activate Accessibility in Grammarl…" at bounding box center [208, 151] width 140 height 7
click at [157, 196] on p "2px" at bounding box center [282, 200] width 296 height 8
click at [154, 161] on p "To enrich screen reader interactions, please activate Accessibility in Grammarl…" at bounding box center [208, 164] width 140 height 7
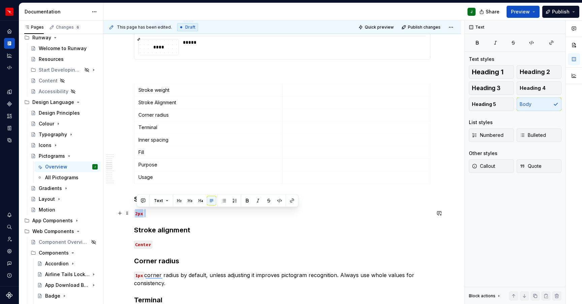
copy p "2px"
click at [295, 91] on p "To enrich screen reader interactions, please activate Accessibility in Grammarl…" at bounding box center [357, 90] width 140 height 7
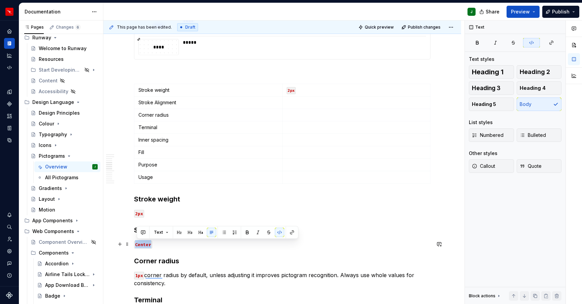
click at [136, 245] on p "Center" at bounding box center [282, 244] width 296 height 8
copy code "Center"
click at [300, 105] on p "To enrich screen reader interactions, please activate Accessibility in Grammarl…" at bounding box center [357, 102] width 140 height 7
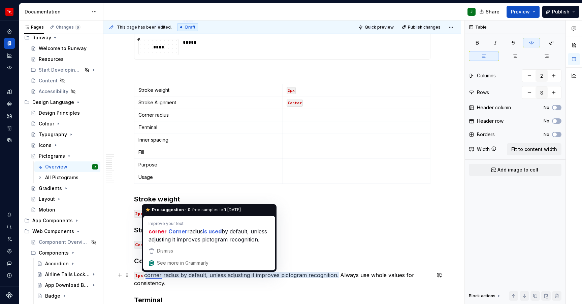
click at [168, 276] on p "1px corner radius by default, unless adjusting it improves pictogram recognitio…" at bounding box center [282, 279] width 296 height 16
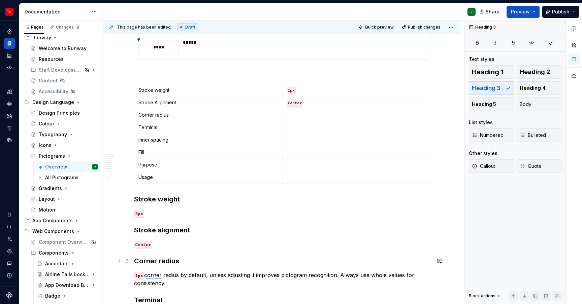
click at [183, 261] on h3 "Corner radius" at bounding box center [282, 261] width 296 height 9
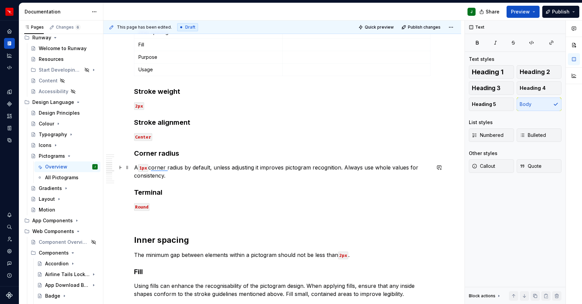
click at [188, 168] on p "A 1px corner radius by default, unless adjusting it improves pictogram recognit…" at bounding box center [282, 172] width 296 height 16
drag, startPoint x: 203, startPoint y: 177, endPoint x: 174, endPoint y: 166, distance: 31.3
click at [136, 169] on p "A 1px corner radius is used by default, unless adjusting it improves pictogram …" at bounding box center [282, 172] width 296 height 16
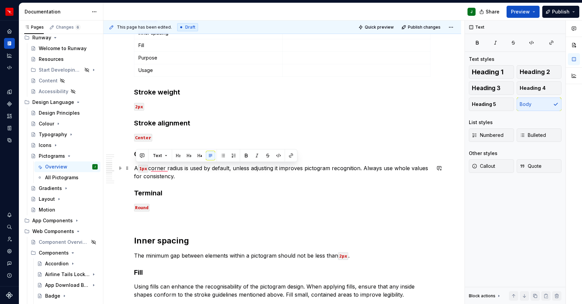
copy p "A 1px corner radius is used by default, unless adjusting it improves pictogram …"
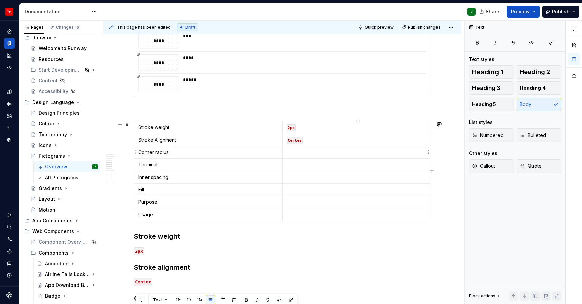
click at [297, 154] on p "To enrich screen reader interactions, please activate Accessibility in Grammarl…" at bounding box center [357, 152] width 140 height 7
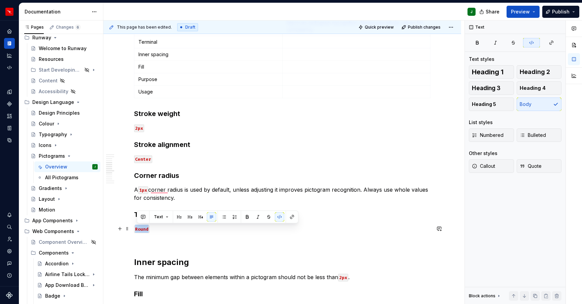
drag, startPoint x: 150, startPoint y: 230, endPoint x: 159, endPoint y: 229, distance: 8.4
click at [136, 230] on p "Round" at bounding box center [282, 229] width 296 height 8
copy code "Round"
click at [296, 43] on p "To enrich screen reader interactions, please activate Accessibility in Grammarl…" at bounding box center [357, 42] width 140 height 7
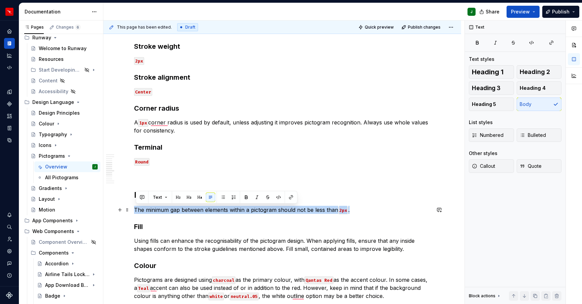
drag, startPoint x: 333, startPoint y: 209, endPoint x: 161, endPoint y: 205, distance: 172.1
click at [136, 210] on p "The minimum gap between elements within a pictogram should not be less than 2px…" at bounding box center [282, 210] width 296 height 8
copy p "The minimum gap between elements within a pictogram should not be less than 2px…"
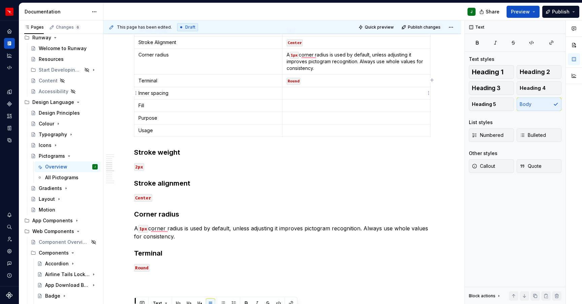
click at [296, 94] on p "To enrich screen reader interactions, please activate Accessibility in Grammarl…" at bounding box center [357, 93] width 140 height 7
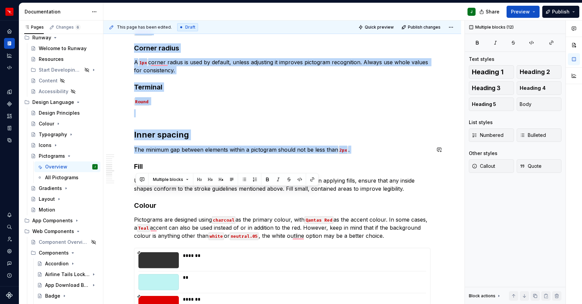
drag, startPoint x: 136, startPoint y: 152, endPoint x: 360, endPoint y: 155, distance: 223.6
click at [360, 155] on div "**********" at bounding box center [282, 188] width 296 height 2103
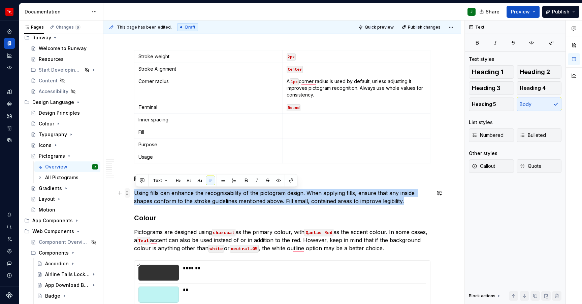
click at [136, 193] on p "Using fills can enhance the recognisability of the pictogram design. When apply…" at bounding box center [282, 197] width 296 height 16
copy p "Using fills can enhance the recognisability of the pictogram design. When apply…"
click at [293, 134] on p "To enrich screen reader interactions, please activate Accessibility in Grammarl…" at bounding box center [357, 132] width 140 height 7
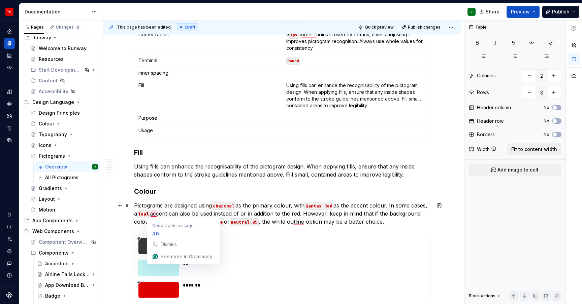
click at [196, 215] on p "Pictograms are designed using charcoal as the primary colour, with Qantas Red a…" at bounding box center [282, 214] width 296 height 24
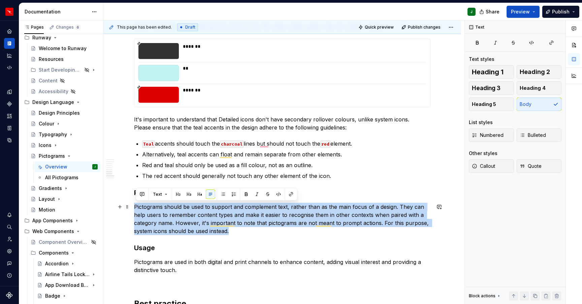
drag, startPoint x: 235, startPoint y: 231, endPoint x: 135, endPoint y: 206, distance: 102.7
click at [135, 206] on div "**********" at bounding box center [282, 101] width 358 height 2058
copy p "Pictograms should be used to support and complement text, rather than as the ma…"
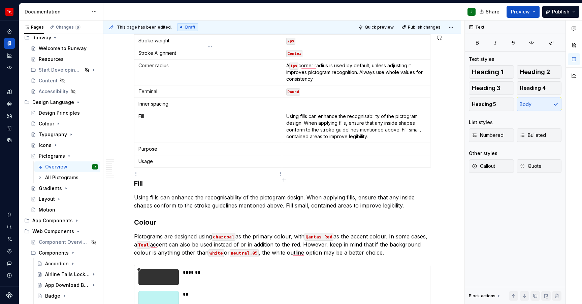
click at [299, 153] on p "To enrich screen reader interactions, please activate Accessibility in Grammarl…" at bounding box center [356, 149] width 140 height 7
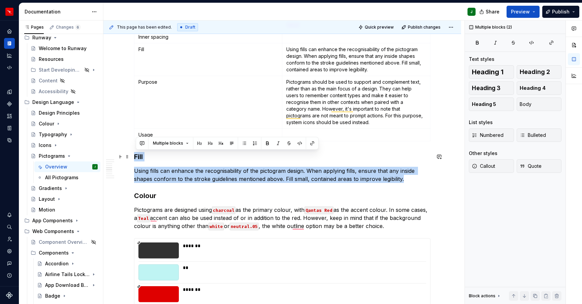
drag, startPoint x: 192, startPoint y: 163, endPoint x: 134, endPoint y: 155, distance: 58.8
click at [134, 155] on div "**********" at bounding box center [282, 280] width 358 height 2098
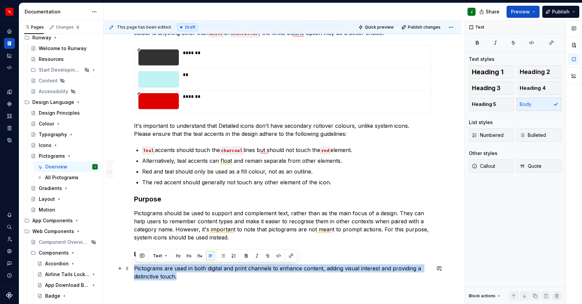
click at [136, 268] on p "Pictograms are used in both digital and print channels to enhance content, addi…" at bounding box center [282, 273] width 296 height 16
copy p "Pictograms are used in both digital and print channels to enhance content, addi…"
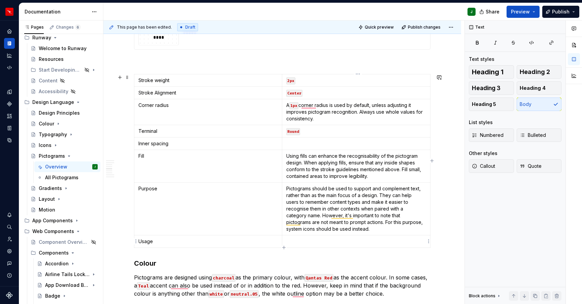
click at [299, 245] on p "To enrich screen reader interactions, please activate Accessibility in Grammarl…" at bounding box center [356, 241] width 140 height 7
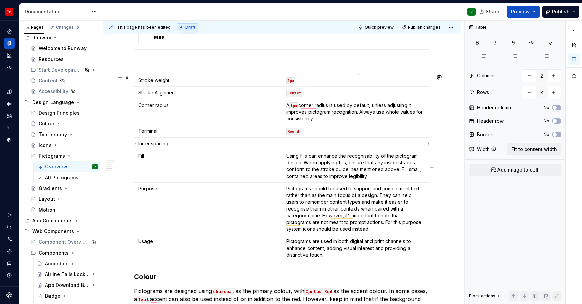
click at [305, 145] on p "To enrich screen reader interactions, please activate Accessibility in Grammarl…" at bounding box center [356, 143] width 140 height 7
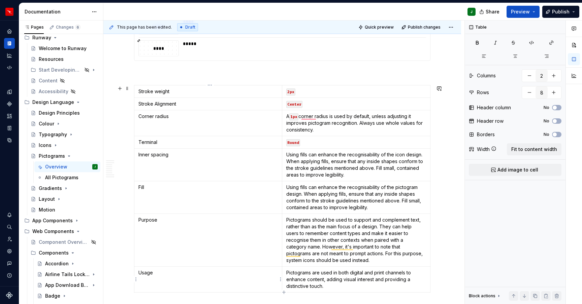
click at [158, 275] on p "Usage" at bounding box center [207, 273] width 139 height 7
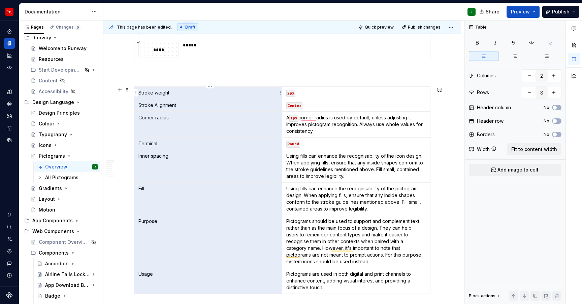
drag, startPoint x: 168, startPoint y: 277, endPoint x: 140, endPoint y: 91, distance: 187.6
click at [141, 91] on tbody "Stroke weight 2px Stroke Alignment Center Corner radius A 1px corner radius is …" at bounding box center [282, 190] width 296 height 207
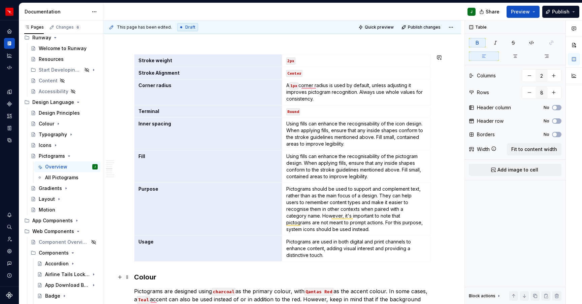
click at [171, 275] on h3 "Colour" at bounding box center [282, 277] width 296 height 9
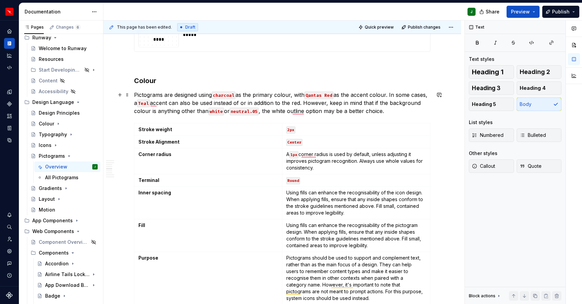
click at [428, 111] on p "Pictograms are designed using charcoal as the primary colour, with Qantas Red a…" at bounding box center [282, 103] width 296 height 24
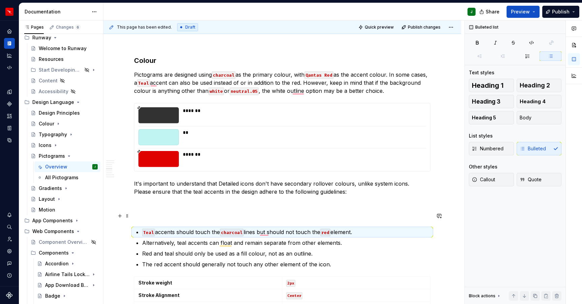
drag, startPoint x: 130, startPoint y: 216, endPoint x: 134, endPoint y: 207, distance: 10.2
click at [130, 216] on span at bounding box center [127, 215] width 5 height 9
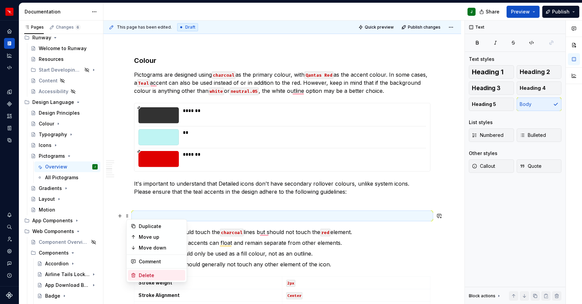
click at [150, 273] on div "Delete" at bounding box center [161, 275] width 44 height 7
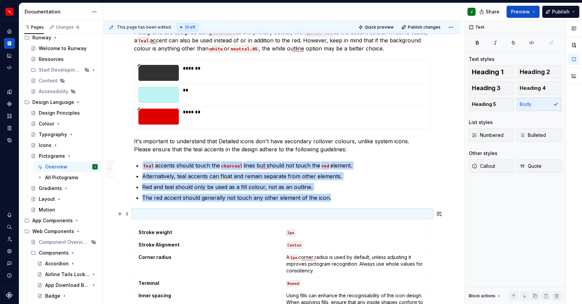
click at [154, 213] on p "To enrich screen reader interactions, please activate Accessibility in Grammarl…" at bounding box center [282, 214] width 296 height 8
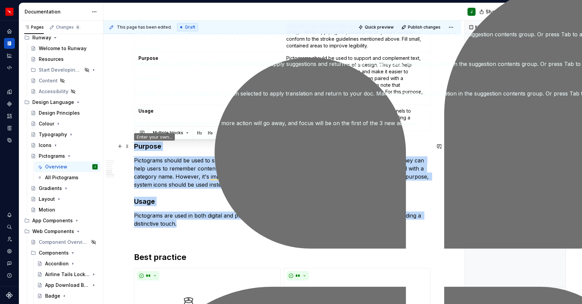
drag, startPoint x: 183, startPoint y: 224, endPoint x: 137, endPoint y: 145, distance: 90.9
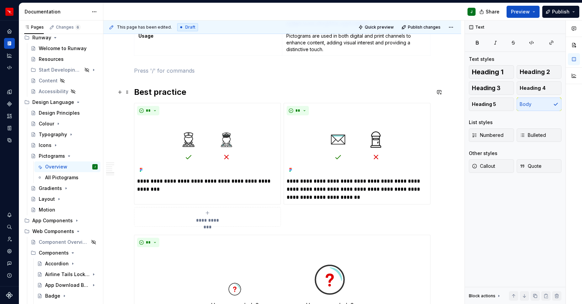
click at [151, 96] on h2 "Best practice" at bounding box center [282, 92] width 296 height 11
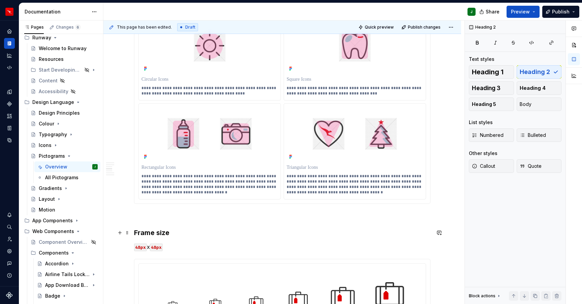
click at [136, 233] on h3 "Frame size" at bounding box center [282, 232] width 296 height 9
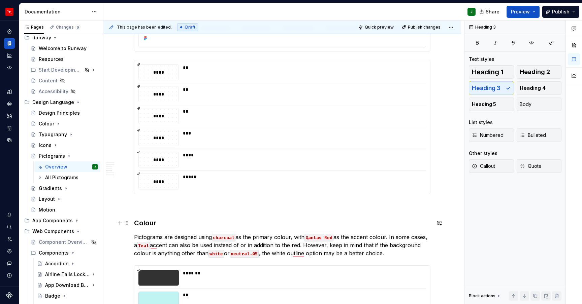
click at [136, 223] on h3 "Colour" at bounding box center [282, 223] width 296 height 9
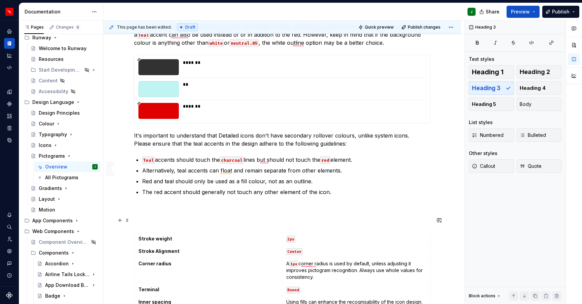
click at [138, 221] on p "To enrich screen reader interactions, please activate Accessibility in Grammarl…" at bounding box center [282, 221] width 296 height 8
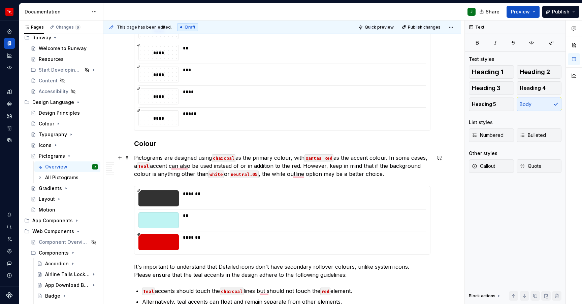
click at [423, 173] on p "Pictograms are designed using charcoal as the primary colour, with Qantas Red a…" at bounding box center [282, 166] width 296 height 24
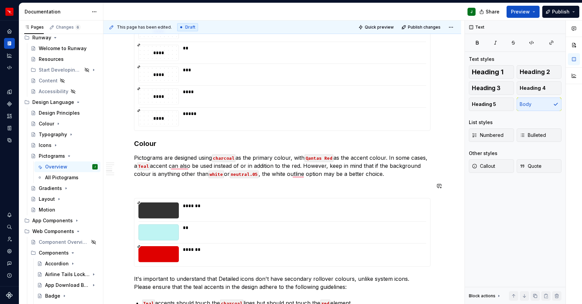
drag, startPoint x: 142, startPoint y: 138, endPoint x: 133, endPoint y: 145, distance: 12.1
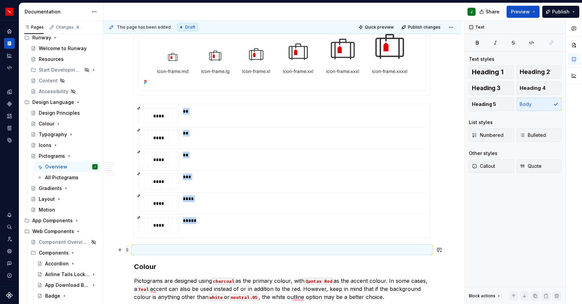
click at [129, 251] on span at bounding box center [127, 250] width 5 height 9
drag, startPoint x: 148, startPoint y: 186, endPoint x: 191, endPoint y: 229, distance: 60.7
click at [148, 186] on div "Duplicate" at bounding box center [161, 187] width 44 height 7
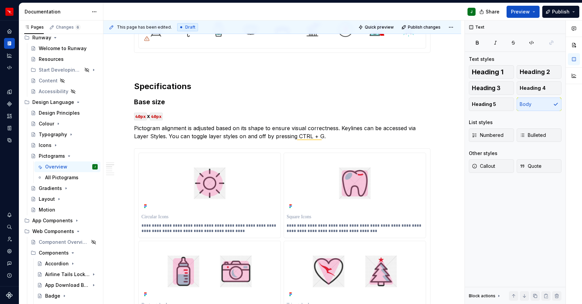
drag, startPoint x: 129, startPoint y: 251, endPoint x: 165, endPoint y: 0, distance: 253.8
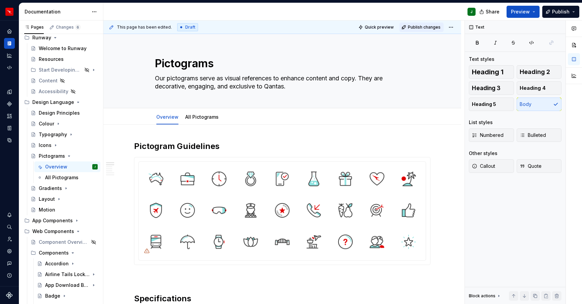
click at [430, 26] on span "Publish changes" at bounding box center [424, 27] width 33 height 5
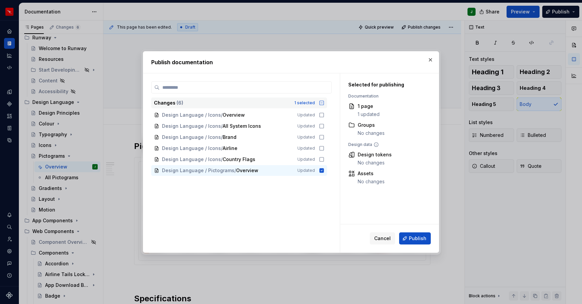
click at [324, 101] on icon at bounding box center [322, 103] width 4 height 4
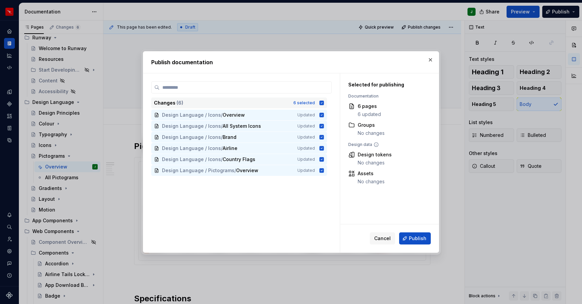
click at [421, 240] on span "Publish" at bounding box center [418, 238] width 18 height 7
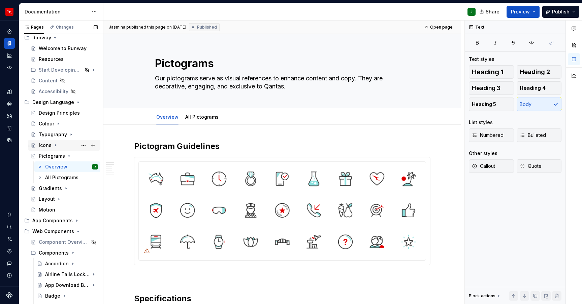
click at [55, 144] on icon "Page tree" at bounding box center [55, 145] width 5 height 5
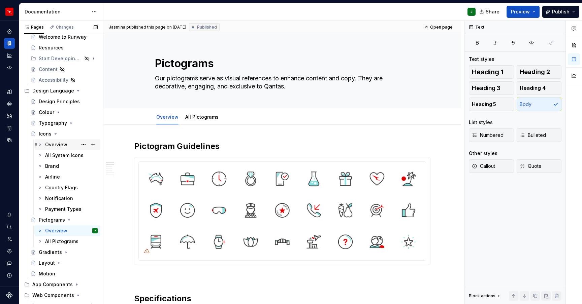
scroll to position [29, 0]
click at [68, 219] on icon "Page tree" at bounding box center [69, 219] width 2 height 1
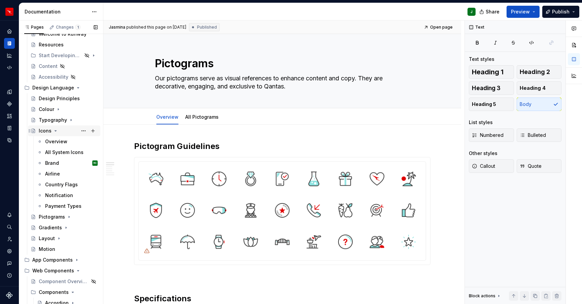
scroll to position [31, 0]
click at [55, 130] on icon "Page tree" at bounding box center [56, 130] width 2 height 1
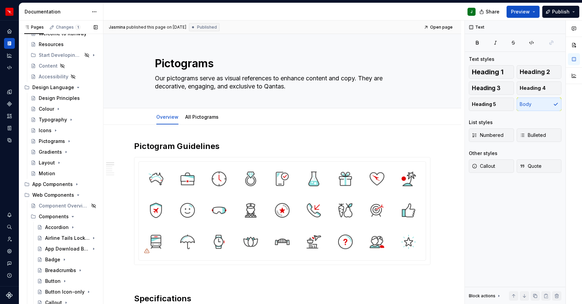
click at [0, 0] on button "Page tree" at bounding box center [0, 0] width 0 height 0
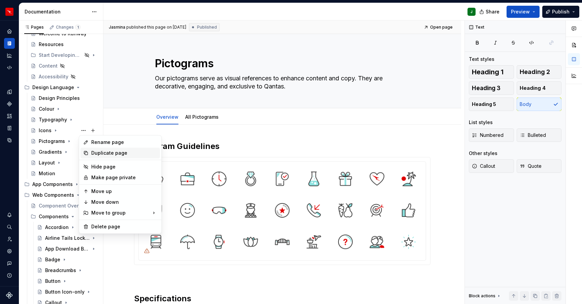
click at [101, 153] on div "Duplicate page" at bounding box center [124, 153] width 66 height 7
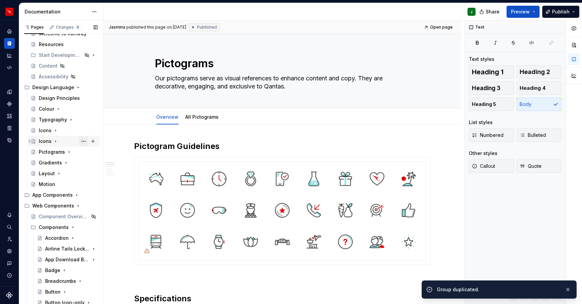
click at [84, 141] on button "Page tree" at bounding box center [83, 141] width 9 height 9
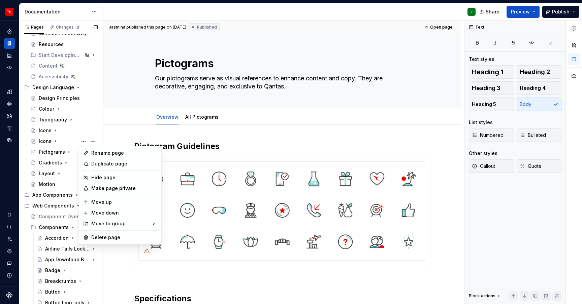
type textarea "*"
click at [96, 152] on div "Rename page" at bounding box center [124, 153] width 66 height 7
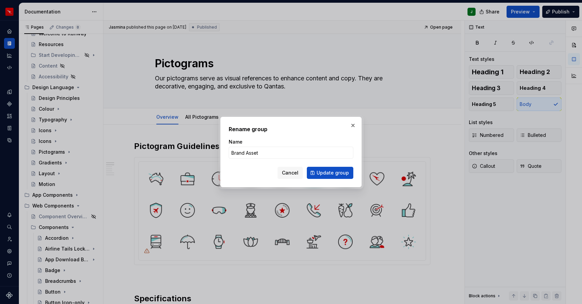
type input "Brand Assets"
click at [329, 174] on span "Update group" at bounding box center [333, 173] width 32 height 7
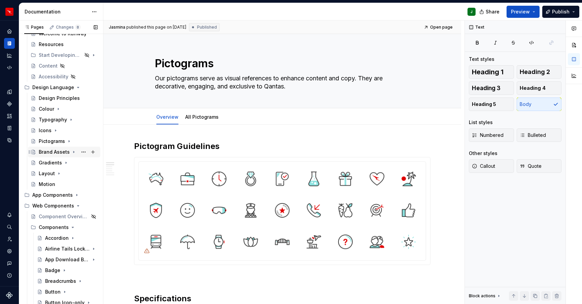
click at [73, 152] on icon "Page tree" at bounding box center [73, 153] width 1 height 2
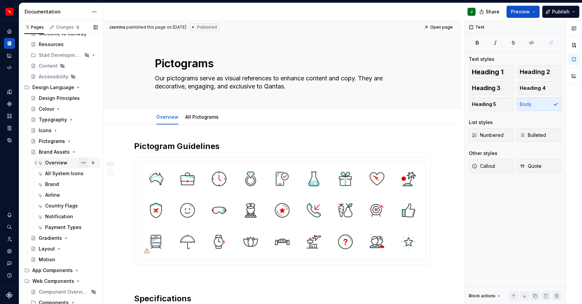
click at [84, 163] on button "Page tree" at bounding box center [83, 162] width 9 height 9
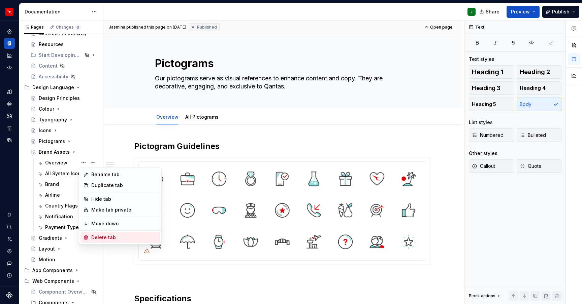
click at [98, 237] on div "Delete tab" at bounding box center [124, 237] width 66 height 7
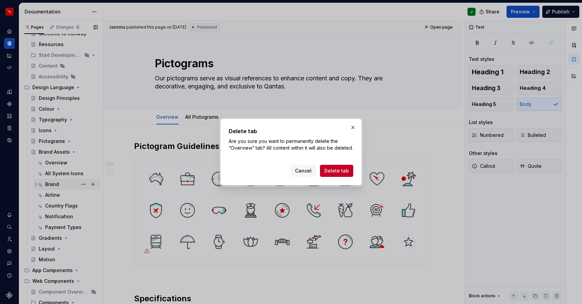
drag, startPoint x: 338, startPoint y: 174, endPoint x: 73, endPoint y: 169, distance: 264.7
click at [338, 174] on span "Delete tab" at bounding box center [336, 171] width 25 height 7
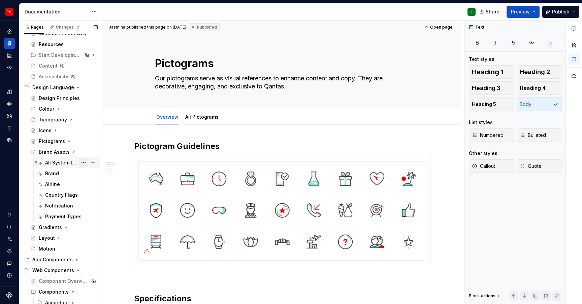
click at [84, 163] on button "Page tree" at bounding box center [83, 162] width 9 height 9
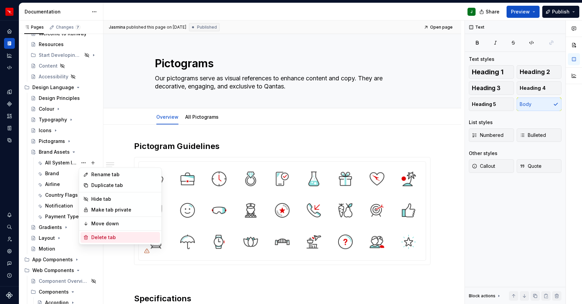
click at [98, 237] on div "Delete tab" at bounding box center [124, 237] width 66 height 7
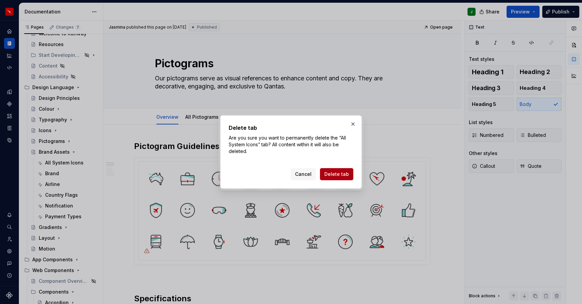
click at [335, 174] on span "Delete tab" at bounding box center [336, 174] width 25 height 7
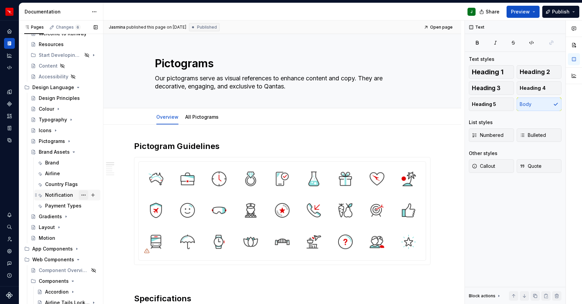
click at [83, 194] on button "Page tree" at bounding box center [83, 195] width 9 height 9
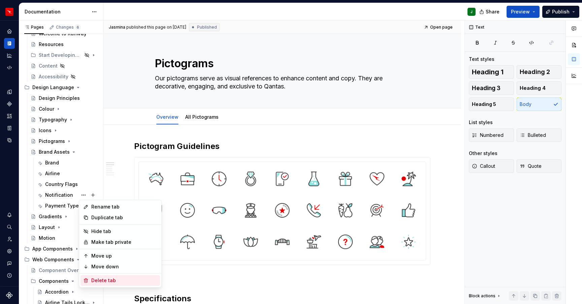
click at [98, 280] on div "Delete tab" at bounding box center [124, 281] width 66 height 7
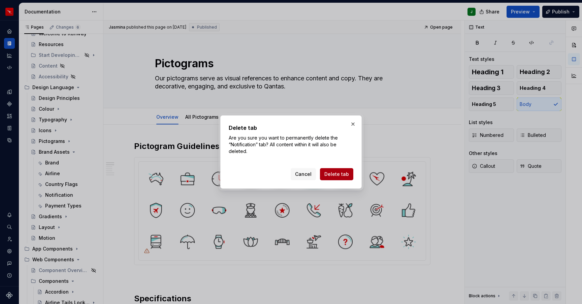
click at [330, 175] on span "Delete tab" at bounding box center [336, 174] width 25 height 7
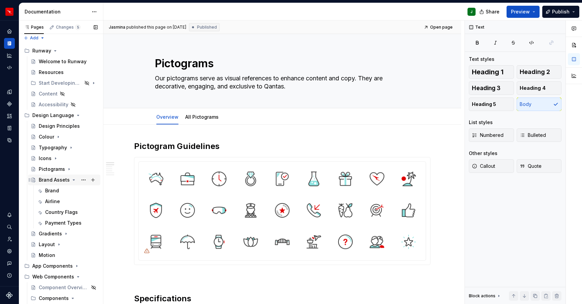
scroll to position [0, 0]
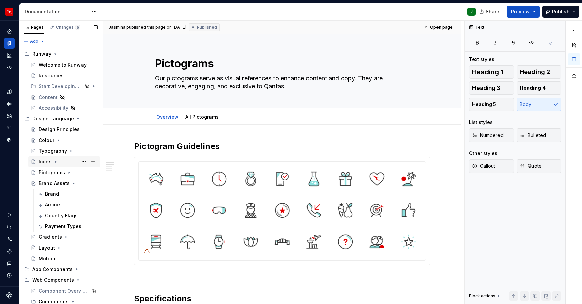
click at [55, 161] on icon "Page tree" at bounding box center [55, 162] width 1 height 2
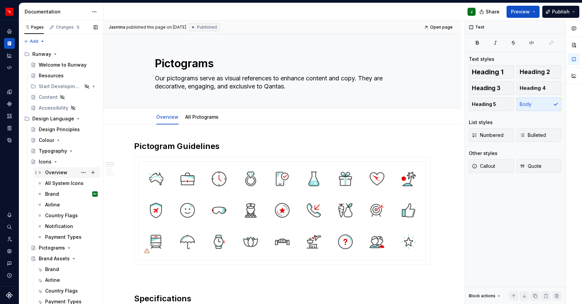
scroll to position [27, 0]
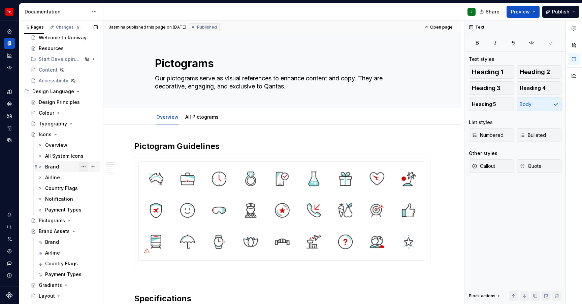
click at [84, 167] on button "Page tree" at bounding box center [83, 166] width 9 height 9
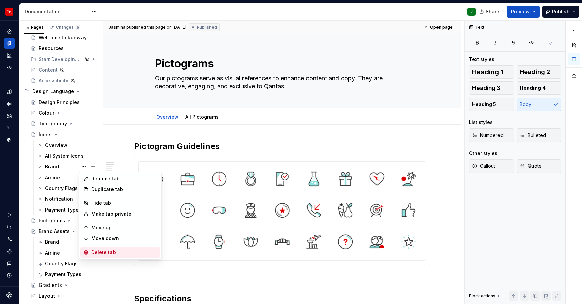
click at [96, 253] on div "Delete tab" at bounding box center [124, 252] width 66 height 7
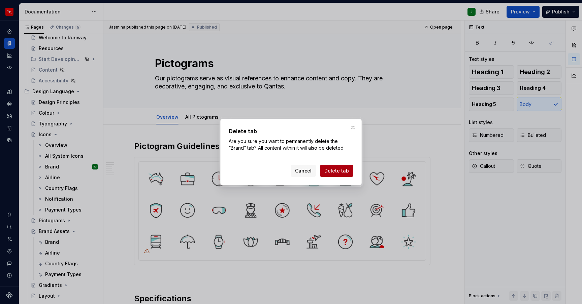
click at [335, 171] on span "Delete tab" at bounding box center [336, 171] width 25 height 7
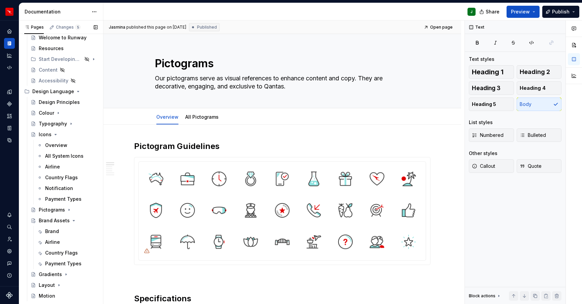
click at [0, 0] on button "Page tree" at bounding box center [0, 0] width 0 height 0
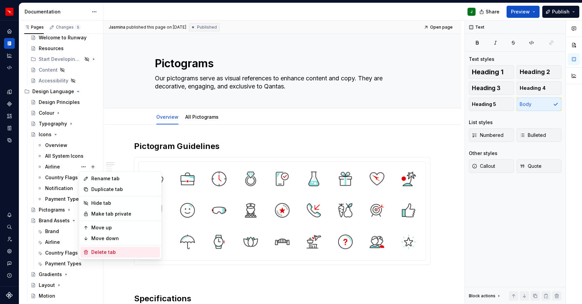
click at [100, 253] on div "Delete tab" at bounding box center [124, 252] width 66 height 7
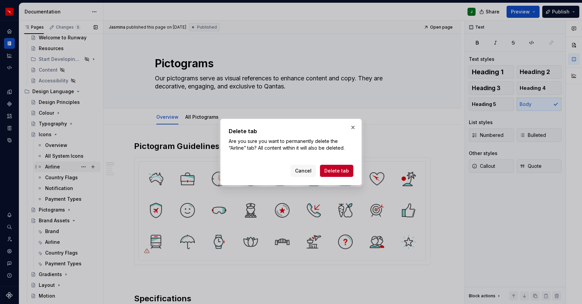
drag, startPoint x: 339, startPoint y: 169, endPoint x: 71, endPoint y: 171, distance: 267.7
click at [339, 169] on span "Delete tab" at bounding box center [336, 171] width 25 height 7
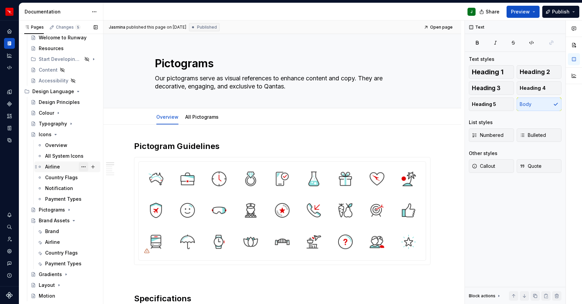
click at [84, 174] on div "Country Flags" at bounding box center [71, 177] width 53 height 7
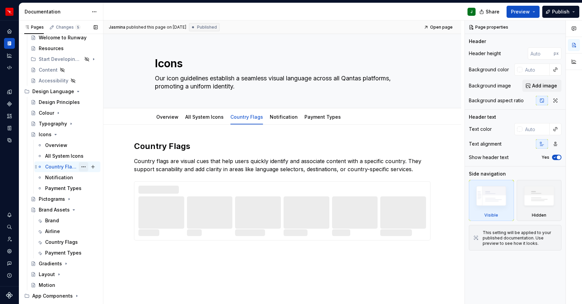
click at [84, 166] on button "Page tree" at bounding box center [83, 166] width 9 height 9
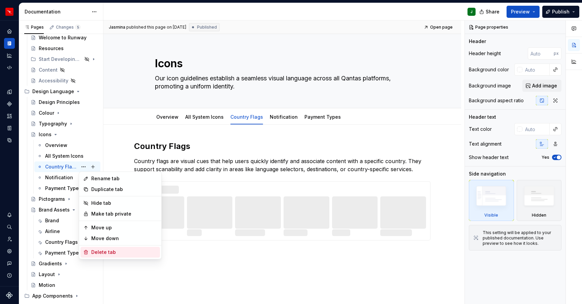
click at [99, 252] on div "Delete tab" at bounding box center [124, 252] width 66 height 7
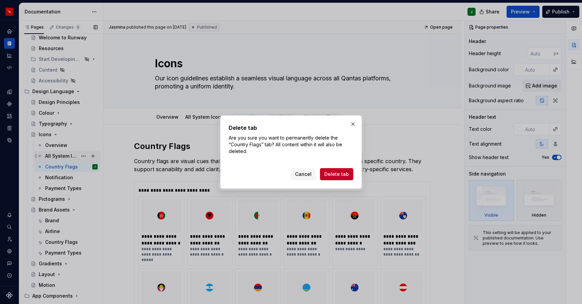
drag, startPoint x: 341, startPoint y: 174, endPoint x: 61, endPoint y: 161, distance: 280.2
click at [341, 174] on span "Delete tab" at bounding box center [336, 174] width 25 height 7
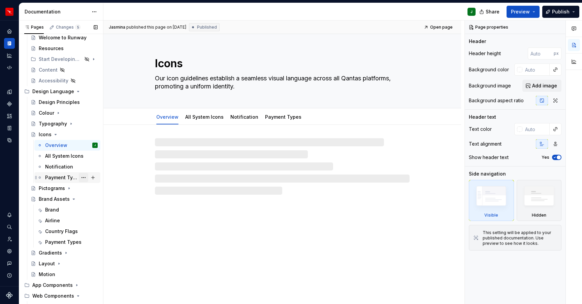
click at [84, 177] on button "Page tree" at bounding box center [83, 177] width 9 height 9
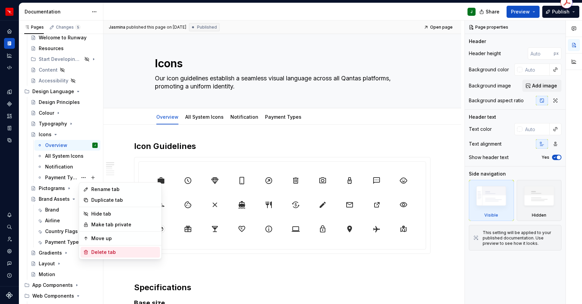
click at [97, 253] on div "Delete tab" at bounding box center [124, 252] width 66 height 7
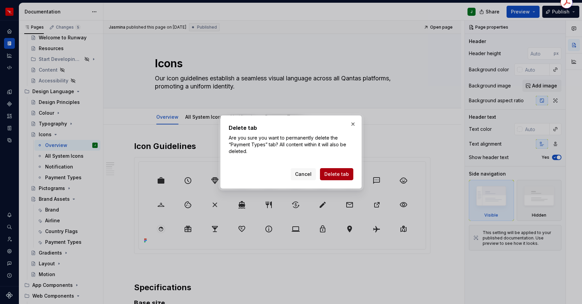
click at [340, 174] on span "Delete tab" at bounding box center [336, 174] width 25 height 7
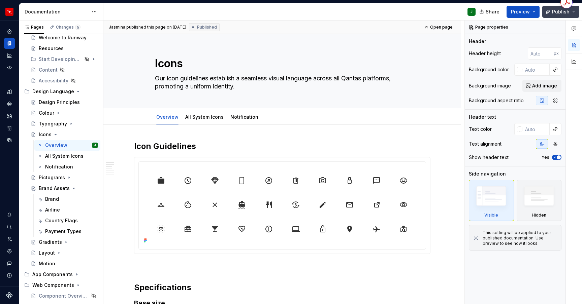
click at [566, 13] on span "Publish" at bounding box center [561, 11] width 18 height 7
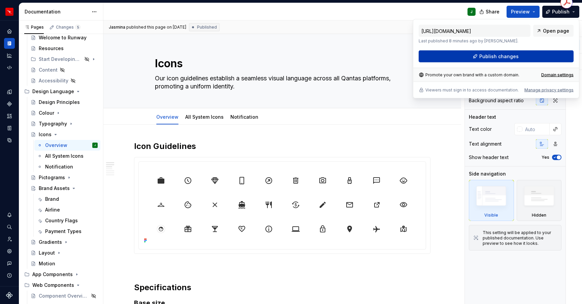
click at [490, 55] on span "Publish changes" at bounding box center [498, 56] width 39 height 7
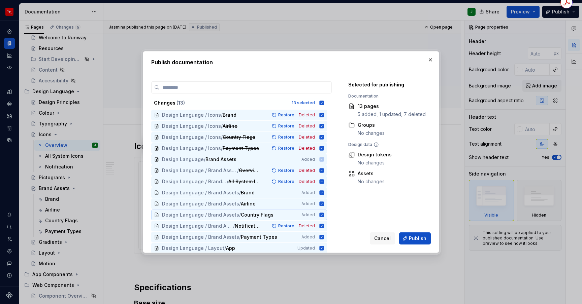
scroll to position [1, 0]
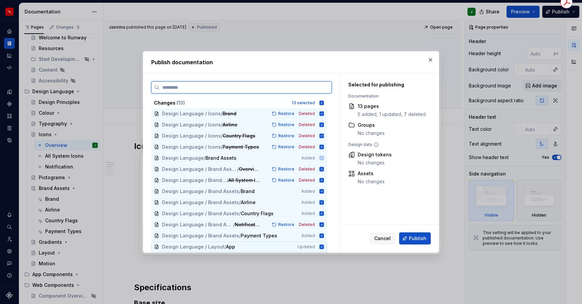
click at [324, 248] on icon at bounding box center [321, 247] width 5 height 5
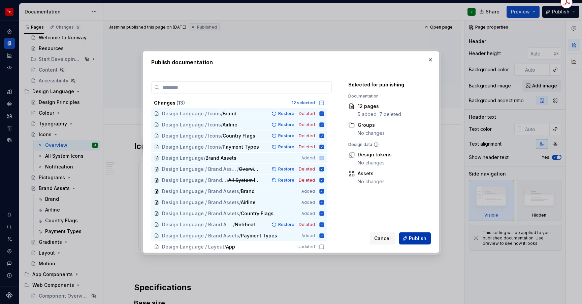
click at [416, 239] on span "Publish" at bounding box center [418, 238] width 18 height 7
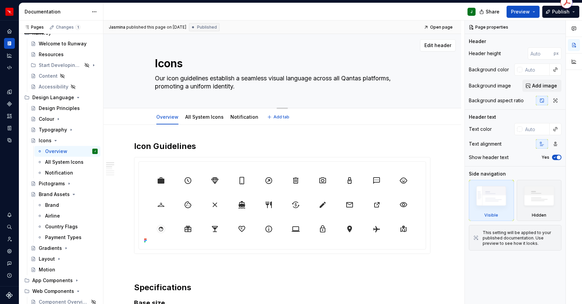
scroll to position [18, 0]
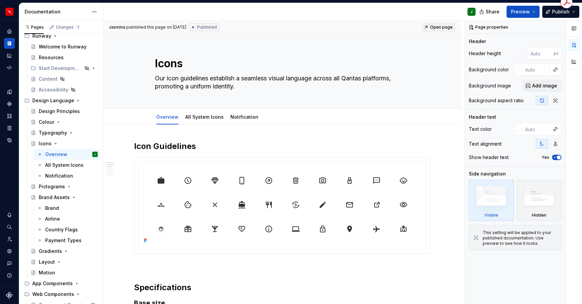
click at [442, 27] on span "Open page" at bounding box center [441, 27] width 23 height 5
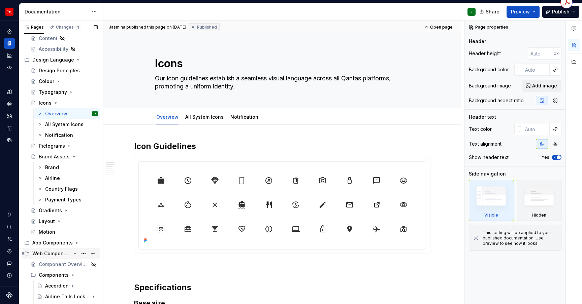
scroll to position [128, 0]
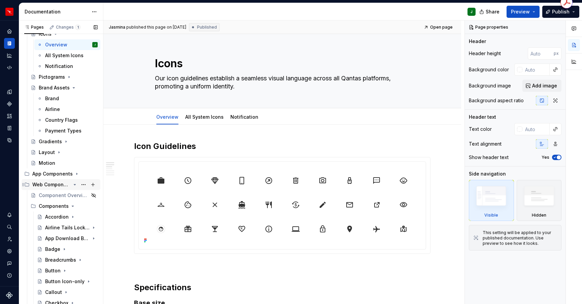
click at [76, 185] on icon "Page tree" at bounding box center [74, 184] width 5 height 5
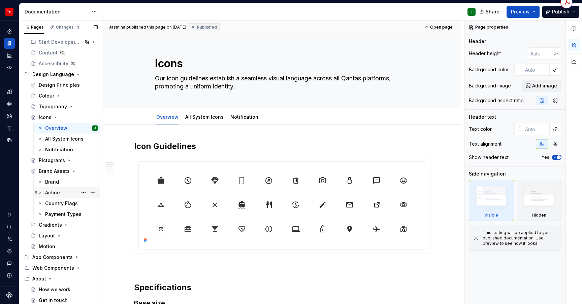
scroll to position [55, 0]
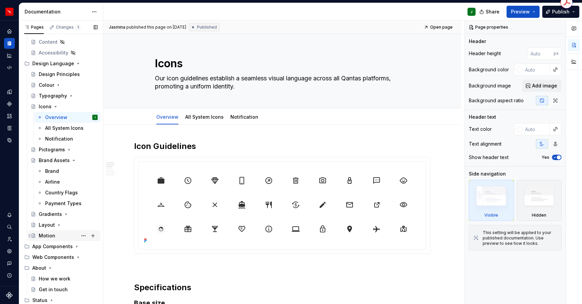
click at [49, 235] on div "Motion" at bounding box center [47, 236] width 17 height 7
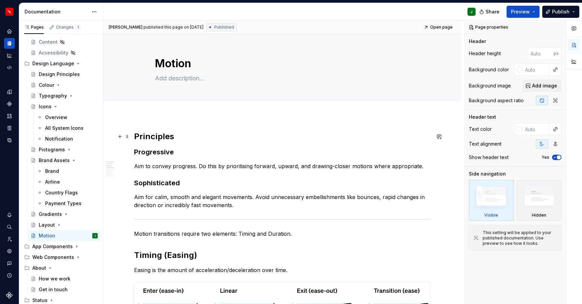
click at [165, 136] on h2 "Principles" at bounding box center [282, 136] width 296 height 11
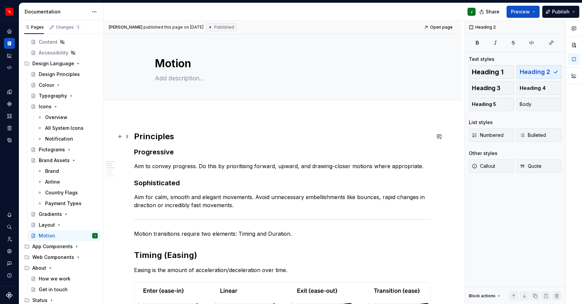
type textarea "*"
click at [167, 152] on h3 "Progressive" at bounding box center [282, 152] width 296 height 9
click at [156, 183] on h3 "Sophisticated" at bounding box center [282, 182] width 296 height 9
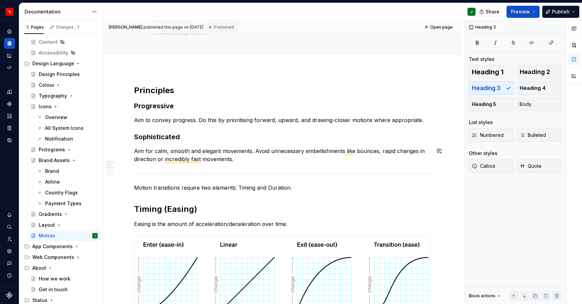
scroll to position [46, 0]
click at [158, 208] on h2 "Timing (Easing)" at bounding box center [282, 209] width 296 height 11
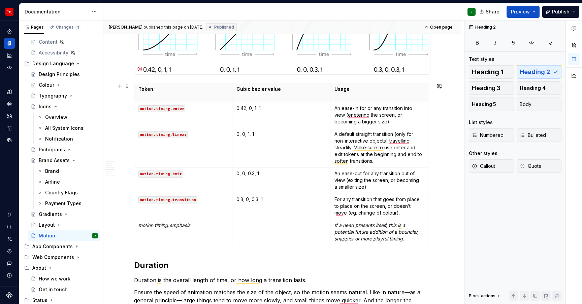
scroll to position [289, 0]
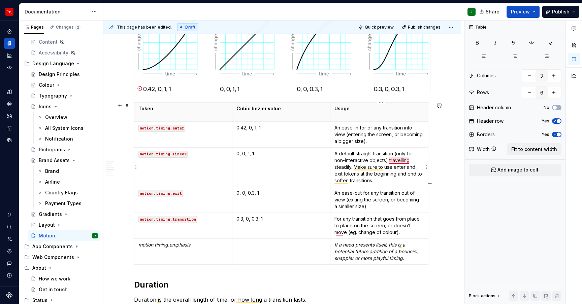
click at [397, 161] on p "A default straight transition (only for non-interactive objects) travelling ste…" at bounding box center [379, 168] width 90 height 34
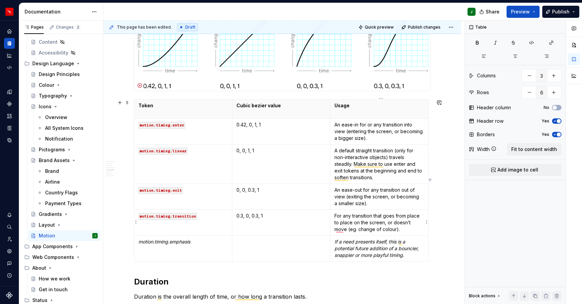
scroll to position [292, 0]
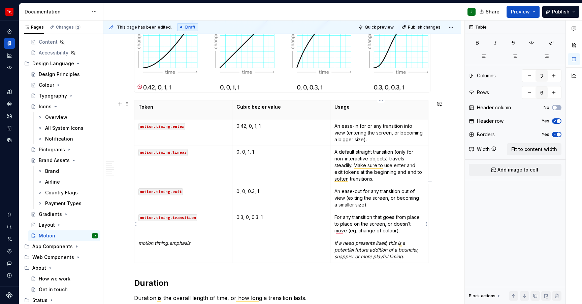
click at [341, 232] on p "For any transition that goes from place to place on the screen, or doesn’t move…" at bounding box center [379, 224] width 90 height 20
click at [350, 231] on p "For any transition that goes from place to place on the screen, or doesn’t move…" at bounding box center [379, 223] width 90 height 20
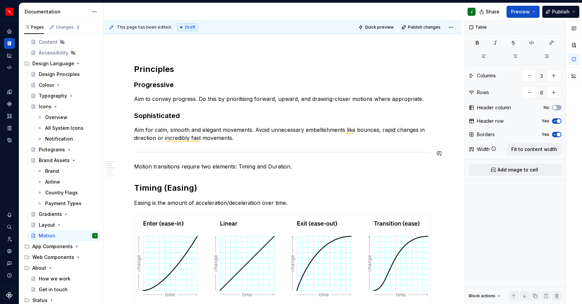
scroll to position [71, 0]
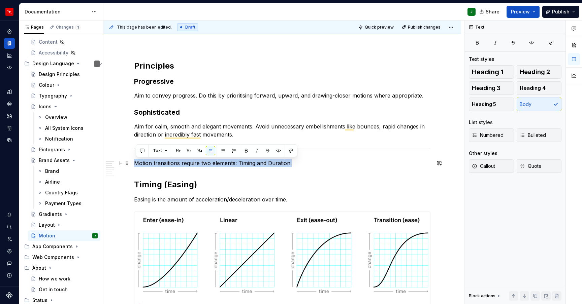
click at [137, 163] on p "Motion transitions require two elements: Timing and Duration." at bounding box center [282, 163] width 296 height 8
drag, startPoint x: 496, startPoint y: 167, endPoint x: 492, endPoint y: 162, distance: 6.7
click at [496, 167] on button "Callout" at bounding box center [491, 166] width 45 height 13
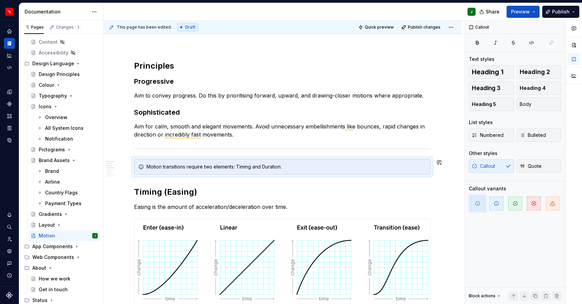
click at [221, 189] on h2 "Timing (Easing)" at bounding box center [282, 192] width 296 height 11
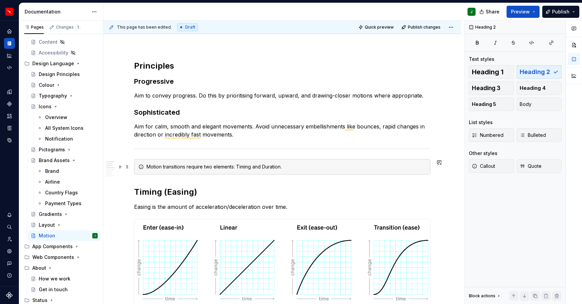
click at [246, 167] on div "Motion transitions require two elements: Timing and Duration." at bounding box center [286, 167] width 280 height 7
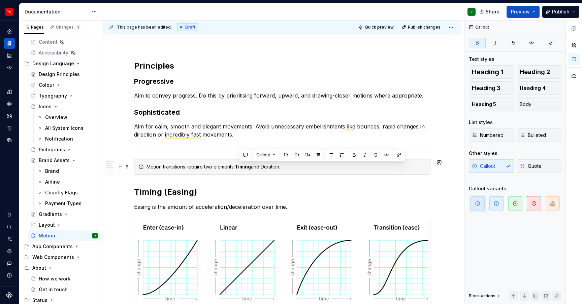
click at [275, 167] on div "Motion transitions require two elements: Timing and Duration." at bounding box center [286, 167] width 280 height 7
drag, startPoint x: 281, startPoint y: 185, endPoint x: 273, endPoint y: 184, distance: 7.9
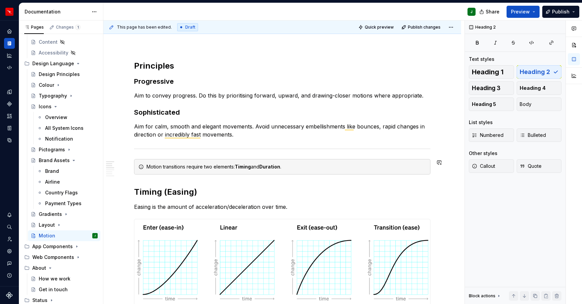
drag, startPoint x: 257, startPoint y: 186, endPoint x: 243, endPoint y: 182, distance: 14.7
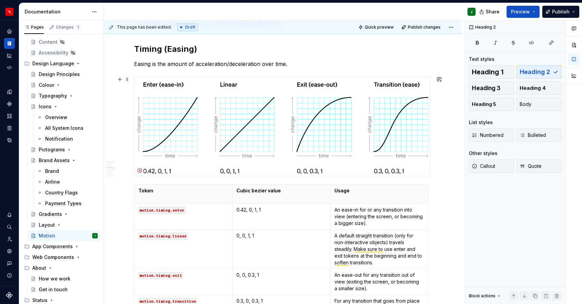
scroll to position [250, 0]
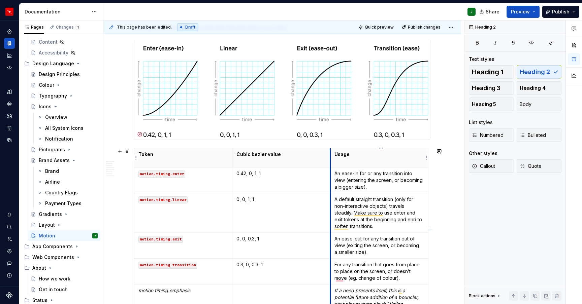
click at [325, 160] on th "Cubic bezier value" at bounding box center [281, 157] width 98 height 19
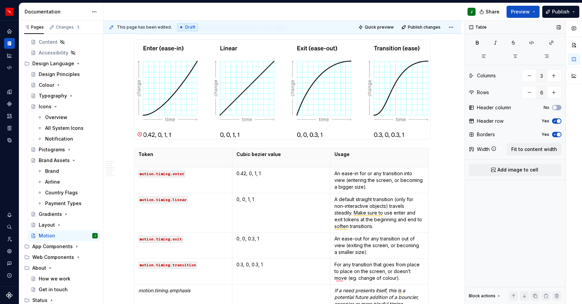
click at [557, 136] on span "button" at bounding box center [559, 135] width 4 height 4
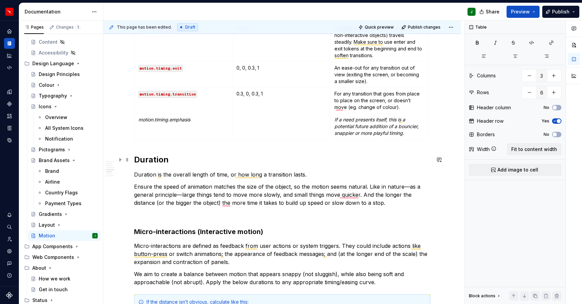
click at [152, 162] on h2 "Duration" at bounding box center [282, 160] width 296 height 11
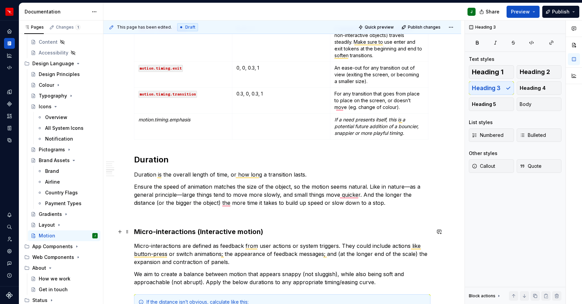
click at [172, 231] on h3 "Micro-interactions (Interactive motion)" at bounding box center [282, 231] width 296 height 9
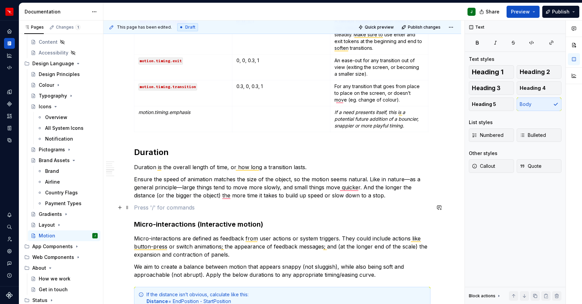
click at [152, 208] on p "To enrich screen reader interactions, please activate Accessibility in Grammarl…" at bounding box center [282, 208] width 296 height 8
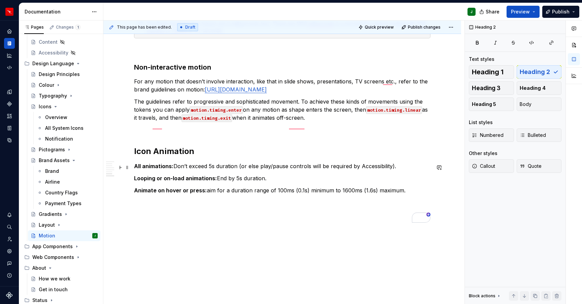
click at [178, 157] on h2 "Icon Animation" at bounding box center [282, 151] width 296 height 11
click at [204, 157] on h2 "Icon Animation" at bounding box center [282, 151] width 296 height 11
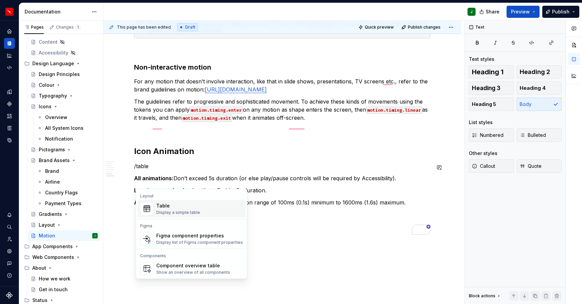
click at [177, 209] on div "Table Display a simple table" at bounding box center [178, 209] width 44 height 13
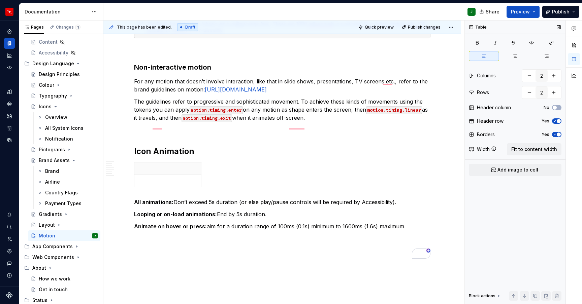
click at [555, 123] on icon "button" at bounding box center [554, 121] width 5 height 4
click at [556, 133] on icon "button" at bounding box center [554, 135] width 5 height 4
click at [545, 147] on span "Fit to content width" at bounding box center [534, 149] width 46 height 7
type textarea "*"
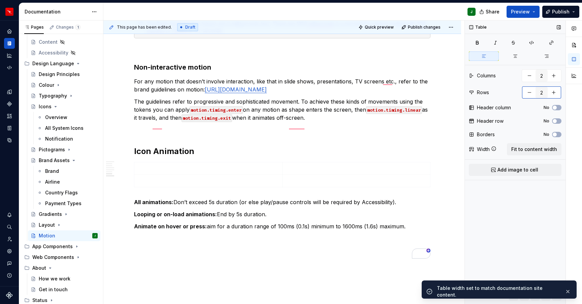
click at [553, 92] on button "button" at bounding box center [554, 93] width 12 height 12
type input "3"
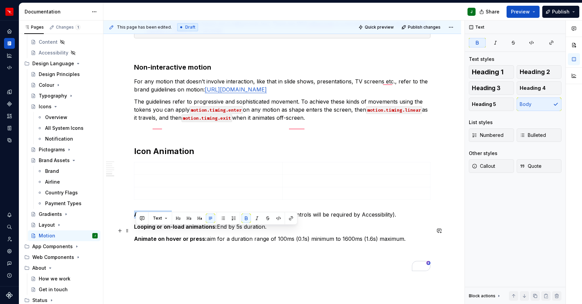
drag, startPoint x: 172, startPoint y: 231, endPoint x: 136, endPoint y: 231, distance: 35.4
click at [136, 218] on strong "All animations:" at bounding box center [153, 214] width 39 height 7
copy strong "All animations"
click at [162, 172] on p "To enrich screen reader interactions, please activate Accessibility in Grammarl…" at bounding box center [208, 168] width 140 height 7
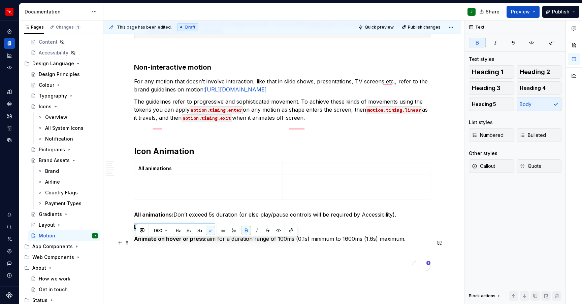
drag, startPoint x: 136, startPoint y: 243, endPoint x: 216, endPoint y: 246, distance: 80.5
click at [216, 230] on strong "Looping or on-load animations:" at bounding box center [175, 227] width 83 height 7
copy strong "Looping or on-load animations"
click at [158, 185] on p "To enrich screen reader interactions, please activate Accessibility in Grammarl…" at bounding box center [208, 181] width 140 height 7
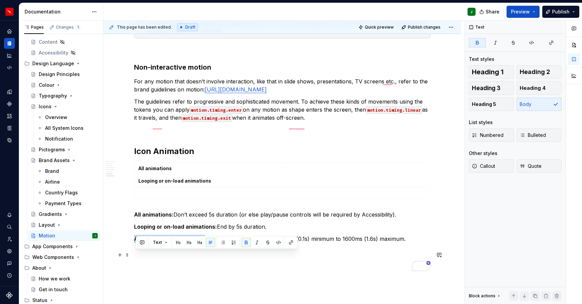
drag, startPoint x: 136, startPoint y: 256, endPoint x: 203, endPoint y: 258, distance: 66.7
click at [204, 242] on strong "Animate on hover or press:" at bounding box center [170, 239] width 73 height 7
click at [159, 197] on p "To enrich screen reader interactions, please activate Accessibility in Grammarl…" at bounding box center [208, 193] width 140 height 7
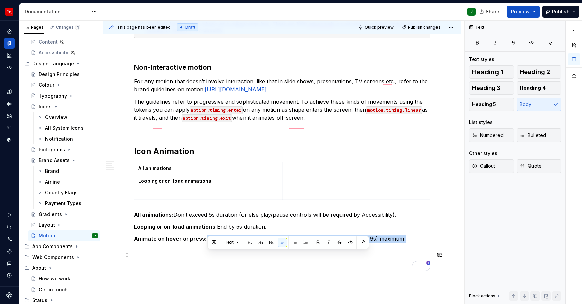
drag, startPoint x: 404, startPoint y: 255, endPoint x: 206, endPoint y: 255, distance: 198.7
click at [208, 243] on p "Animate on hover or press: aim for a duration range of 100ms (0.1s) minimum to …" at bounding box center [282, 239] width 296 height 8
click at [309, 197] on p "To enrich screen reader interactions, please activate Accessibility in Grammarl…" at bounding box center [357, 193] width 140 height 7
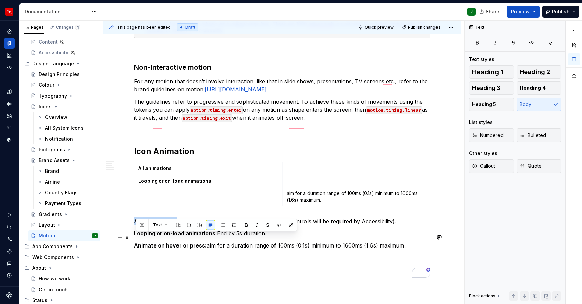
drag, startPoint x: 399, startPoint y: 231, endPoint x: 178, endPoint y: 237, distance: 221.7
click at [179, 226] on p "All animations: Don’t exceed 5s duration (or else play/pause controls will be r…" at bounding box center [282, 222] width 296 height 8
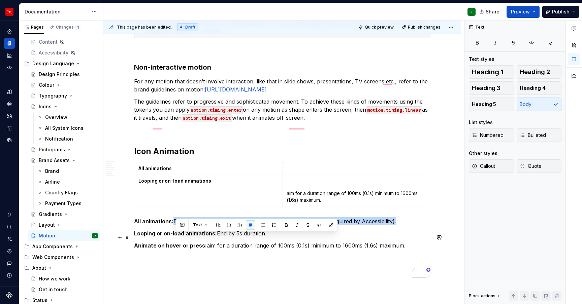
drag, startPoint x: 176, startPoint y: 237, endPoint x: 398, endPoint y: 238, distance: 222.3
click at [398, 226] on p "All animations: Don’t exceed 5s duration (or else play/pause controls will be r…" at bounding box center [282, 222] width 296 height 8
click at [296, 187] on td "To enrich screen reader interactions, please activate Accessibility in Grammarl…" at bounding box center [356, 181] width 148 height 12
click at [299, 172] on p "To enrich screen reader interactions, please activate Accessibility in Grammarl…" at bounding box center [357, 168] width 140 height 7
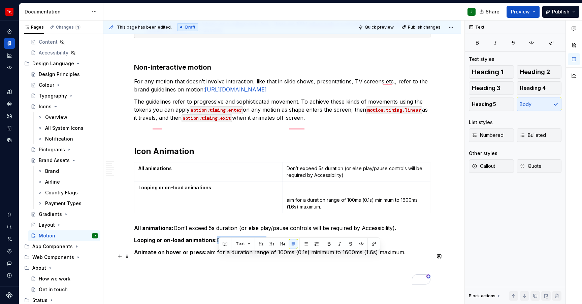
drag, startPoint x: 241, startPoint y: 259, endPoint x: 271, endPoint y: 259, distance: 29.6
click at [271, 245] on p "Looping or on-load animations: End by 5s duration." at bounding box center [282, 240] width 296 height 8
click at [297, 191] on p "To enrich screen reader interactions, please activate Accessibility in Grammarl…" at bounding box center [357, 188] width 140 height 7
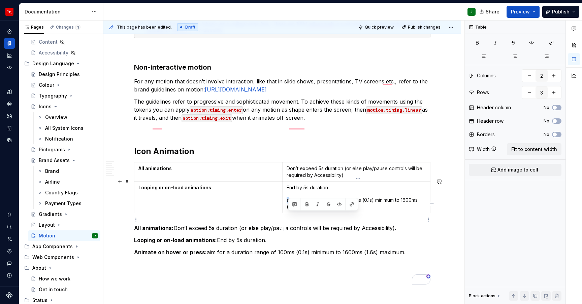
drag, startPoint x: 290, startPoint y: 218, endPoint x: 312, endPoint y: 227, distance: 23.1
click at [287, 213] on td "aim for a duration range of 100ms (0.1s) minimum to 1600ms (1.6s) maximum." at bounding box center [356, 203] width 148 height 19
click at [129, 246] on span at bounding box center [127, 244] width 5 height 9
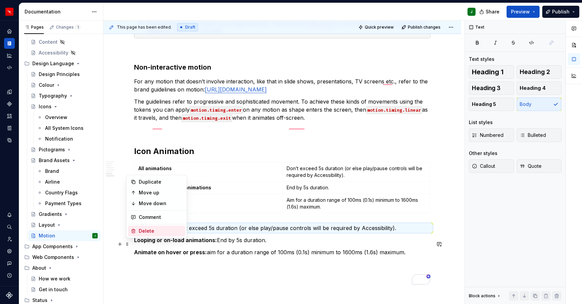
click at [151, 231] on div "Delete" at bounding box center [161, 231] width 44 height 7
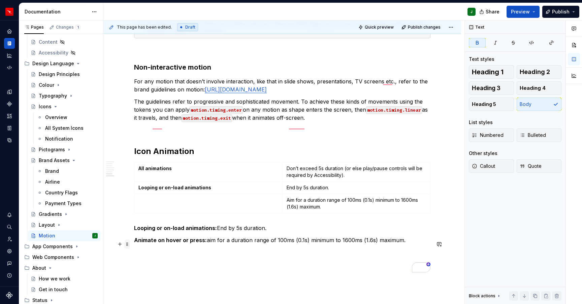
click at [128, 245] on span at bounding box center [127, 244] width 5 height 9
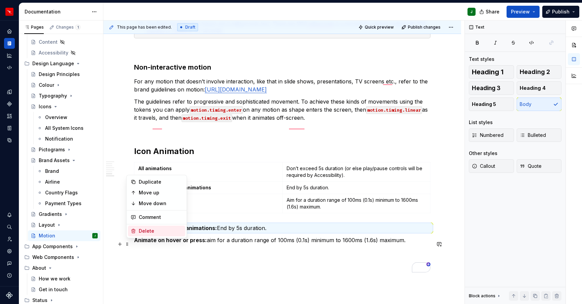
click at [152, 231] on div "Delete" at bounding box center [161, 231] width 44 height 7
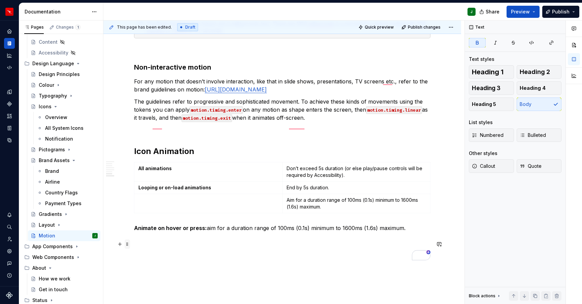
click at [130, 246] on span at bounding box center [127, 244] width 5 height 9
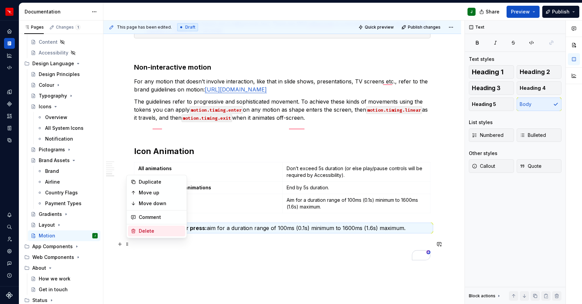
click at [144, 233] on div "Delete" at bounding box center [161, 231] width 44 height 7
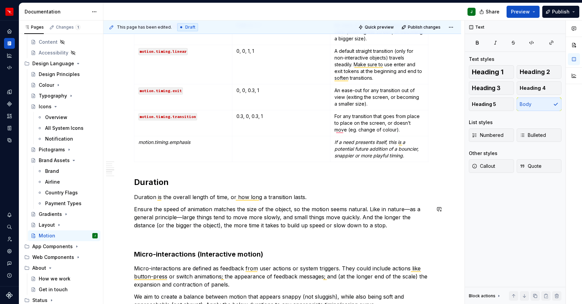
scroll to position [320, 0]
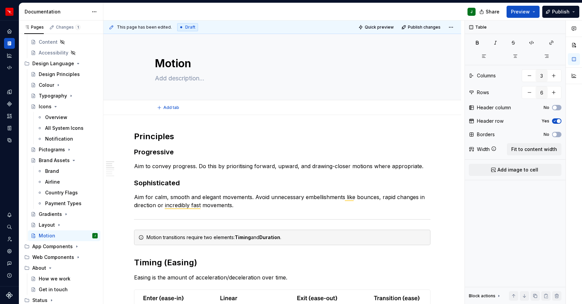
type textarea "*"
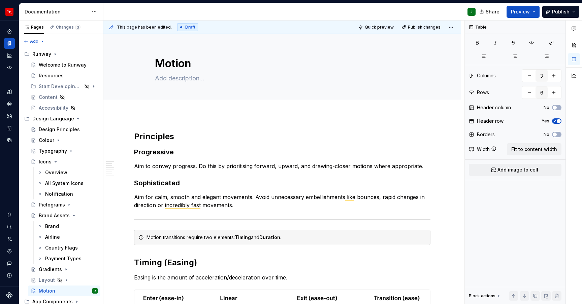
type textarea "*"
